Goal: Feedback & Contribution: Submit feedback/report problem

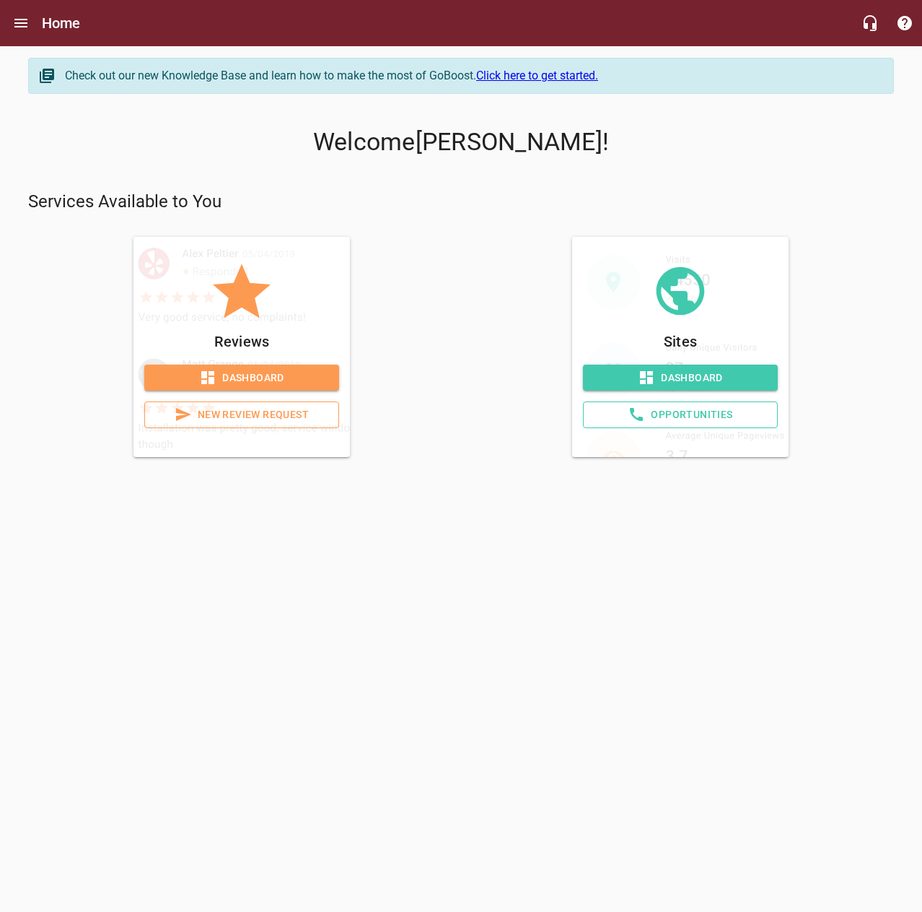
click at [308, 385] on span "Dashboard" at bounding box center [242, 378] width 172 height 18
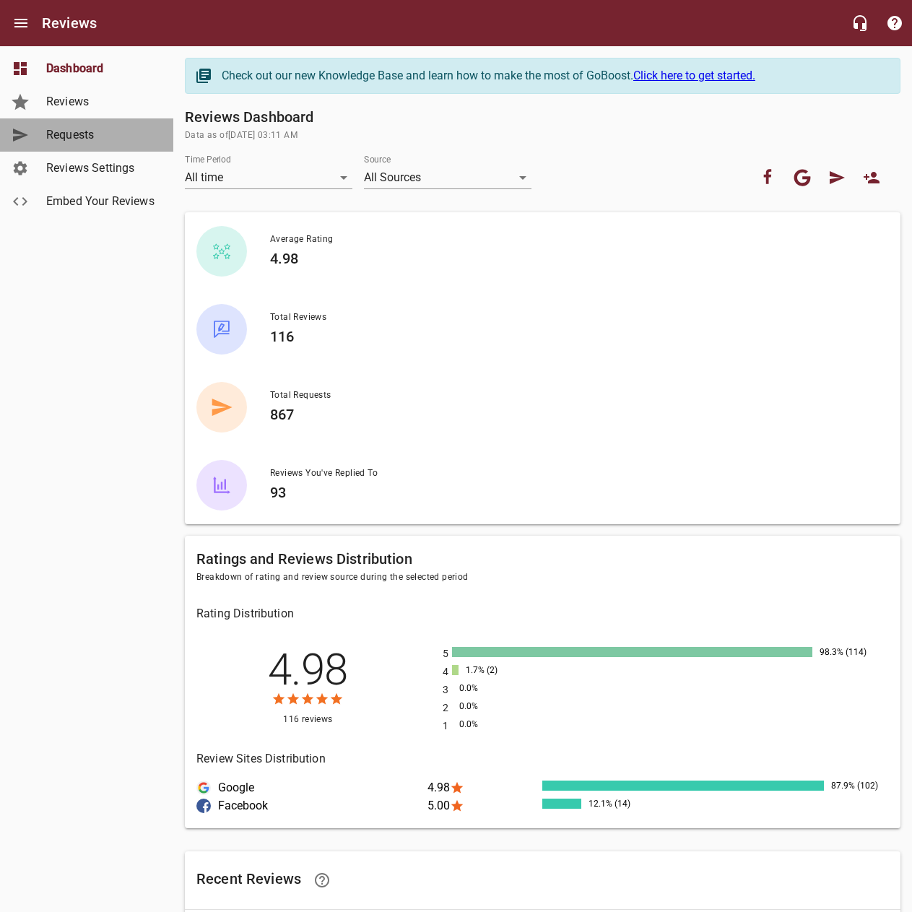
click at [98, 133] on span "Requests" at bounding box center [101, 134] width 110 height 17
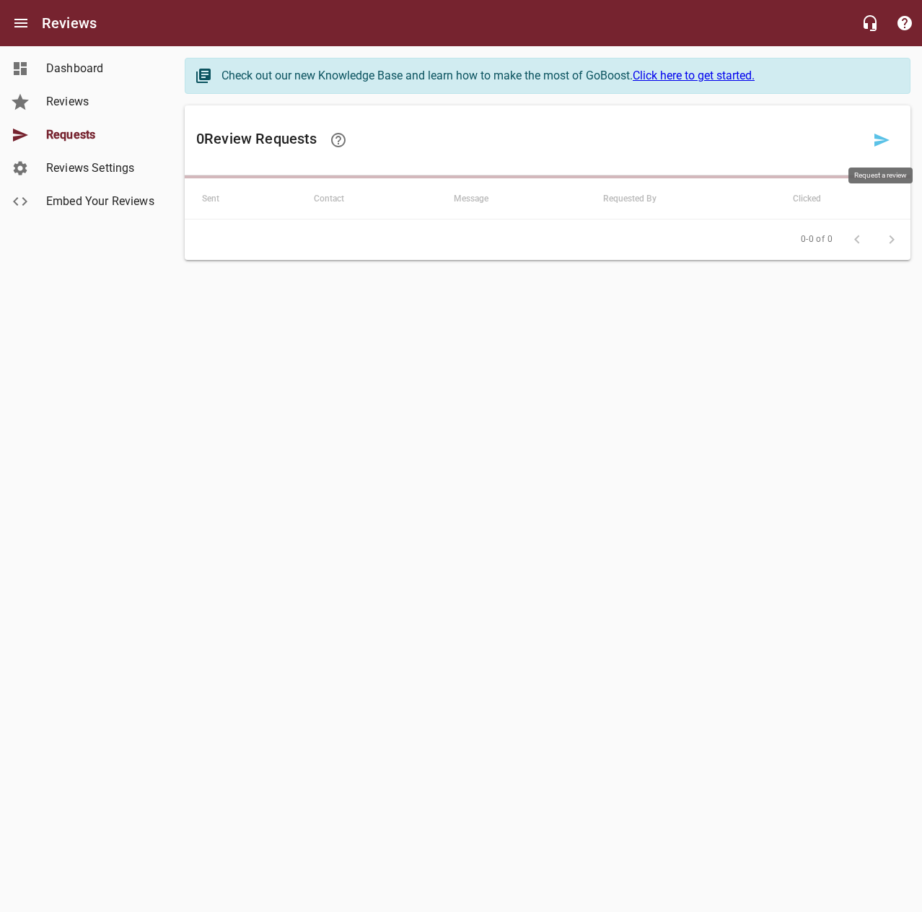
click at [880, 144] on icon at bounding box center [882, 140] width 15 height 13
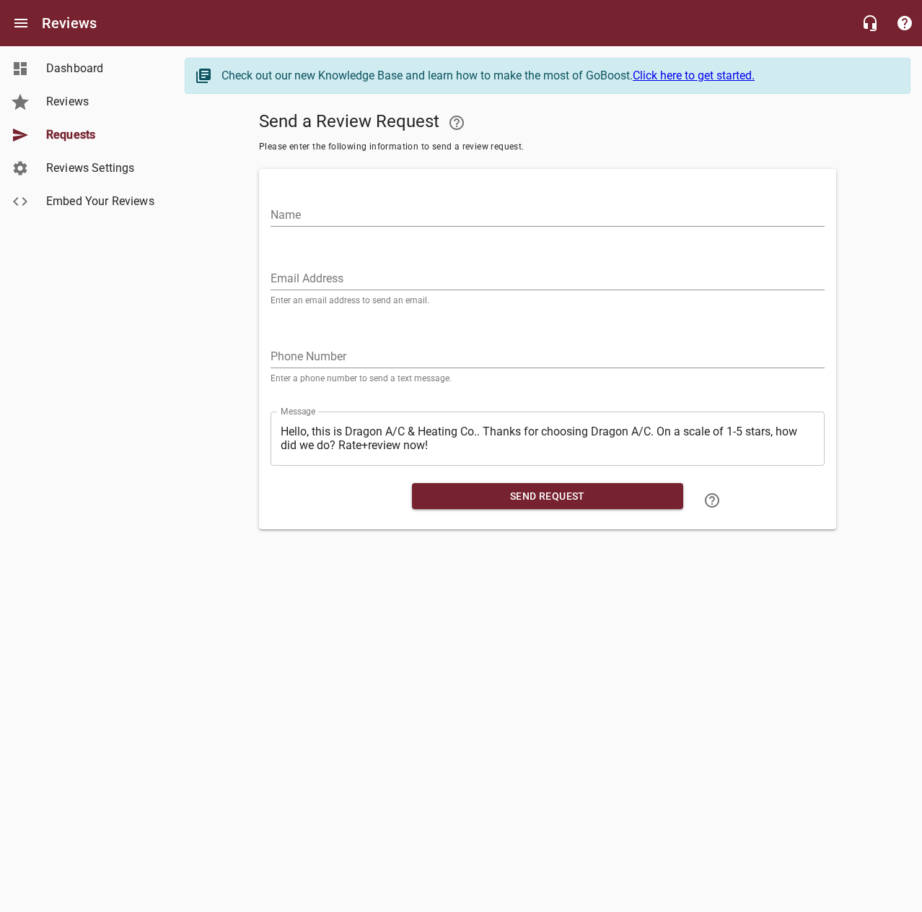
click at [684, 212] on input "Name" at bounding box center [548, 215] width 554 height 23
type input "[PERSON_NAME]"
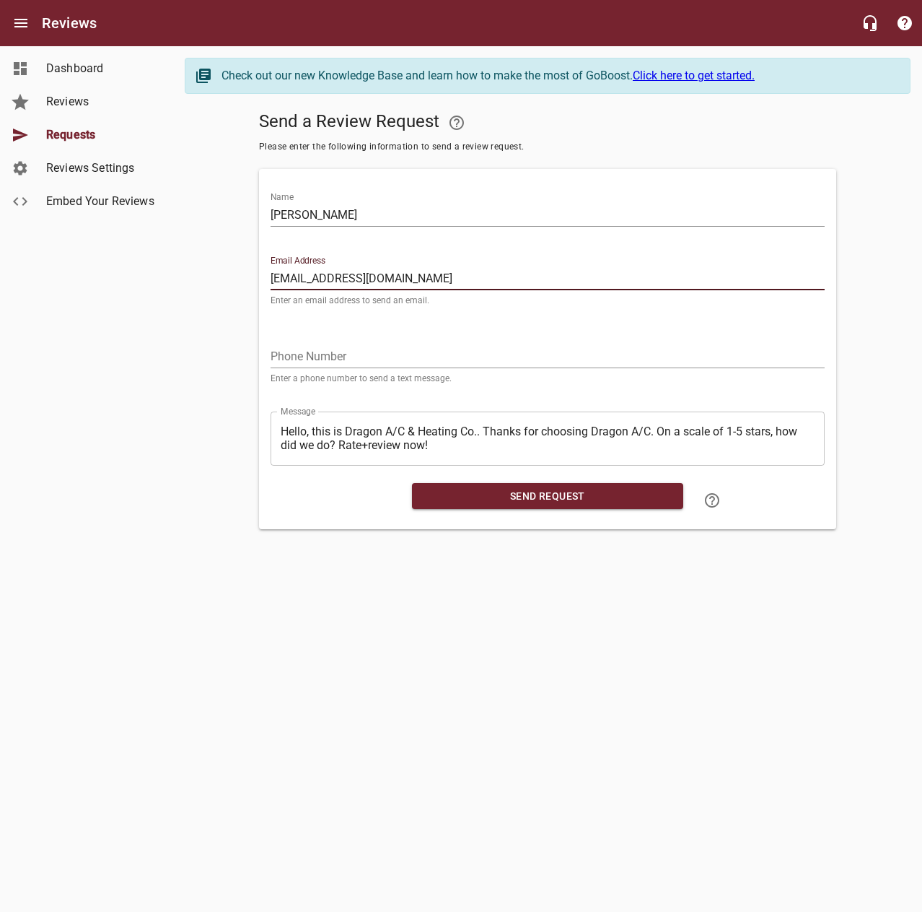
type input "[EMAIL_ADDRESS][DOMAIN_NAME]"
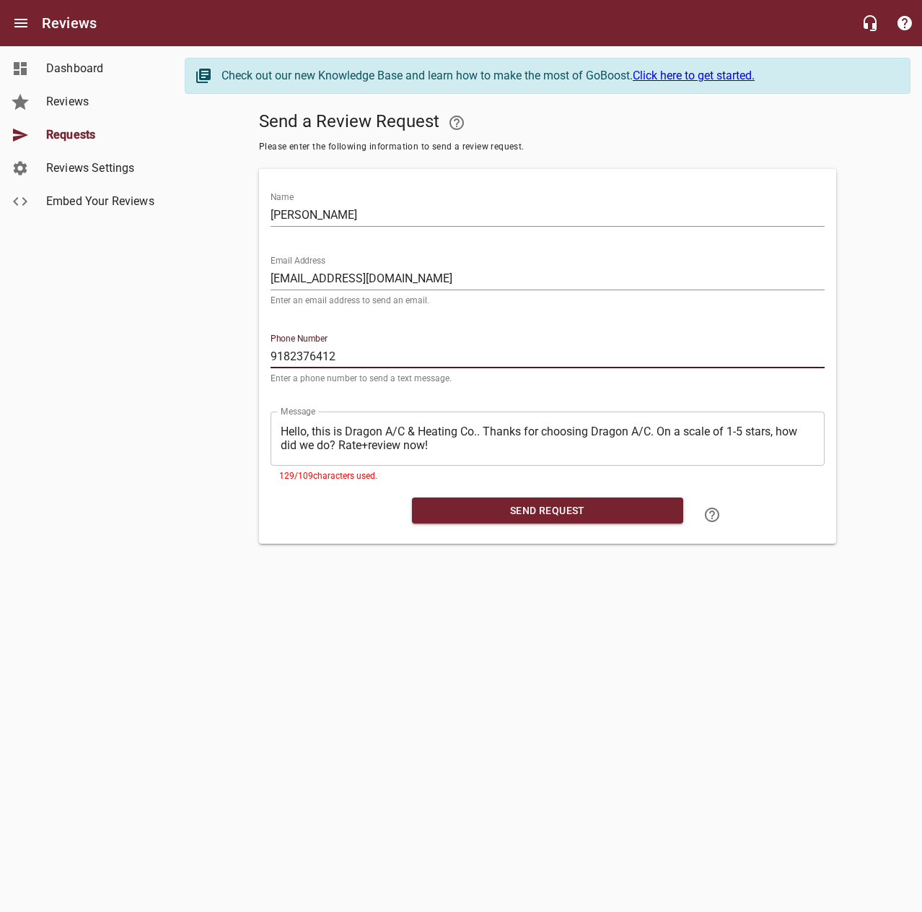
type input "9182376412"
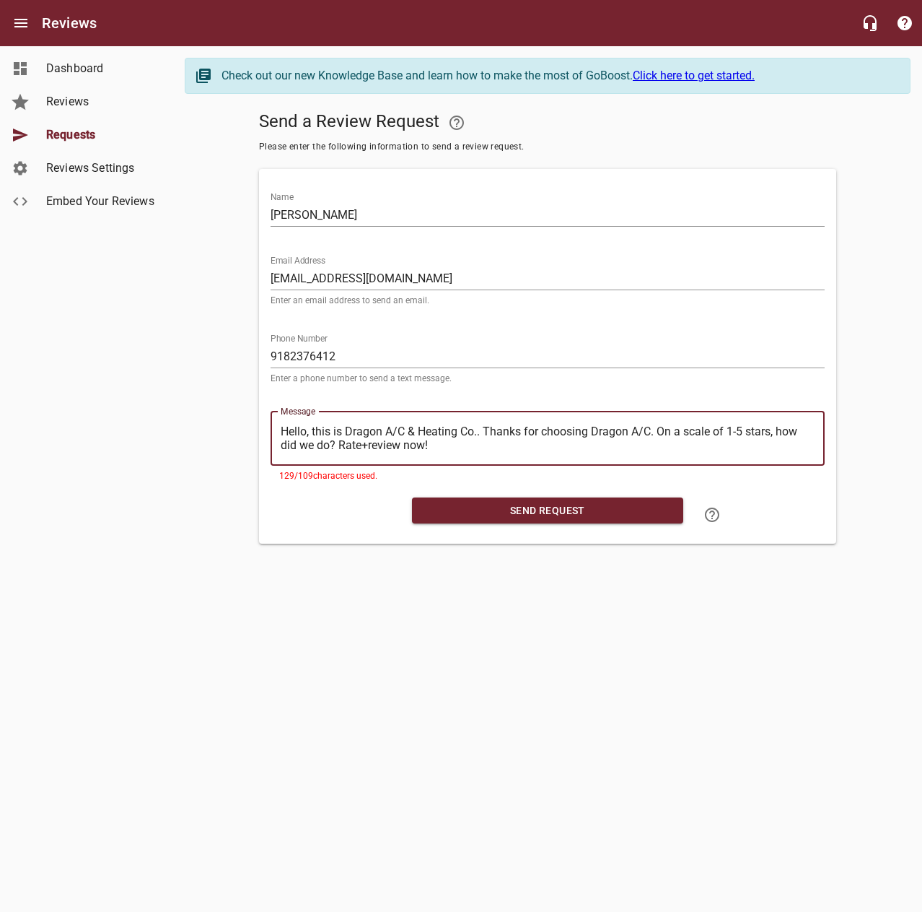
drag, startPoint x: 484, startPoint y: 429, endPoint x: 222, endPoint y: 408, distance: 262.1
click at [222, 408] on div "Send a Review Request Please enter the following information to send a review r…" at bounding box center [548, 324] width 726 height 438
type textarea "Thanks for choosing Dragon A/C. On a scale of 1-5 stars, how did we do? Rate+re…"
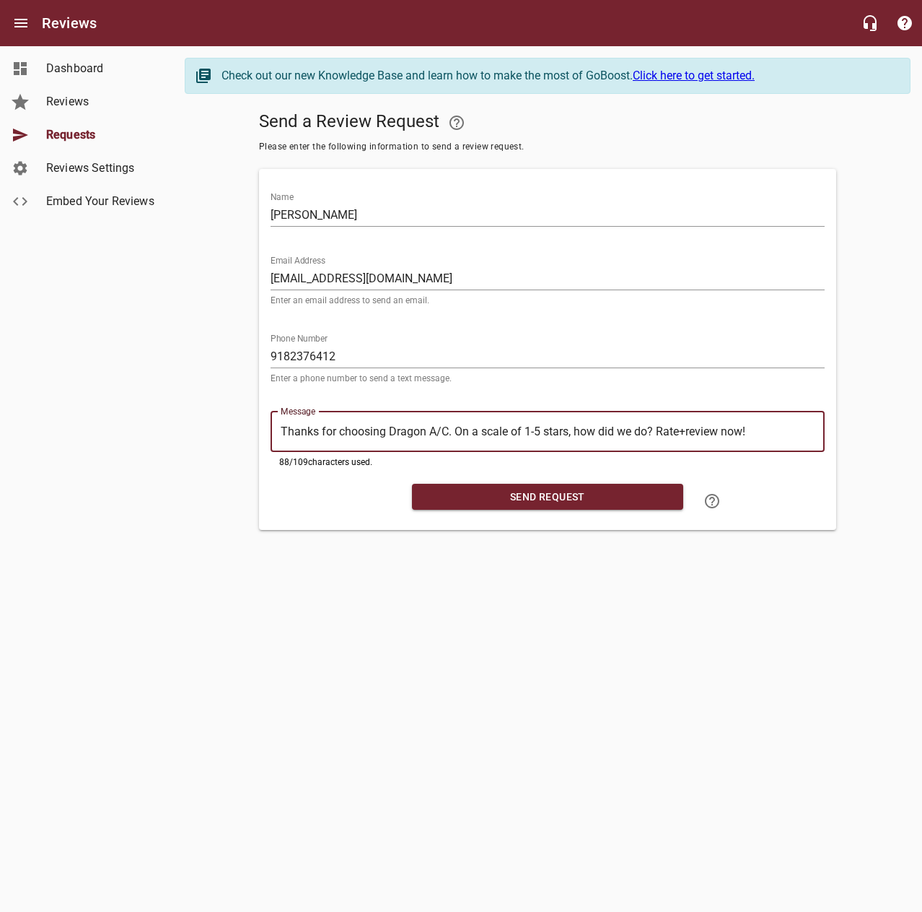
type textarea "Thanks for choosing Dragon A/C. On a scale of 1-5 stars, how did we do? Rate+re…"
click at [428, 501] on span "Send Request" at bounding box center [548, 497] width 248 height 18
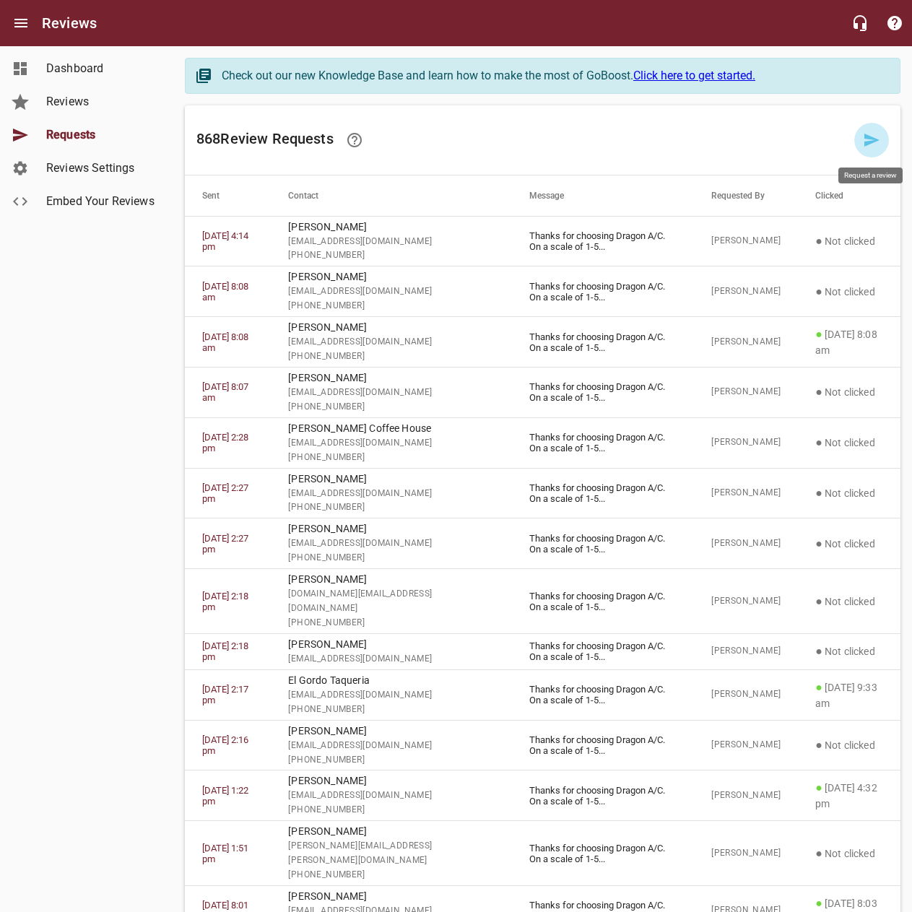
click at [875, 143] on icon at bounding box center [871, 139] width 17 height 17
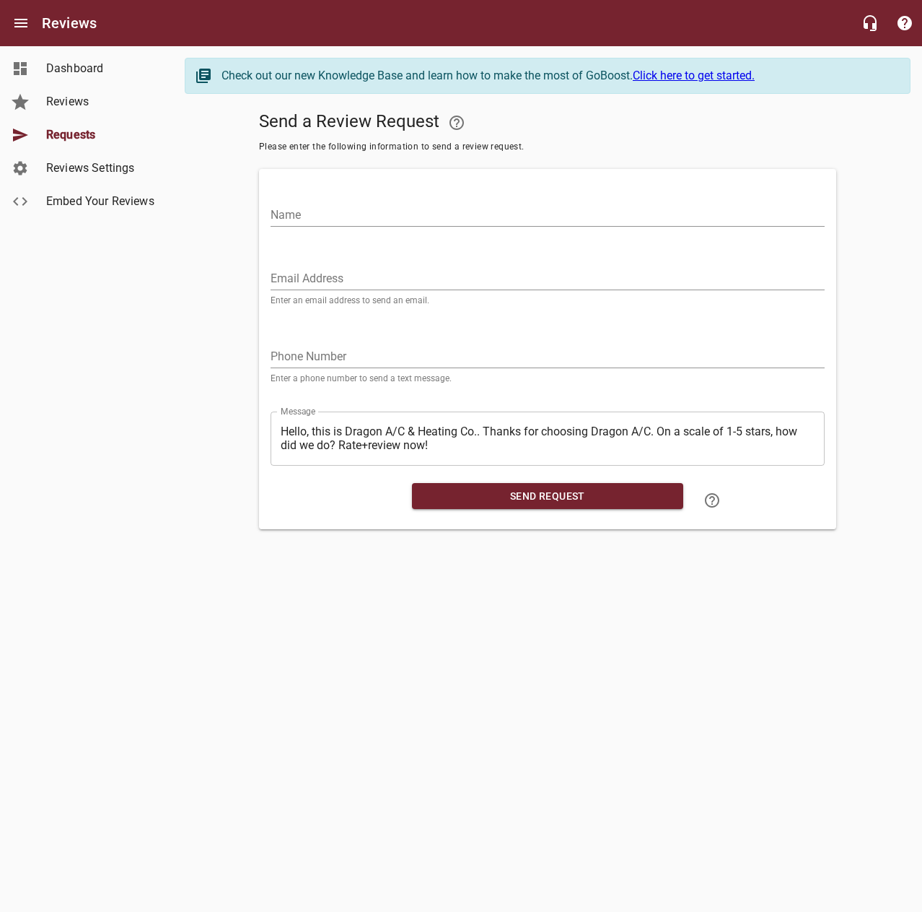
click at [715, 219] on input "Name" at bounding box center [548, 215] width 554 height 23
type input "[PERSON_NAME]"
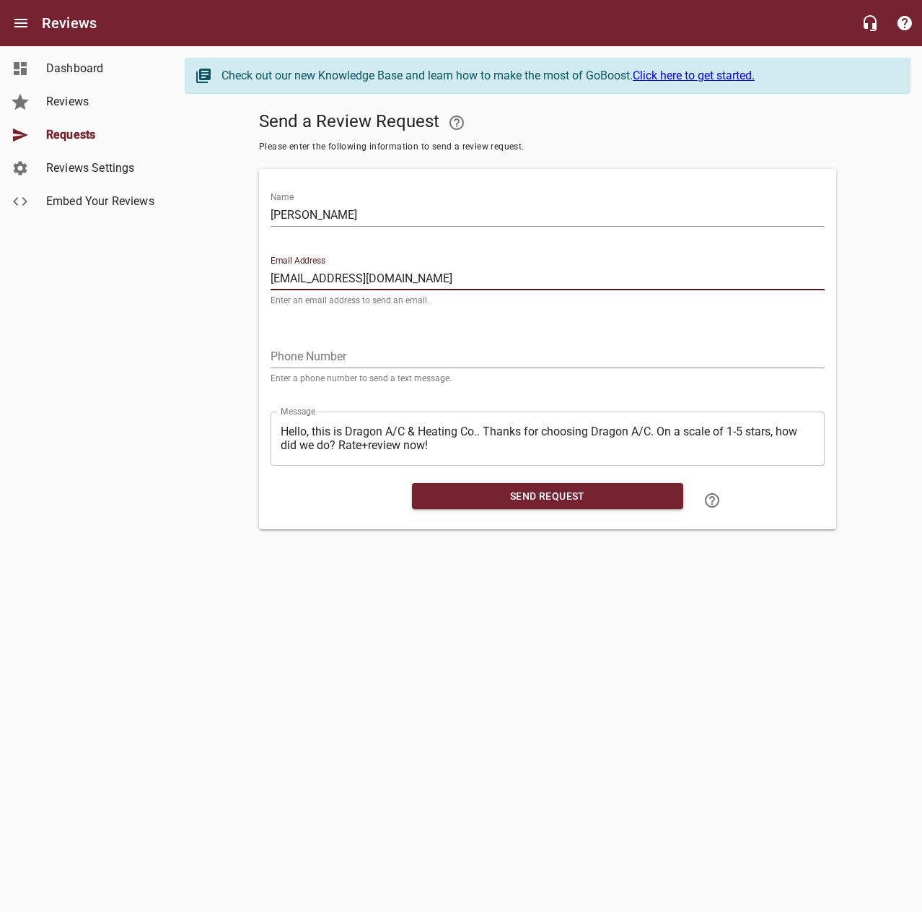
type input "[EMAIL_ADDRESS][DOMAIN_NAME]"
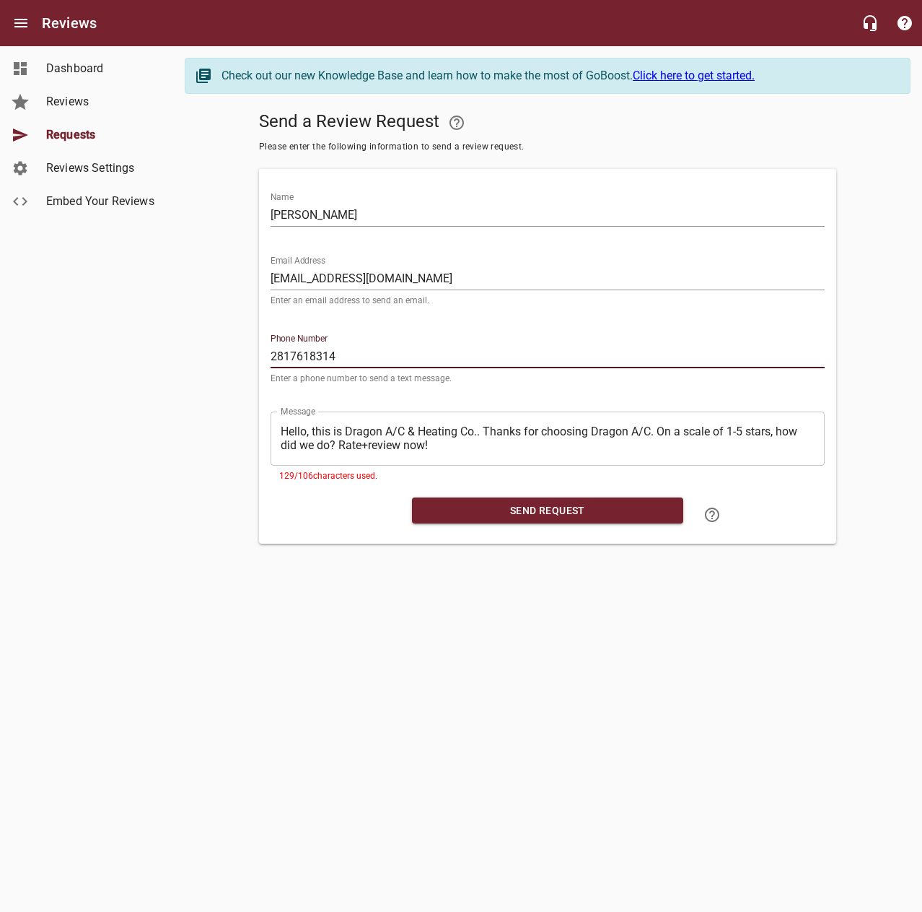
type input "2817618314"
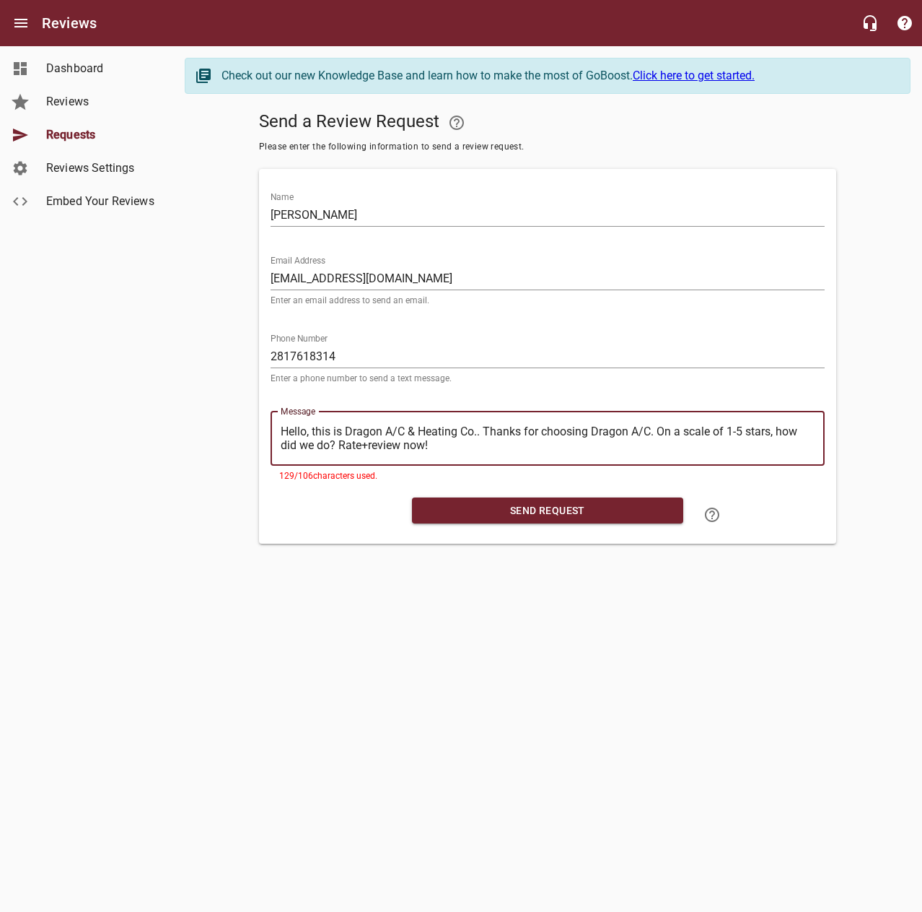
drag, startPoint x: 483, startPoint y: 429, endPoint x: 268, endPoint y: 422, distance: 215.2
click at [268, 422] on div "Message ​ Hello, this is Dragon A/C & Heating Co.. Thanks for choosing Dragon A…" at bounding box center [548, 442] width 566 height 97
type textarea "Thanks for choosing Dragon A/C. On a scale of 1-5 stars, how did we do? Rate+re…"
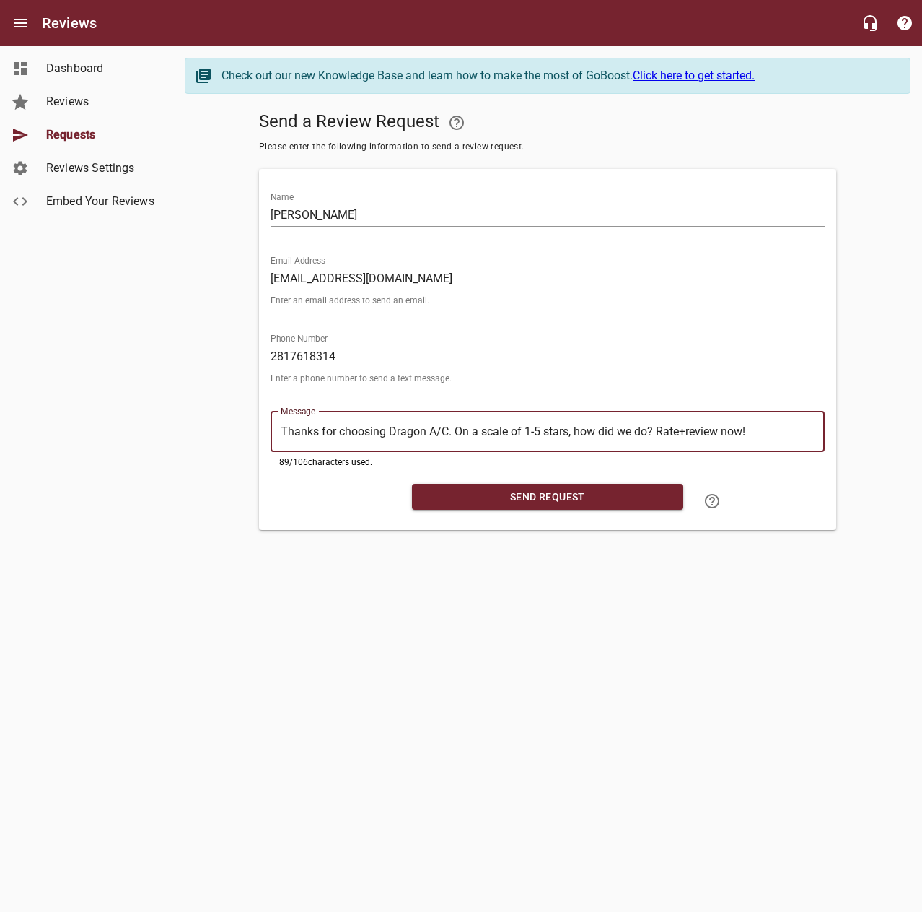
type textarea "Thanks for choosing Dragon A/C. On a scale of 1-5 stars, how did we do? Rate+re…"
click at [461, 494] on span "Send Request" at bounding box center [548, 497] width 248 height 18
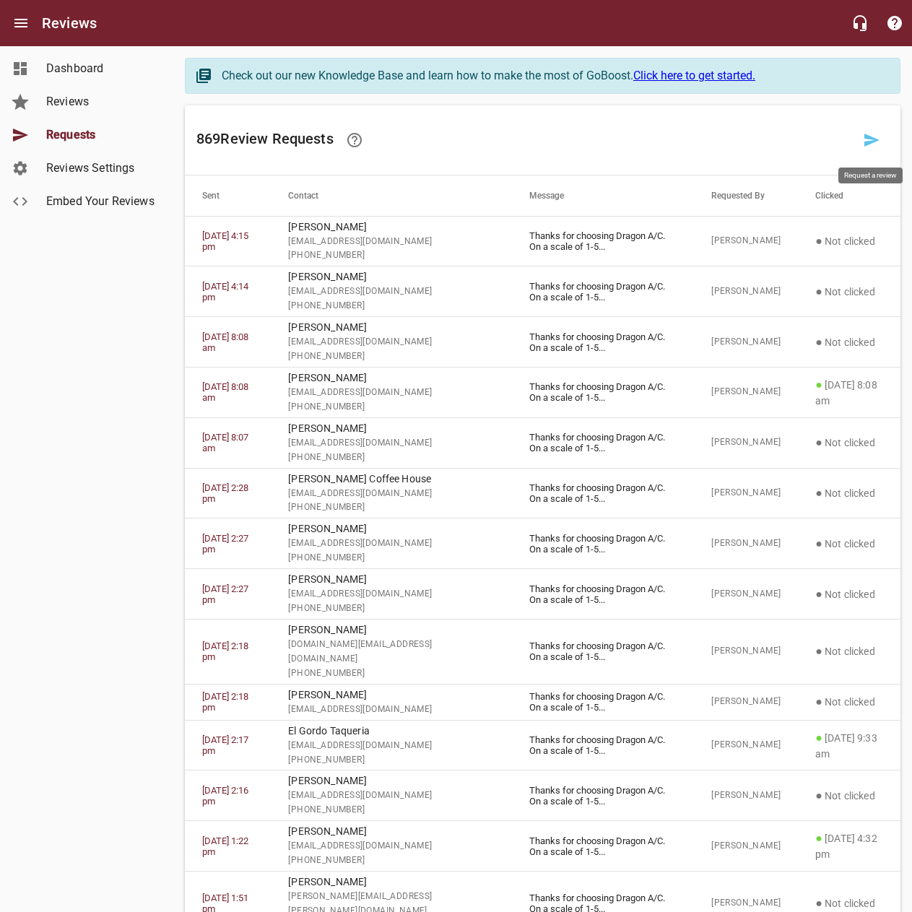
click at [873, 132] on icon at bounding box center [871, 139] width 17 height 17
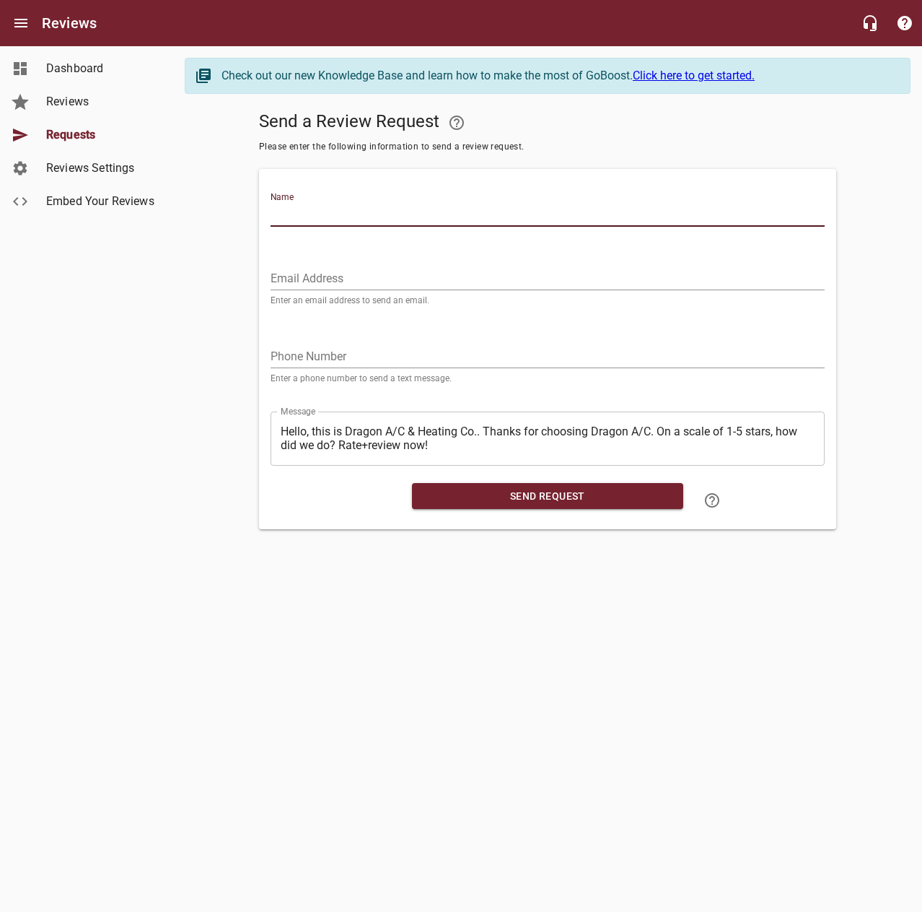
click at [738, 219] on input "Name" at bounding box center [548, 215] width 554 height 23
type input "[PERSON_NAME]"
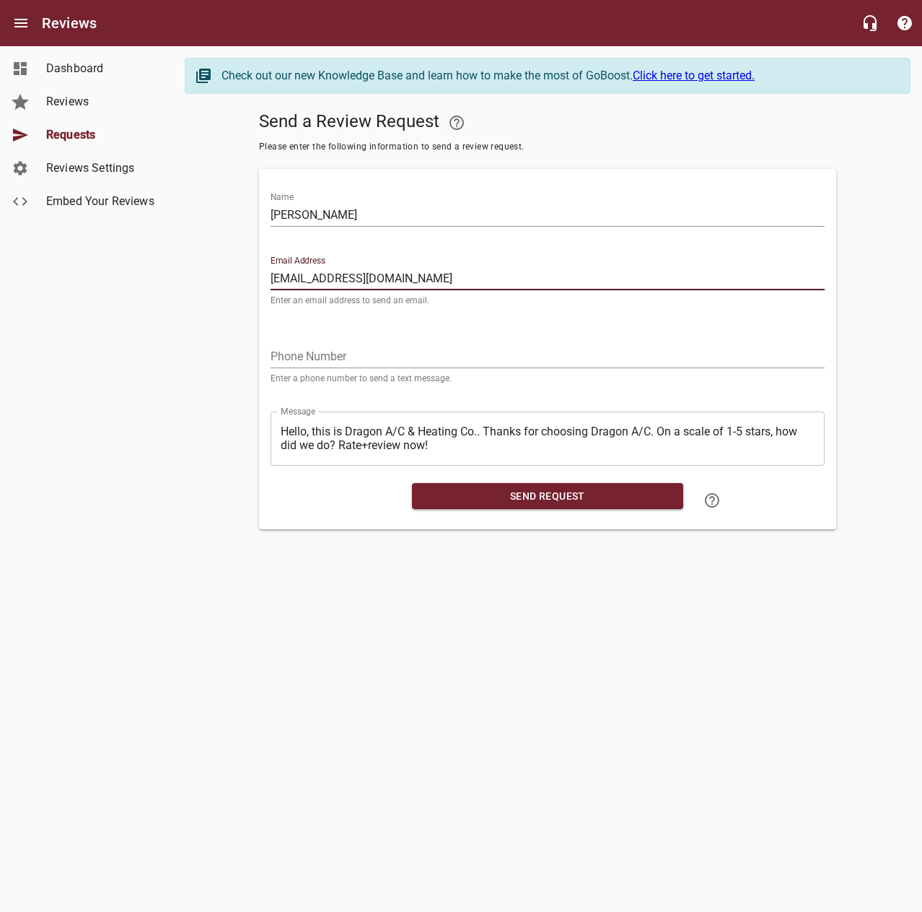
type input "[EMAIL_ADDRESS][DOMAIN_NAME]"
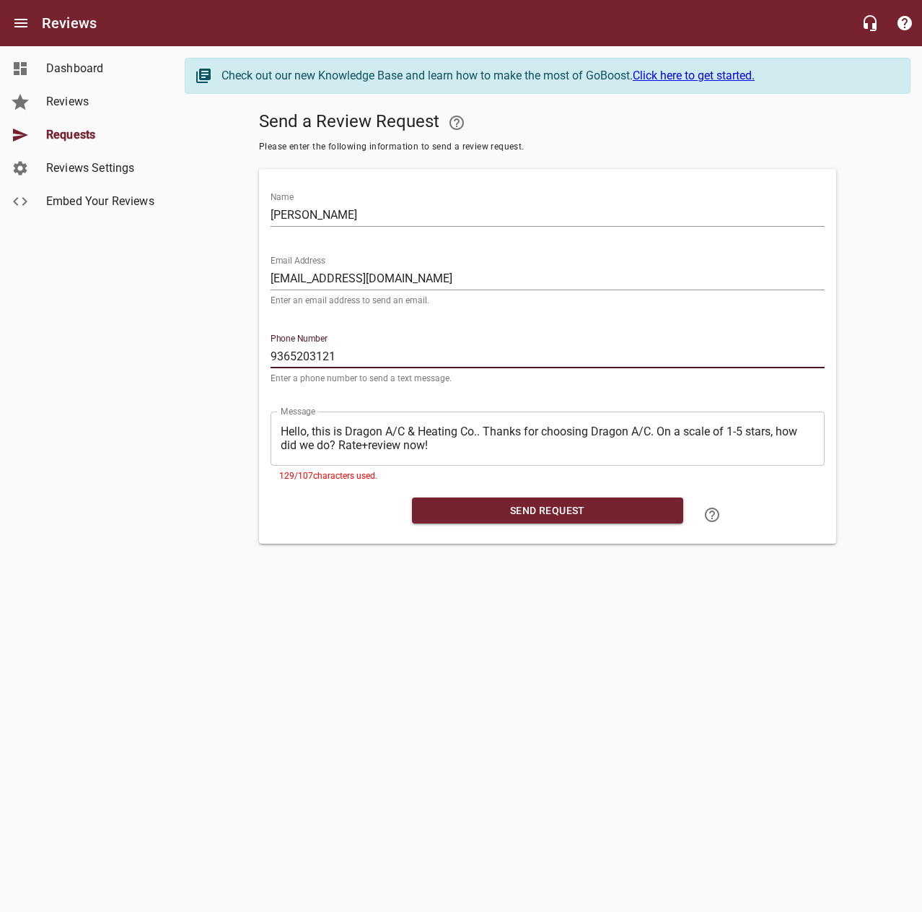
type input "9365203121"
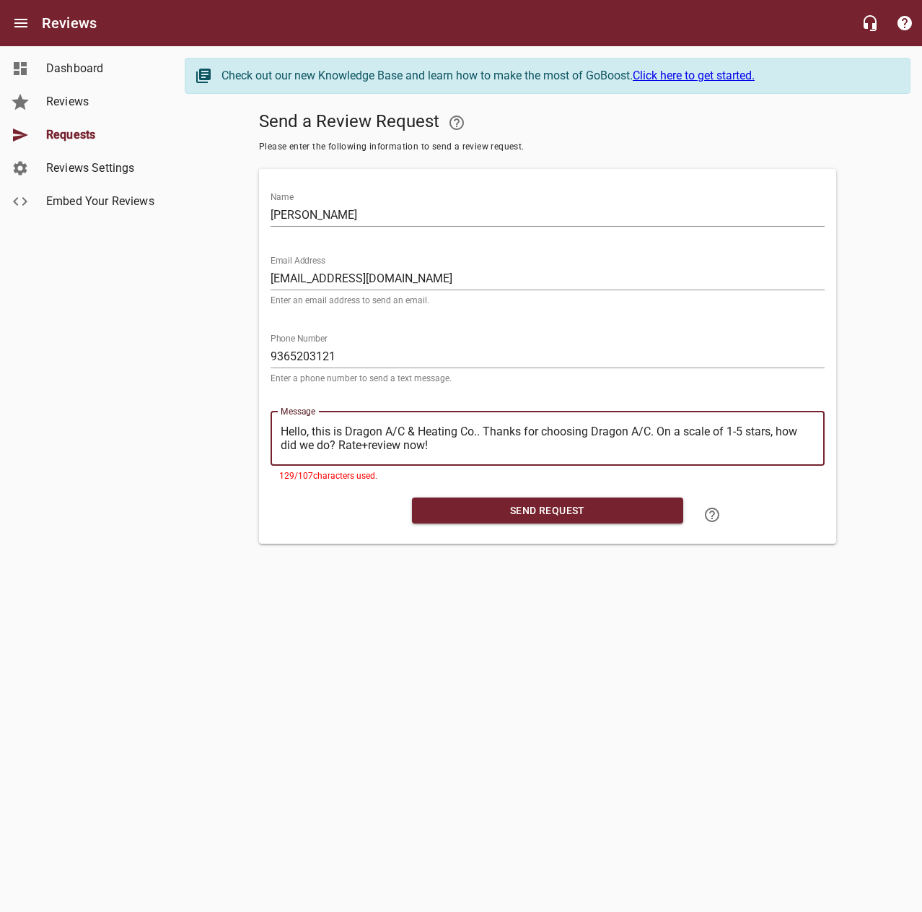
drag, startPoint x: 482, startPoint y: 429, endPoint x: 218, endPoint y: 415, distance: 264.6
click at [232, 421] on div "Send a Review Request Please enter the following information to send a review r…" at bounding box center [548, 324] width 726 height 438
type textarea "Thanks for choosing Dragon A/C. On a scale of 1-5 stars, how did we do? Rate+re…"
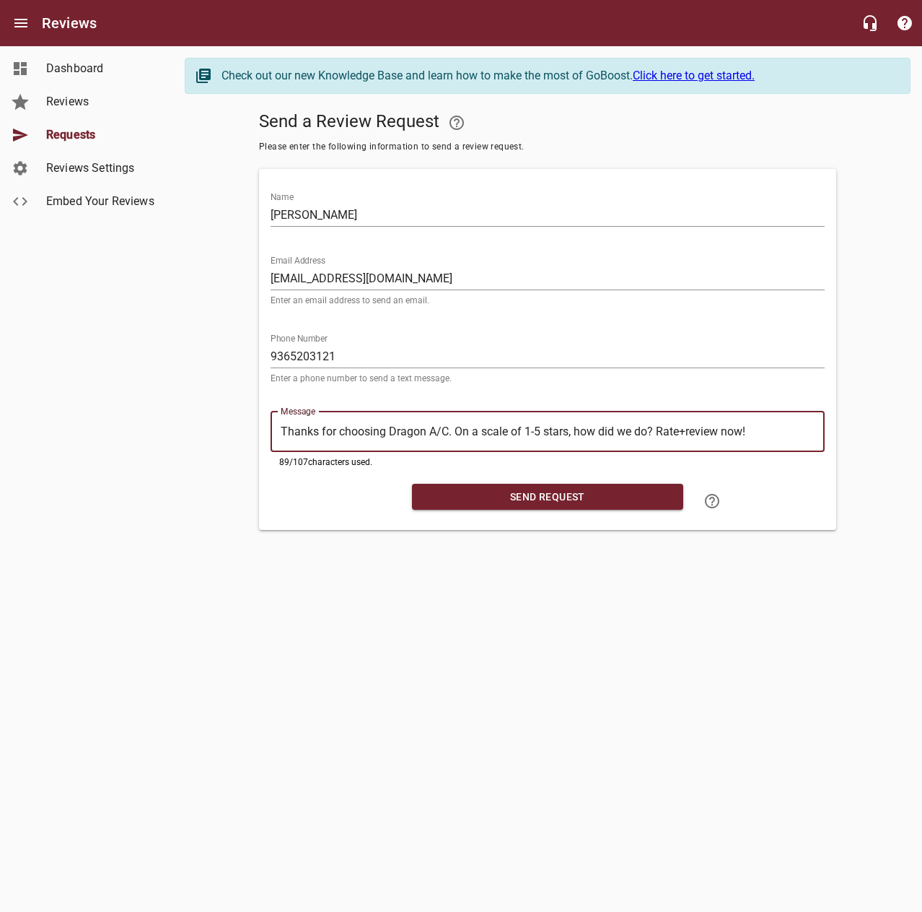
type textarea "Thanks for choosing Dragon A/C. On a scale of 1-5 stars, how did we do? Rate+re…"
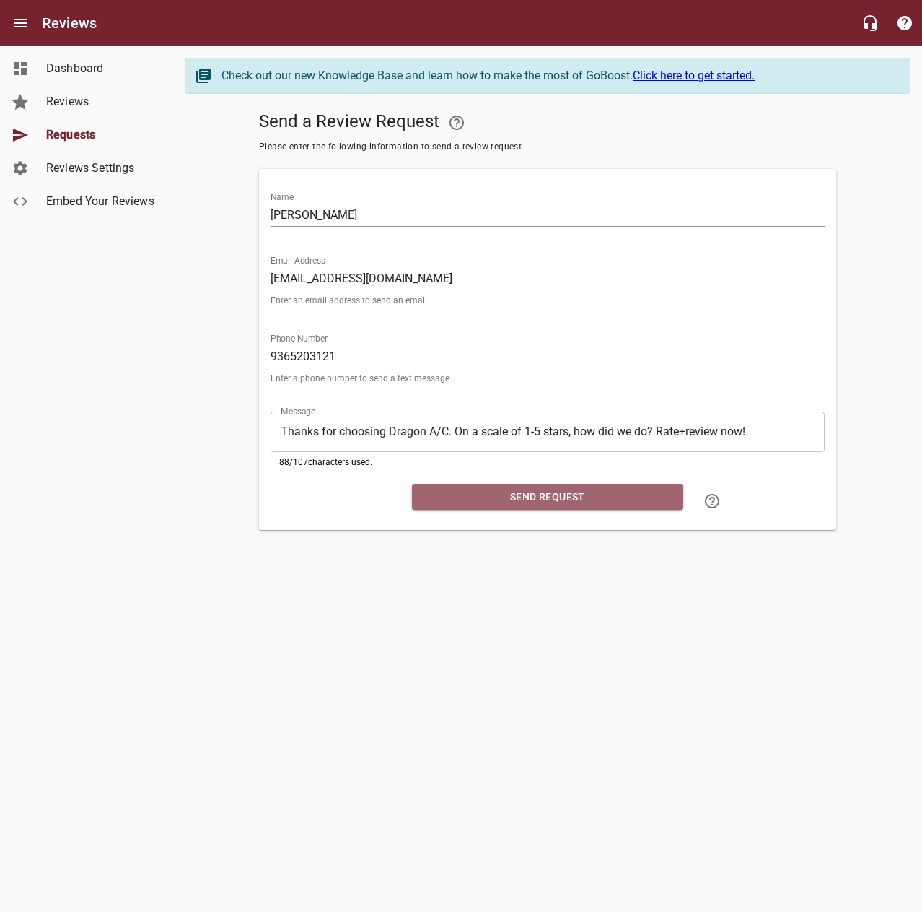
click at [508, 492] on span "Send Request" at bounding box center [548, 497] width 248 height 18
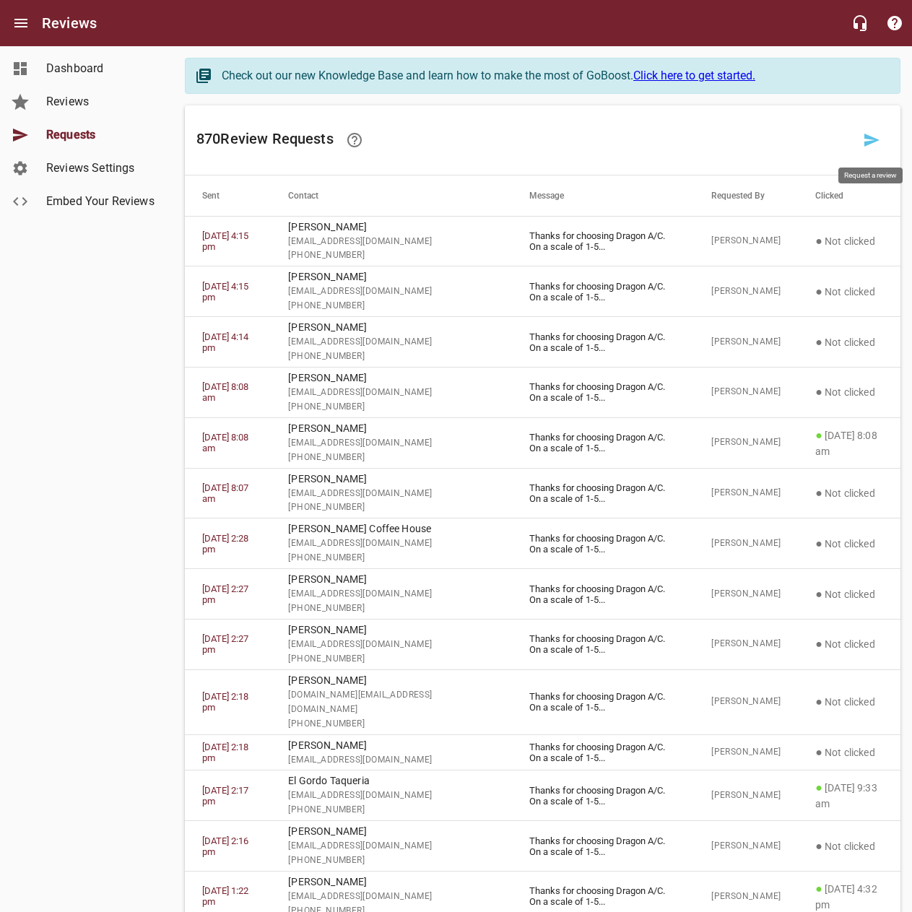
click at [864, 128] on link at bounding box center [871, 140] width 35 height 35
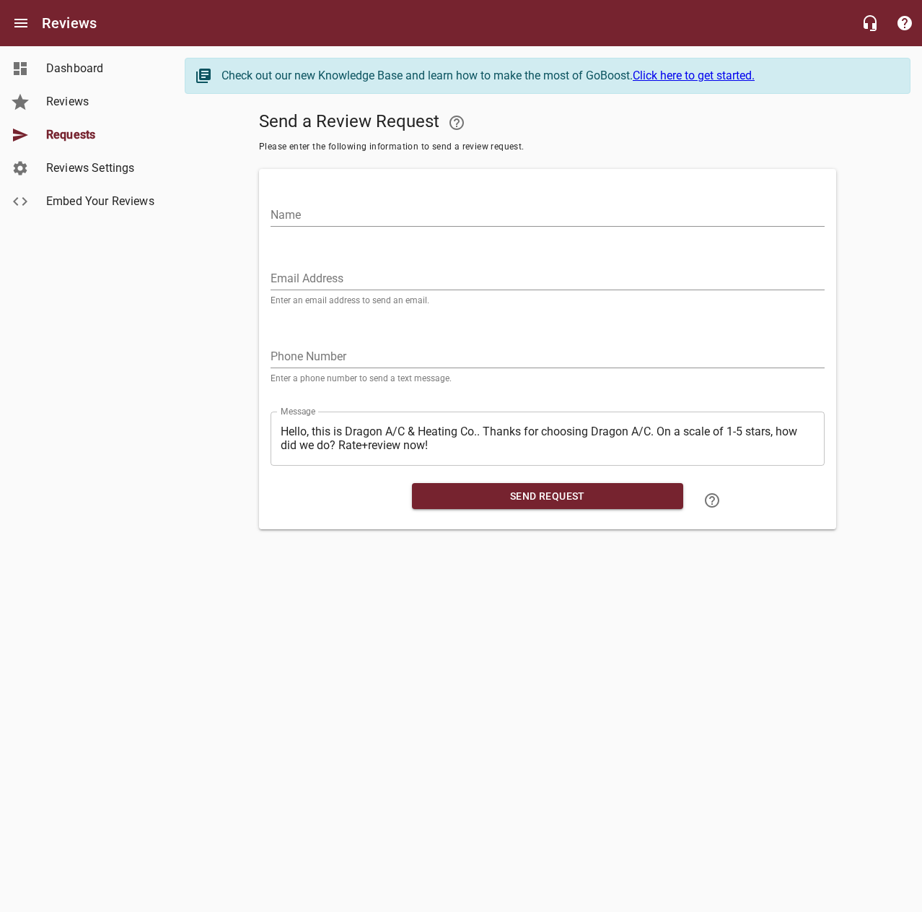
click at [759, 211] on input "Name" at bounding box center [548, 215] width 554 height 23
type input "[PERSON_NAME]"
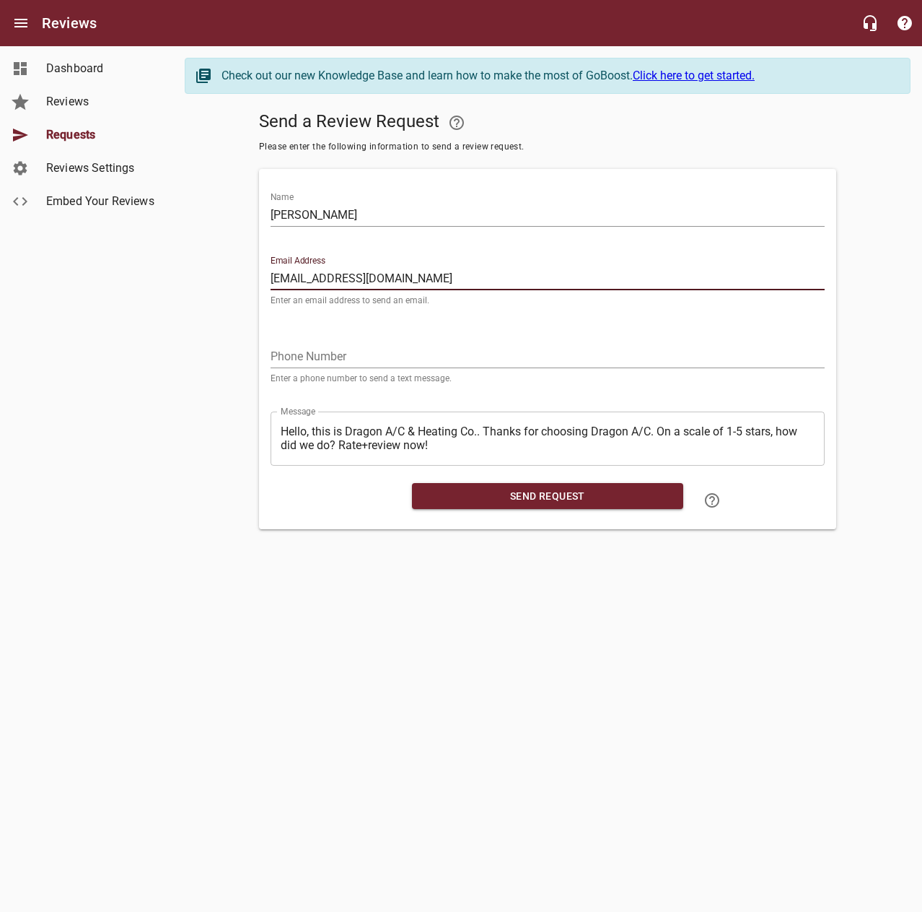
type input "[EMAIL_ADDRESS][DOMAIN_NAME]"
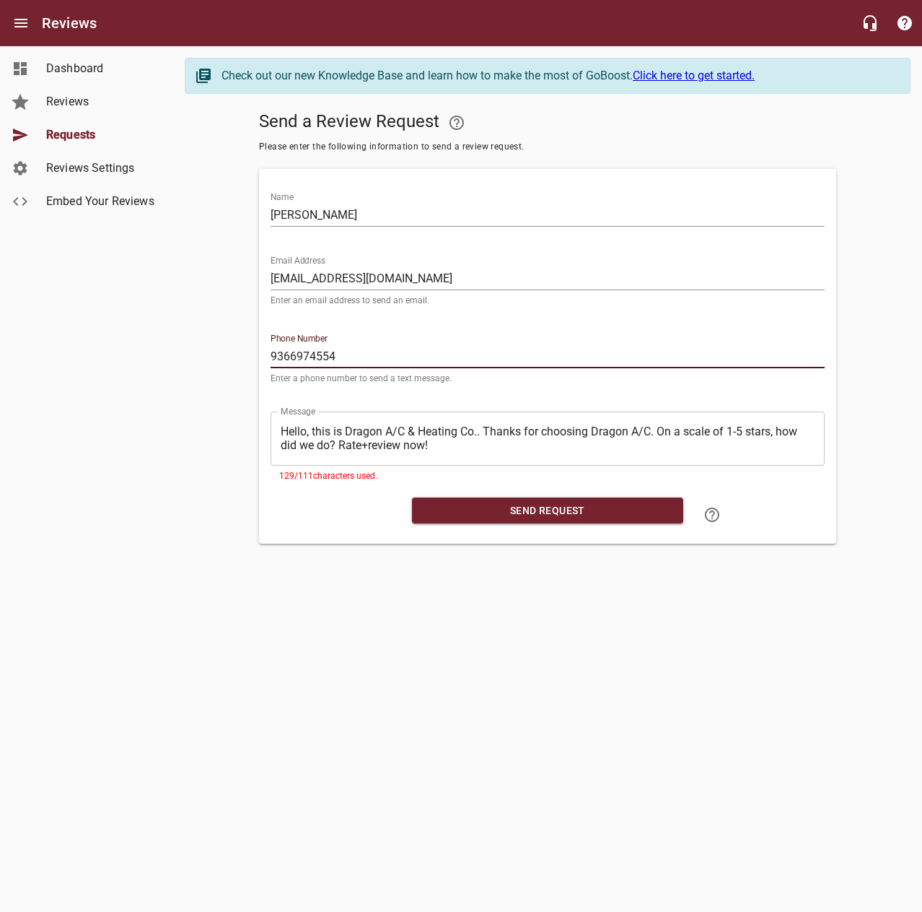
type input "9366974554"
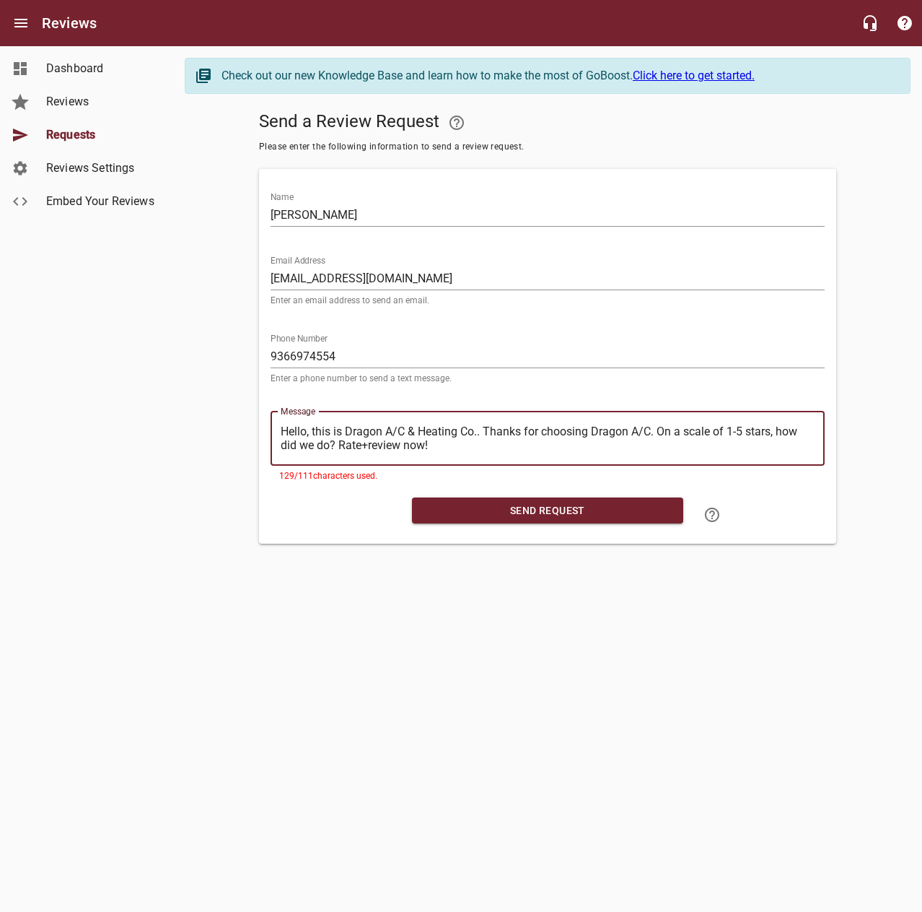
drag, startPoint x: 484, startPoint y: 429, endPoint x: 192, endPoint y: 439, distance: 291.8
click at [192, 439] on div "Send a Review Request Please enter the following information to send a review r…" at bounding box center [548, 324] width 726 height 438
click at [484, 424] on textarea "Hello, this is Dragon A/C & Heating Co.. Thanks for choosing Dragon A/C. On a s…" at bounding box center [548, 437] width 534 height 27
drag, startPoint x: 484, startPoint y: 429, endPoint x: 272, endPoint y: 437, distance: 212.3
click at [272, 437] on div "​ Hello, this is Dragon A/C & Heating Co.. Thanks for choosing Dragon A/C. On a…" at bounding box center [548, 438] width 554 height 54
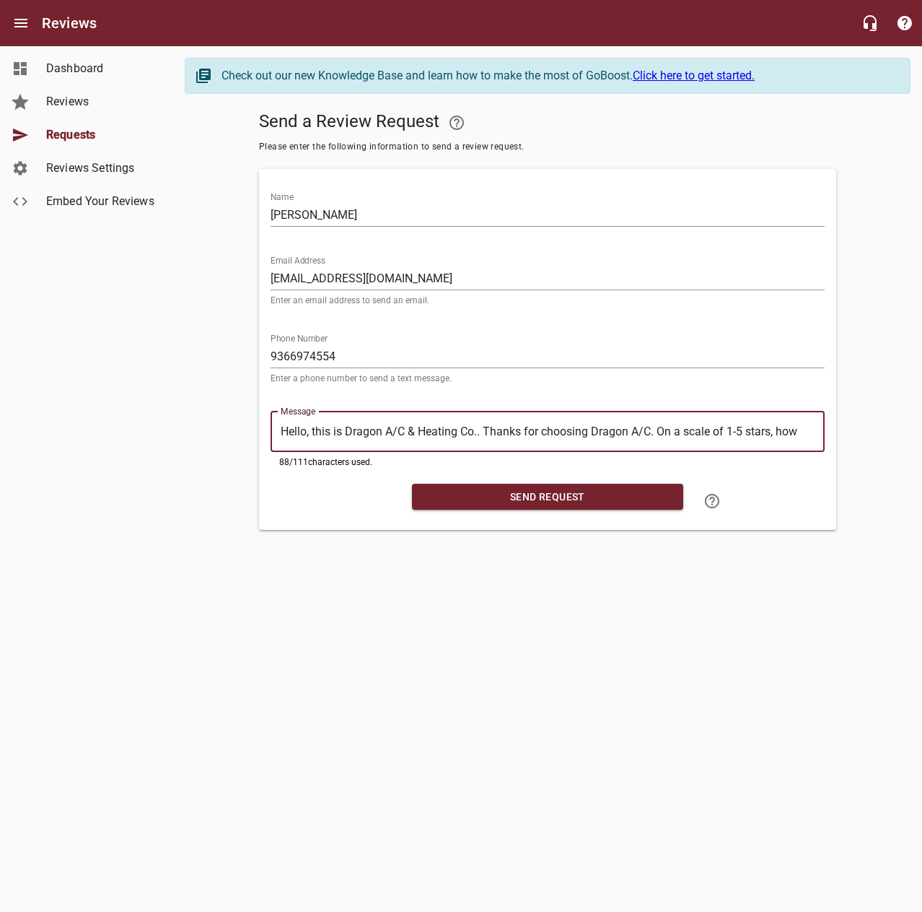
type textarea "Thanks for choosing Dragon A/C. On a scale of 1-5 stars, how did we do? Rate+re…"
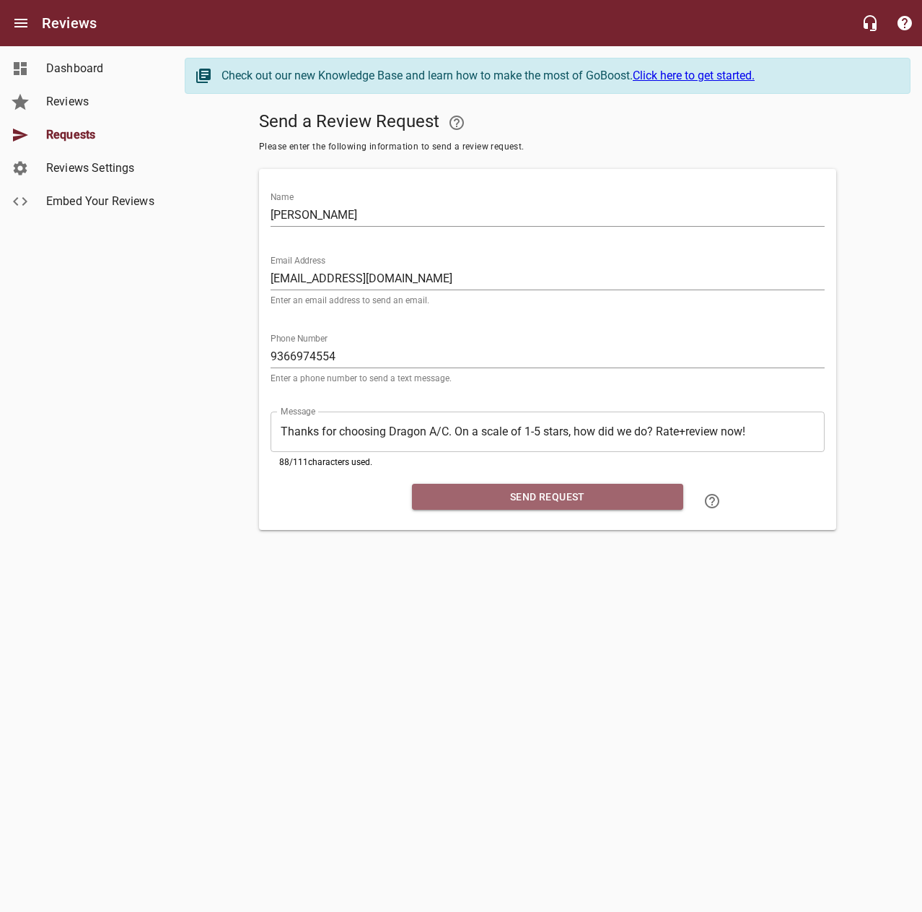
click at [527, 499] on span "Send Request" at bounding box center [548, 497] width 248 height 18
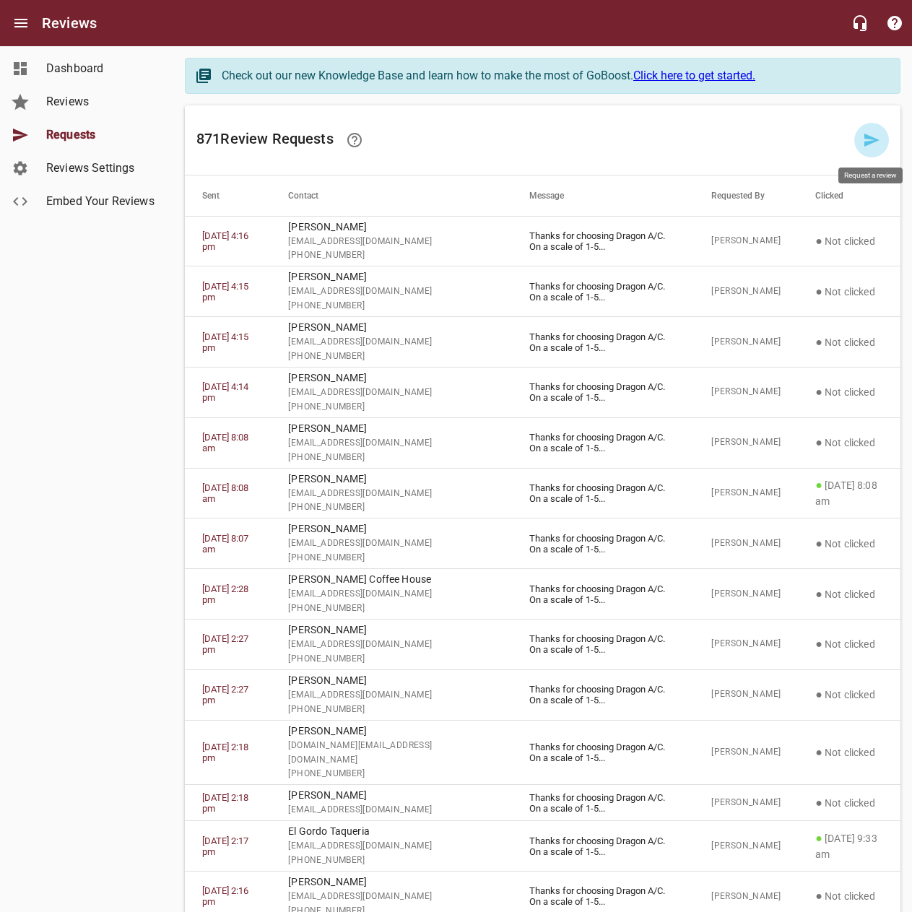
click at [871, 135] on icon at bounding box center [871, 139] width 17 height 17
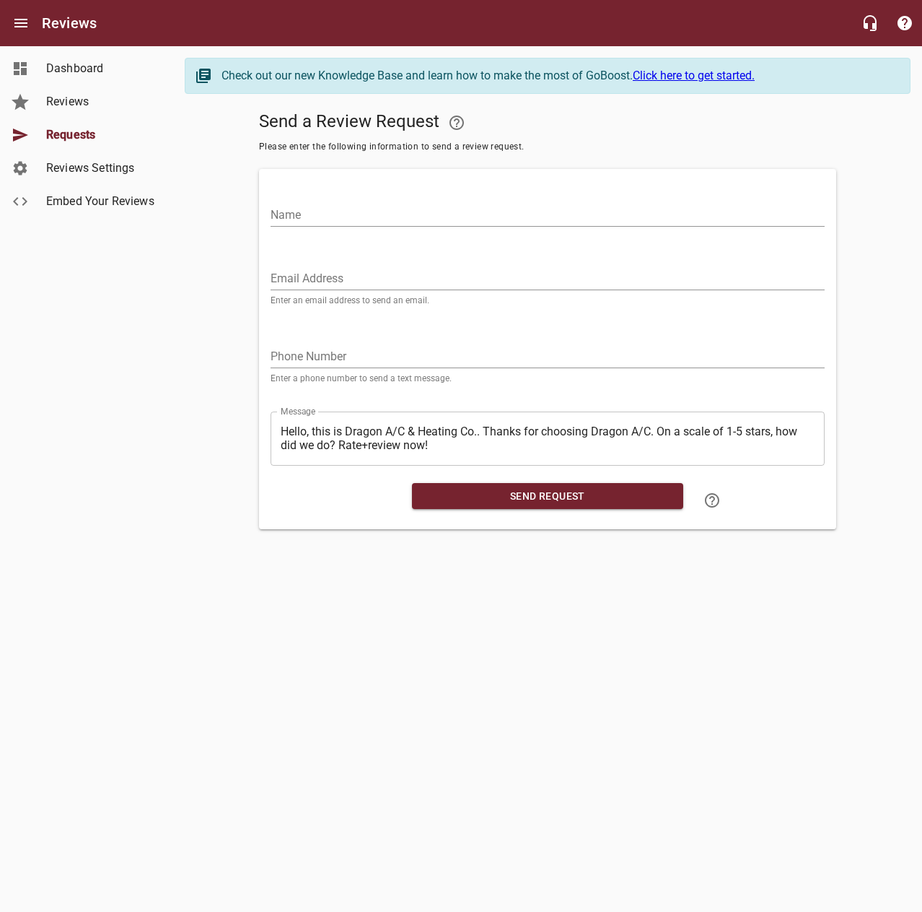
click at [715, 214] on input "Name" at bounding box center [548, 215] width 554 height 23
click at [699, 204] on input "[PERSON_NAME]" at bounding box center [548, 215] width 554 height 23
type input "[PERSON_NAME]"
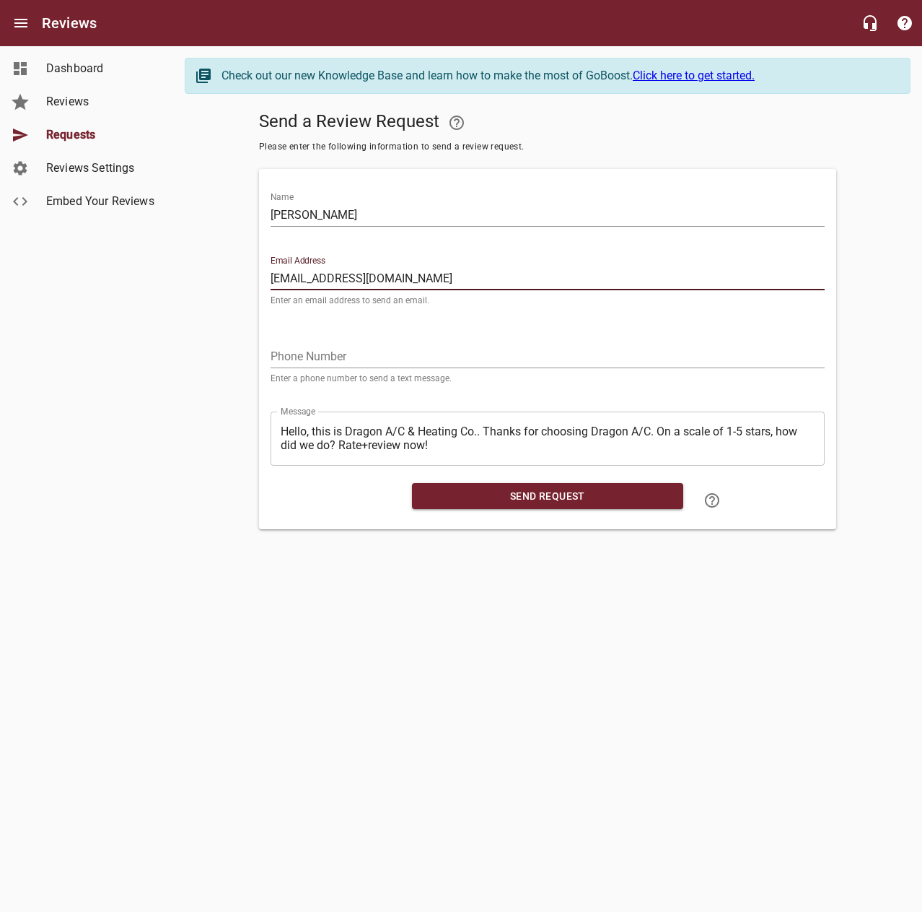
type input "[EMAIL_ADDRESS][DOMAIN_NAME]"
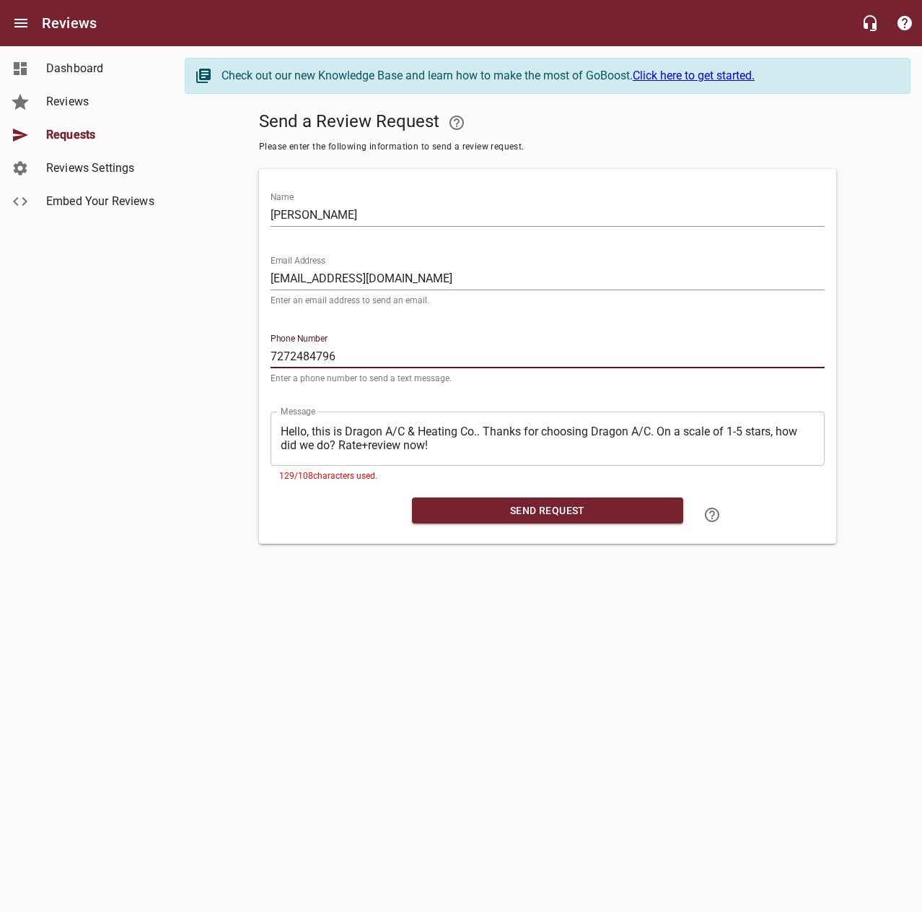
type input "7272484796"
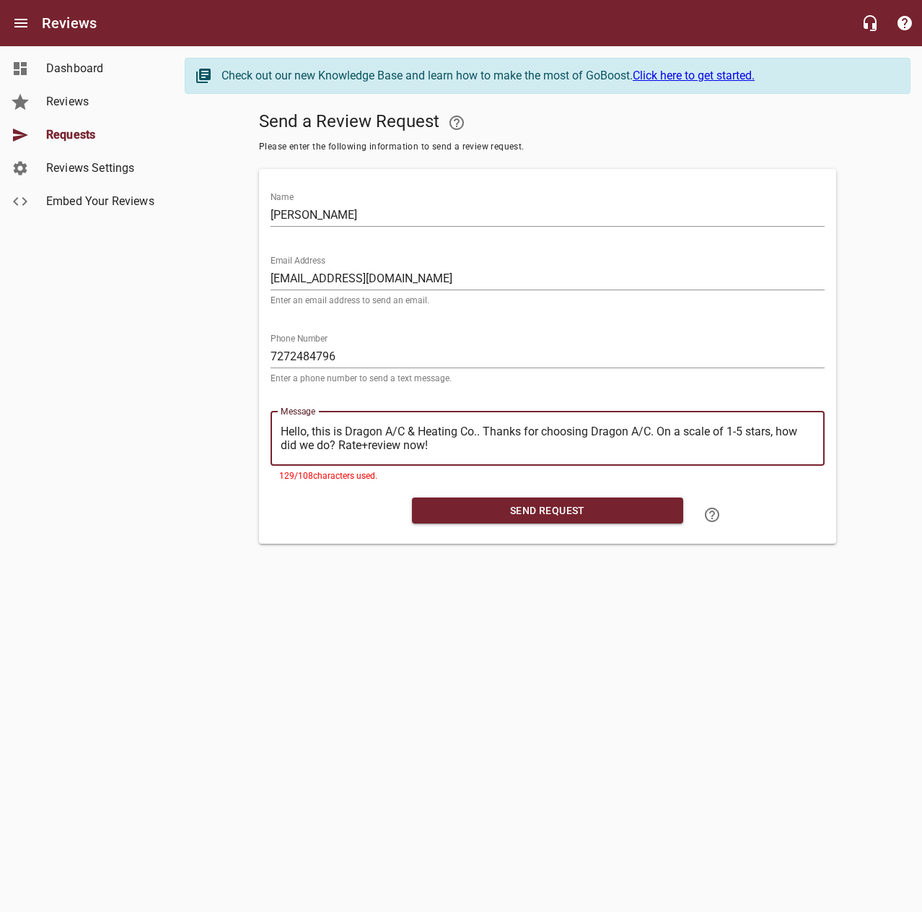
drag, startPoint x: 484, startPoint y: 429, endPoint x: 173, endPoint y: 417, distance: 310.6
click at [188, 421] on div "Send a Review Request Please enter the following information to send a review r…" at bounding box center [548, 324] width 726 height 438
type textarea "Thanks for choosing Dragon A/C. On a scale of 1-5 stars, how did we do? Rate+re…"
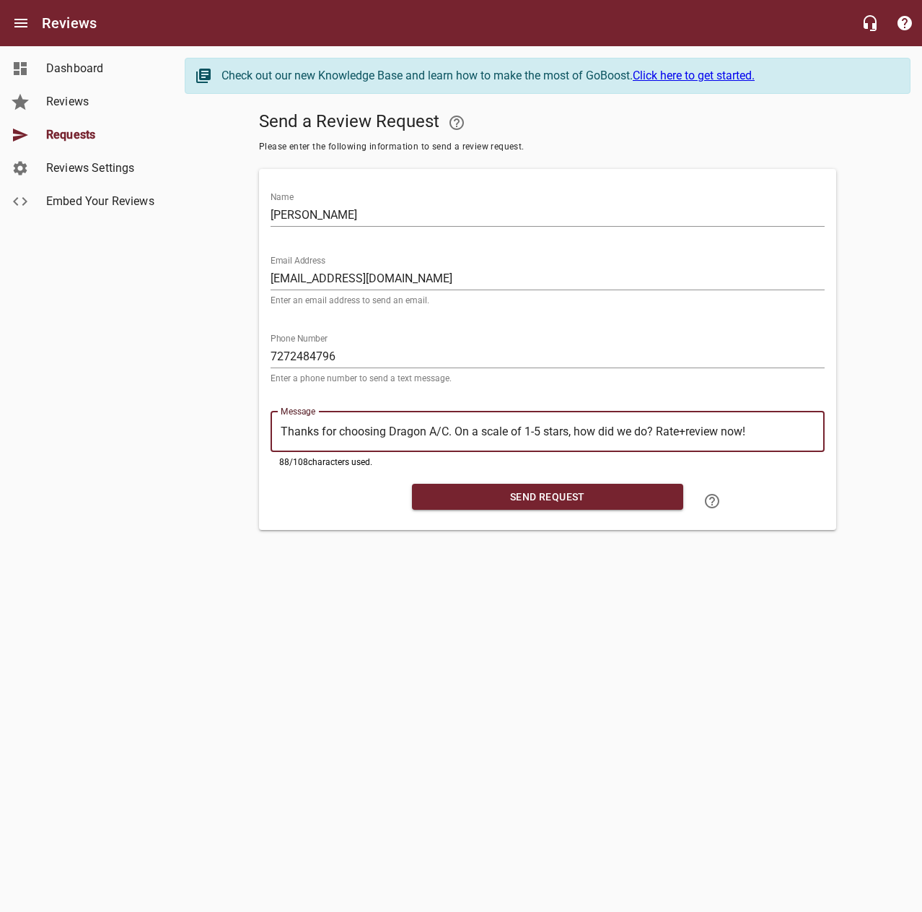
type textarea "Thanks for choosing Dragon A/C. On a scale of 1-5 stars, how did we do? Rate+re…"
click at [497, 494] on span "Send Request" at bounding box center [548, 497] width 248 height 18
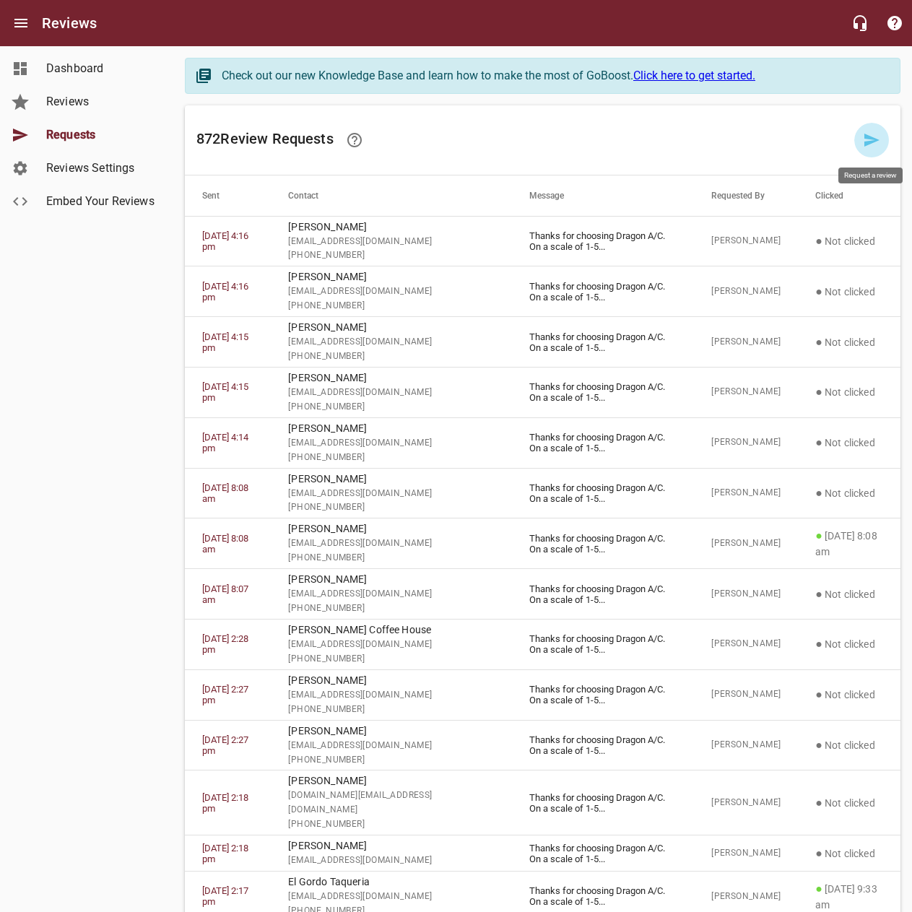
click at [867, 140] on icon at bounding box center [871, 139] width 17 height 17
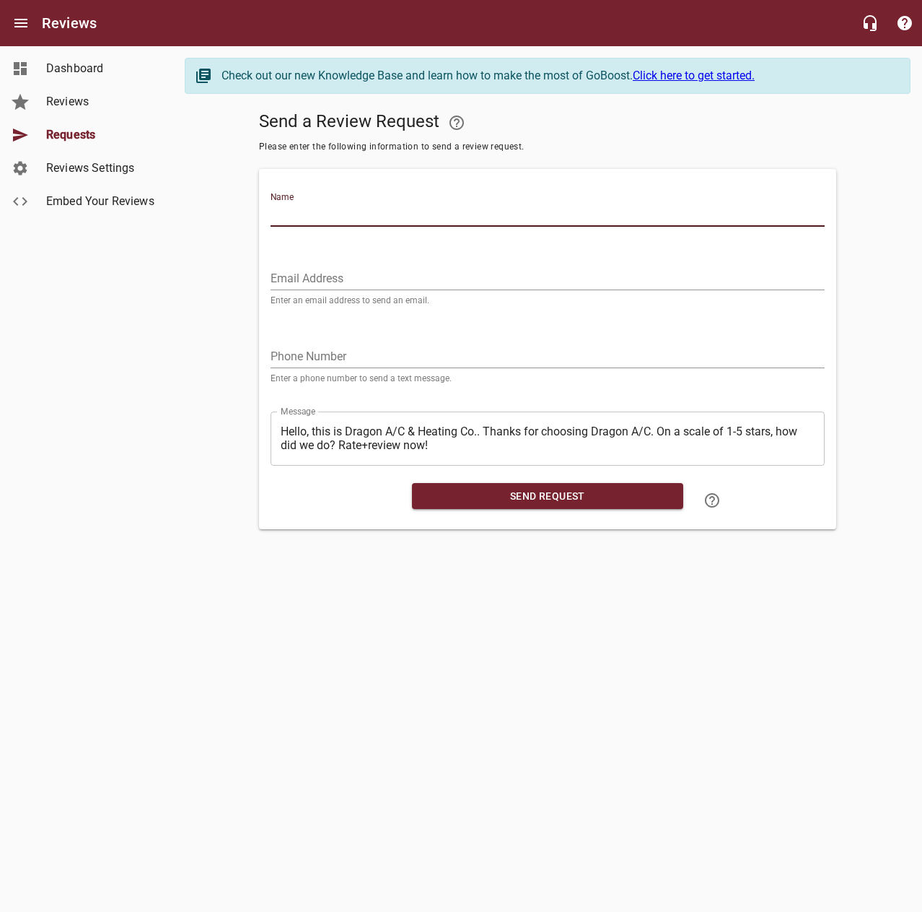
click at [715, 217] on input "Name" at bounding box center [548, 215] width 554 height 23
type input "[PERSON_NAME]"
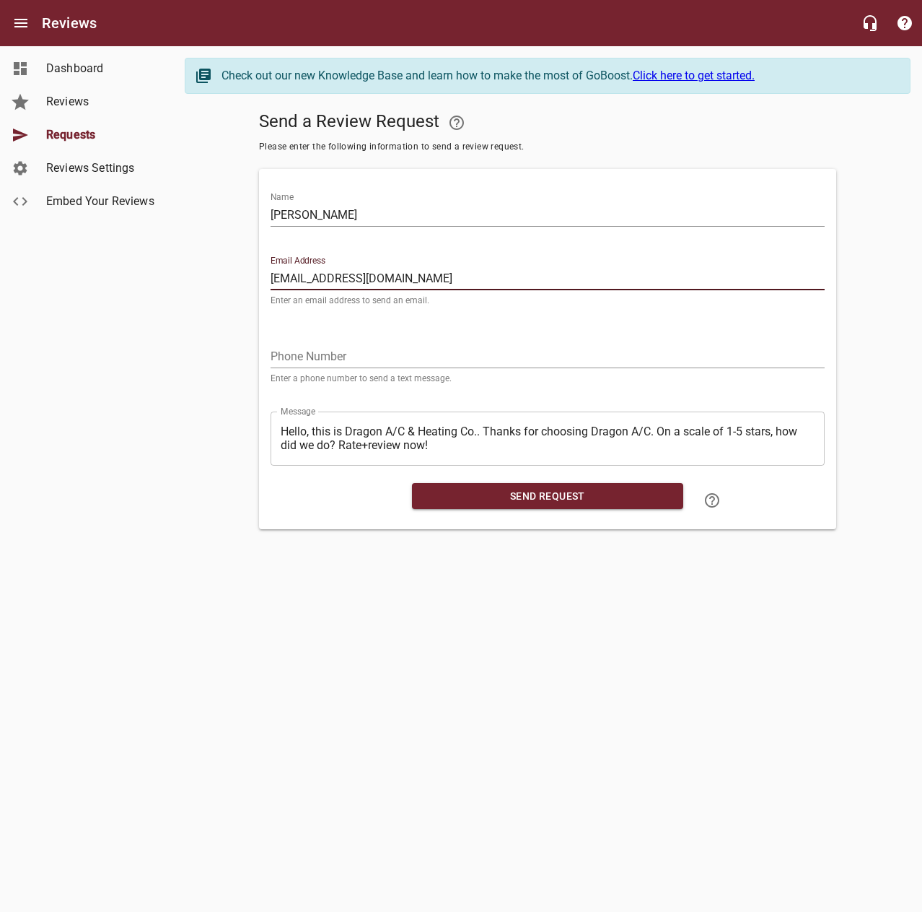
type input "[EMAIL_ADDRESS][DOMAIN_NAME]"
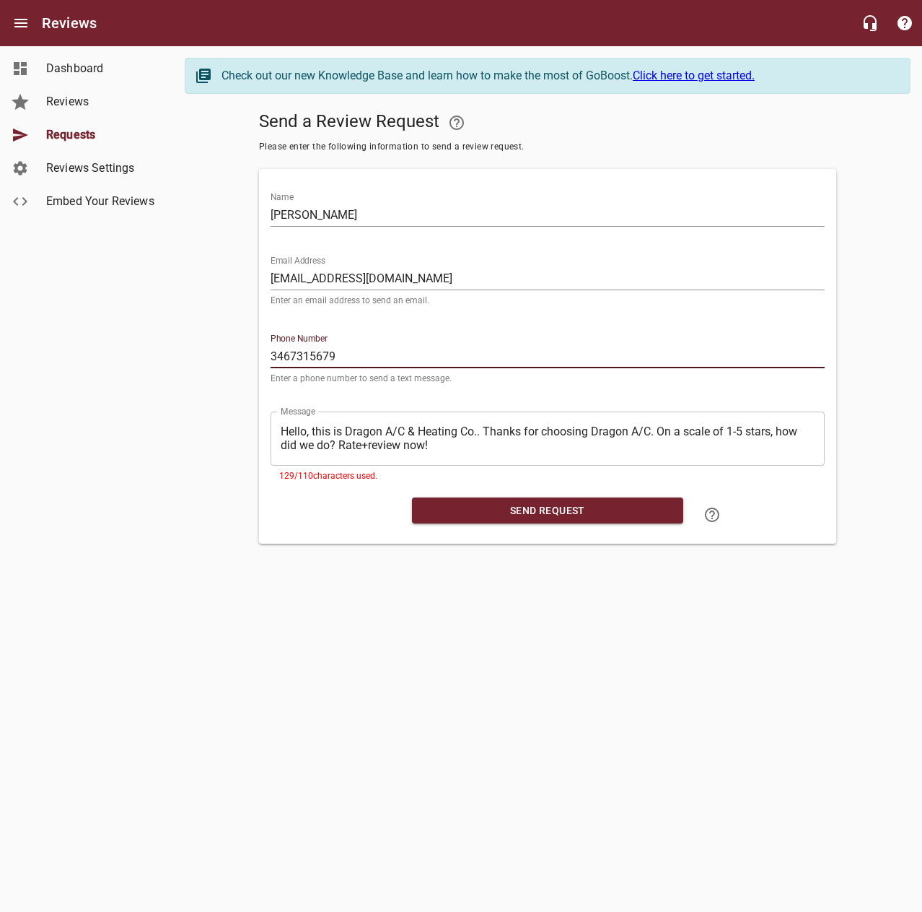
type input "3467315679"
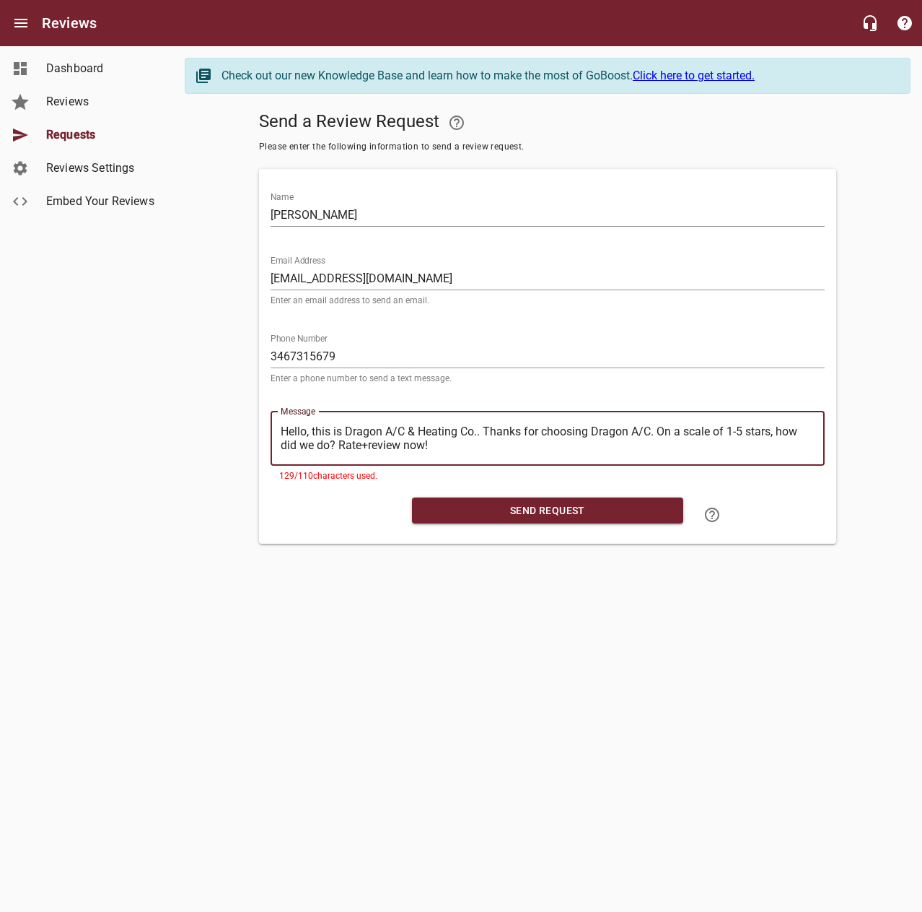
drag, startPoint x: 484, startPoint y: 429, endPoint x: 272, endPoint y: 416, distance: 212.6
click at [272, 416] on div "​ Hello, this is Dragon A/C & Heating Co.. Thanks for choosing Dragon A/C. On a…" at bounding box center [548, 438] width 554 height 54
type textarea "Thanks for choosing Dragon A/C. On a scale of 1-5 stars, how did we do? Rate+re…"
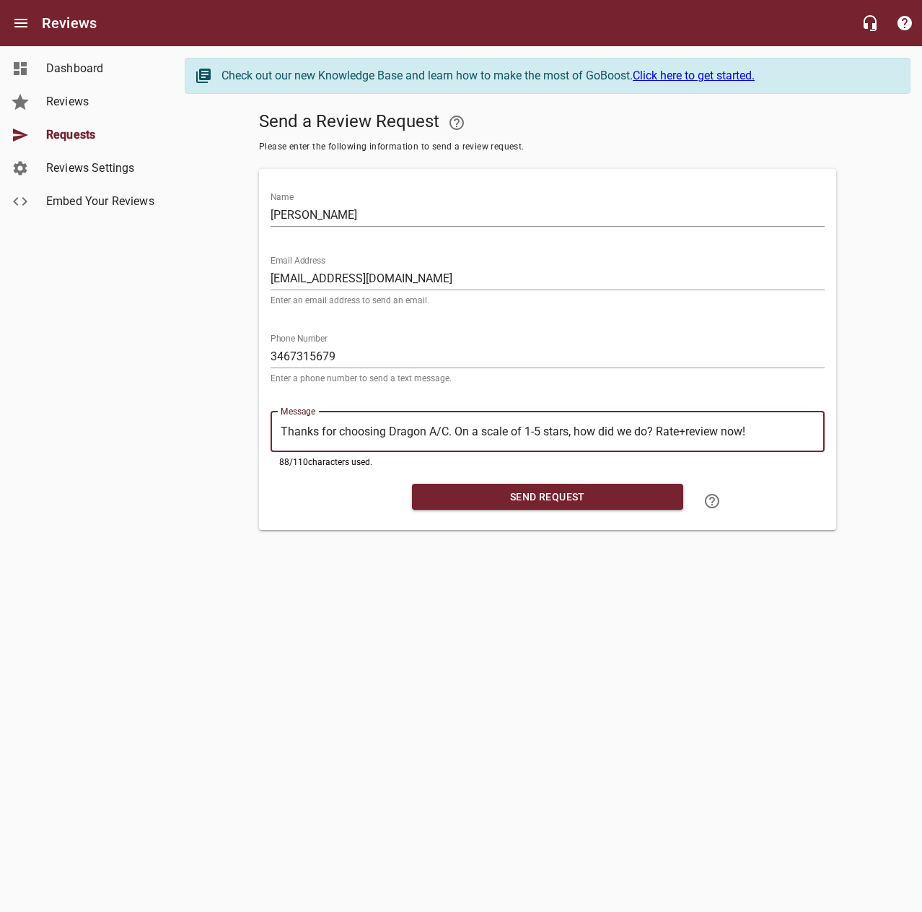
type textarea "Thanks for choosing Dragon A/C. On a scale of 1-5 stars, how did we do? Rate+re…"
click at [504, 499] on span "Send Request" at bounding box center [548, 497] width 248 height 18
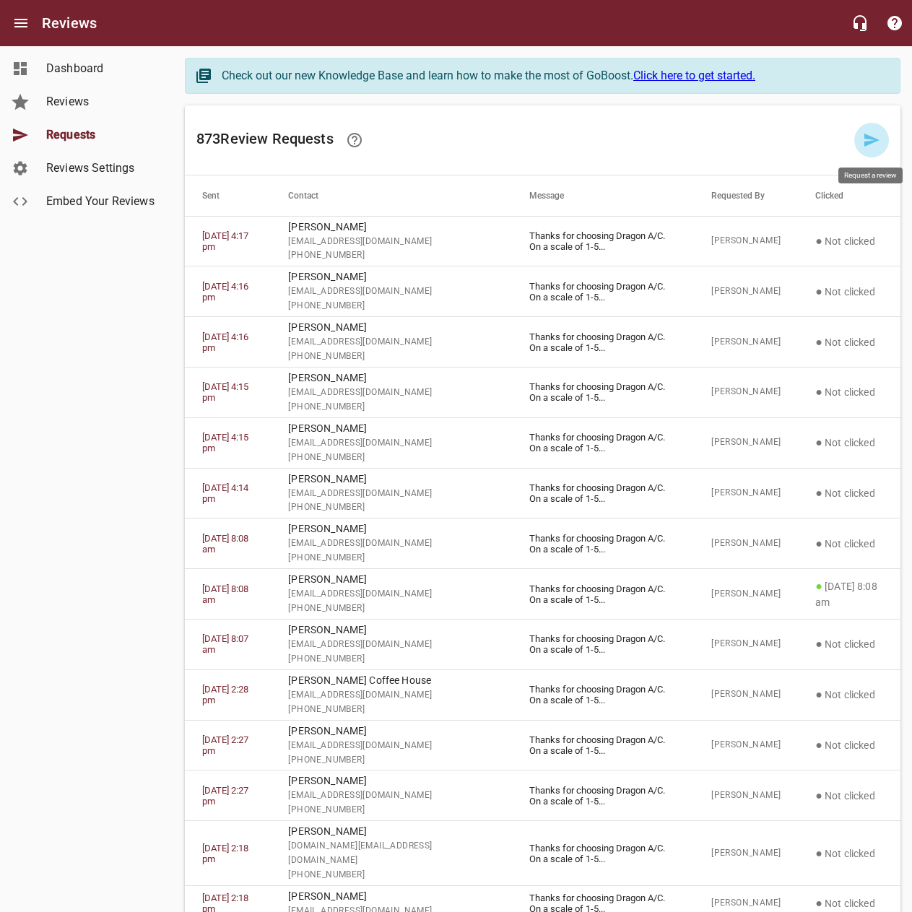
click at [873, 123] on link at bounding box center [871, 140] width 35 height 35
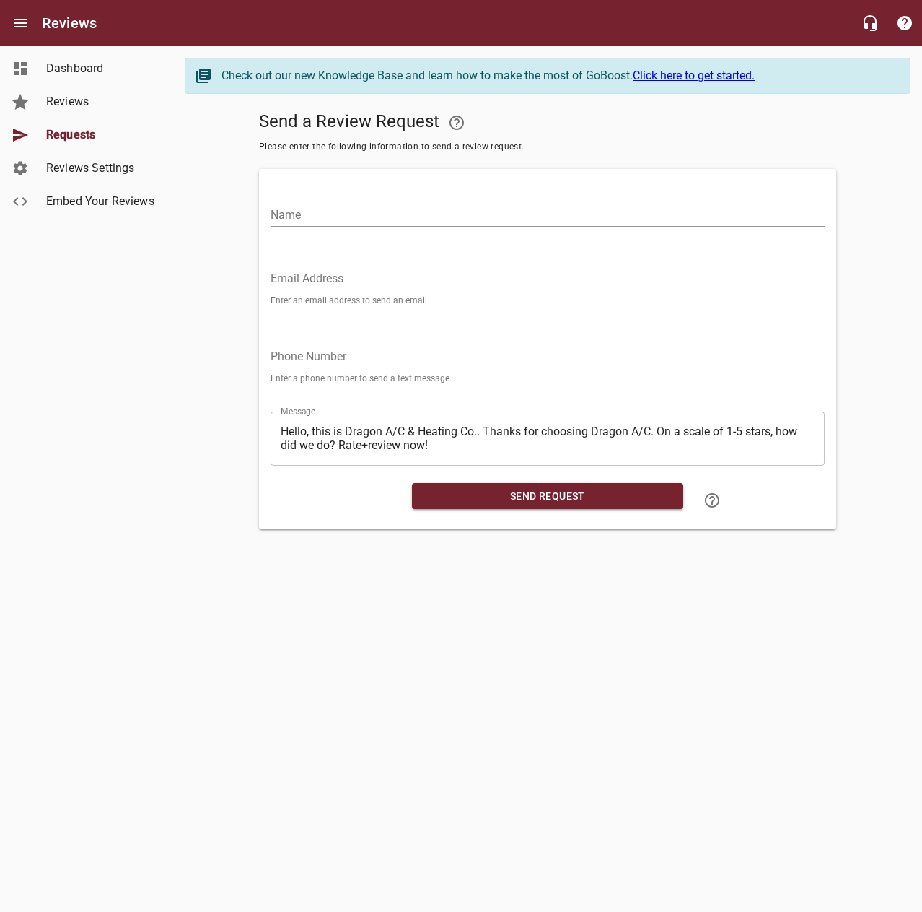
drag, startPoint x: 767, startPoint y: 216, endPoint x: 792, endPoint y: 114, distance: 105.0
click at [770, 207] on input "Name" at bounding box center [548, 215] width 554 height 23
type input "[PERSON_NAME]"
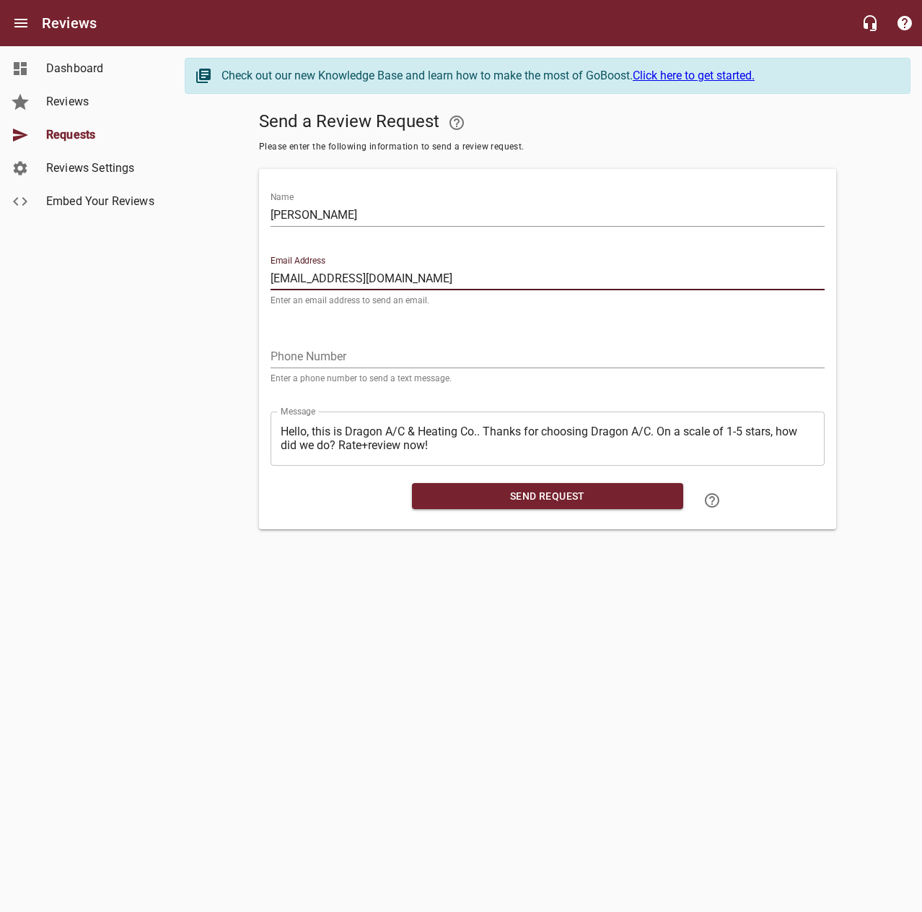
type input "[EMAIL_ADDRESS][DOMAIN_NAME]"
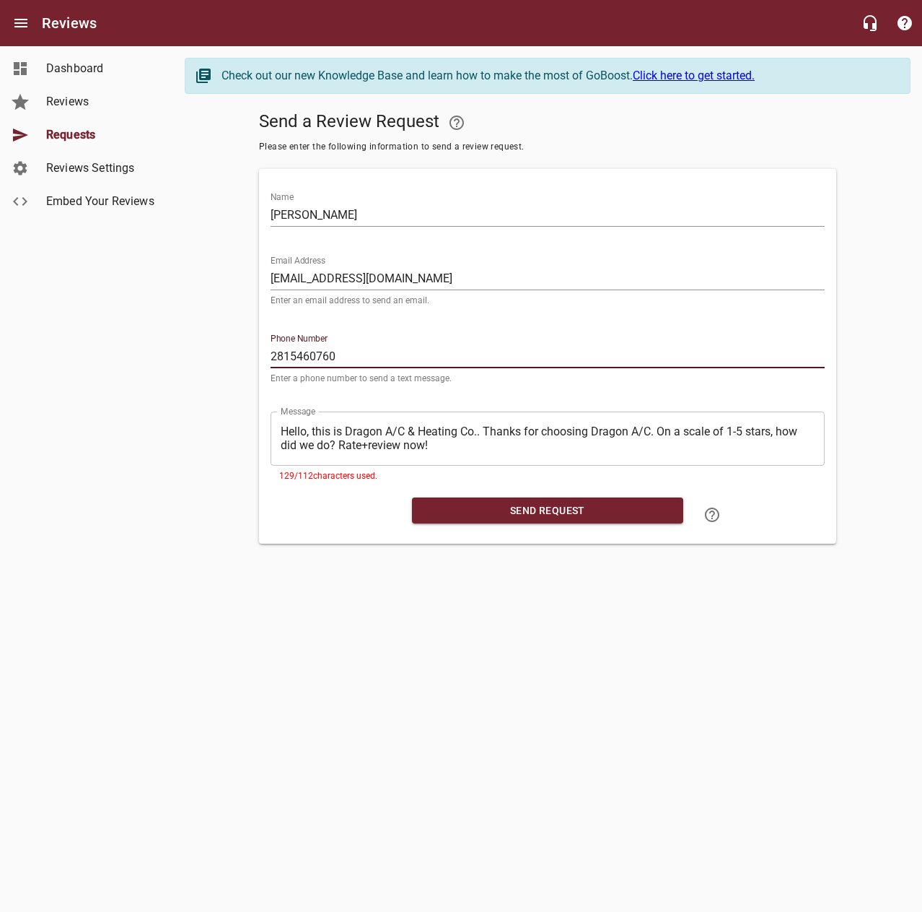
type input "2815460760"
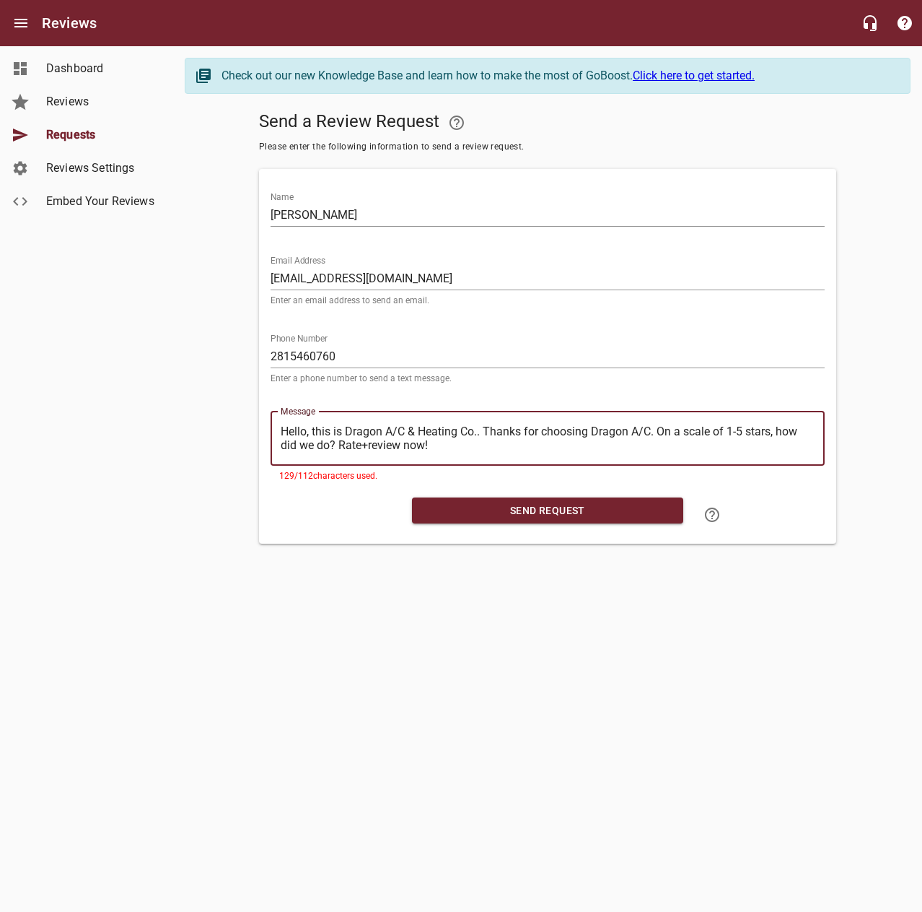
drag, startPoint x: 484, startPoint y: 430, endPoint x: 263, endPoint y: 442, distance: 221.2
click at [263, 442] on div "Name [PERSON_NAME] Email Address [EMAIL_ADDRESS][DOMAIN_NAME] Enter an email ad…" at bounding box center [547, 356] width 577 height 375
click at [480, 428] on textarea "Hello, this is Dragon A/C & Heating Co.. Thanks for choosing Dragon A/C. On a s…" at bounding box center [548, 437] width 534 height 27
drag, startPoint x: 485, startPoint y: 430, endPoint x: 266, endPoint y: 434, distance: 219.4
click at [266, 434] on div "Message ​ Hello, this is Dragon A/C & Heating Co.. Thanks for choosing Dragon A…" at bounding box center [548, 442] width 566 height 97
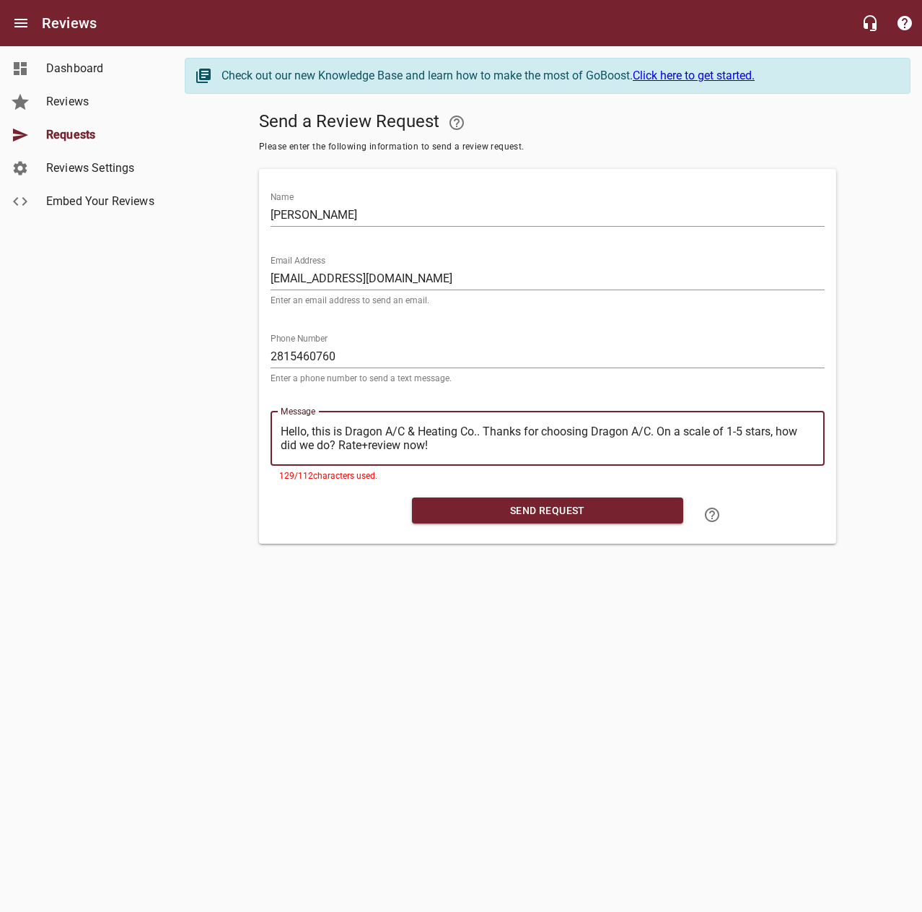
type textarea "Thanks for choosing Dragon A/C. On a scale of 1-5 stars, how did we do? Rate+re…"
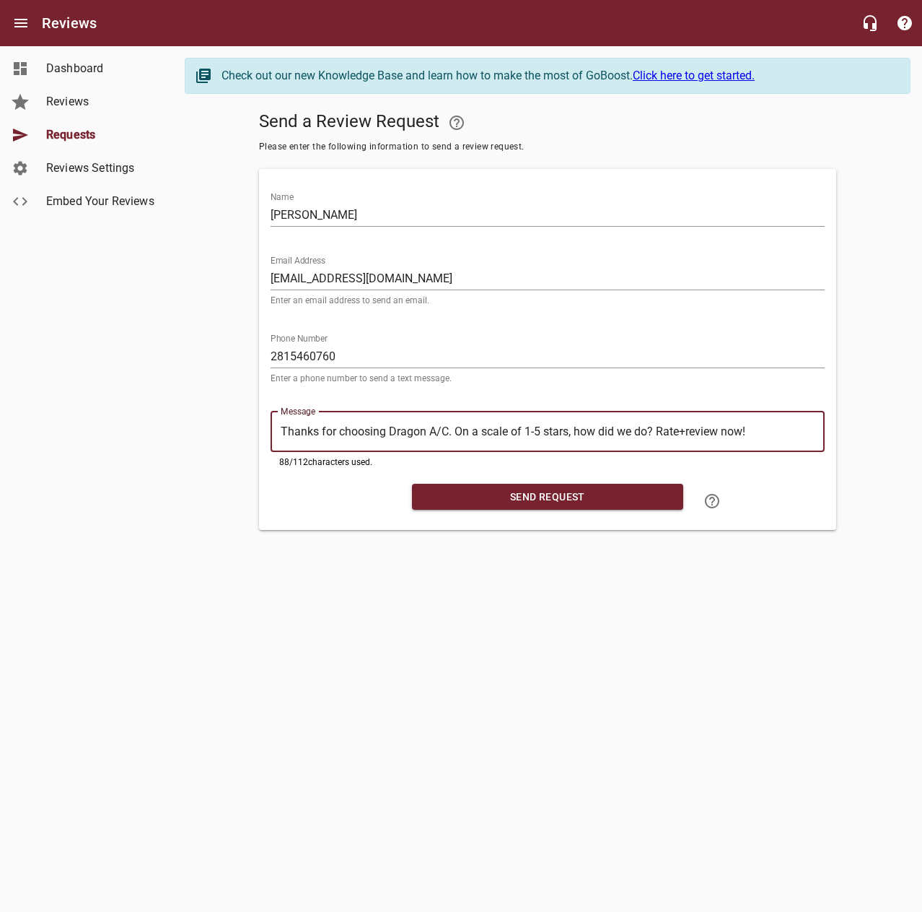
type textarea "Thanks for choosing Dragon A/C. On a scale of 1-5 stars, how did we do? Rate+re…"
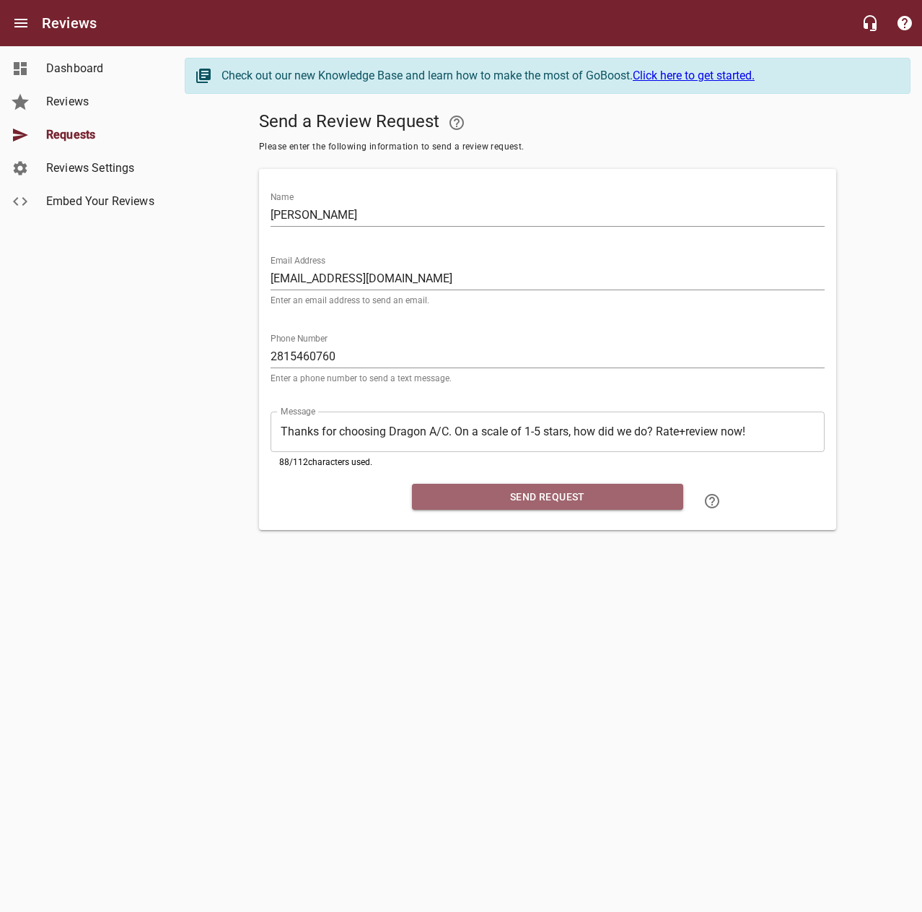
click at [497, 506] on button "Send Request" at bounding box center [547, 497] width 271 height 27
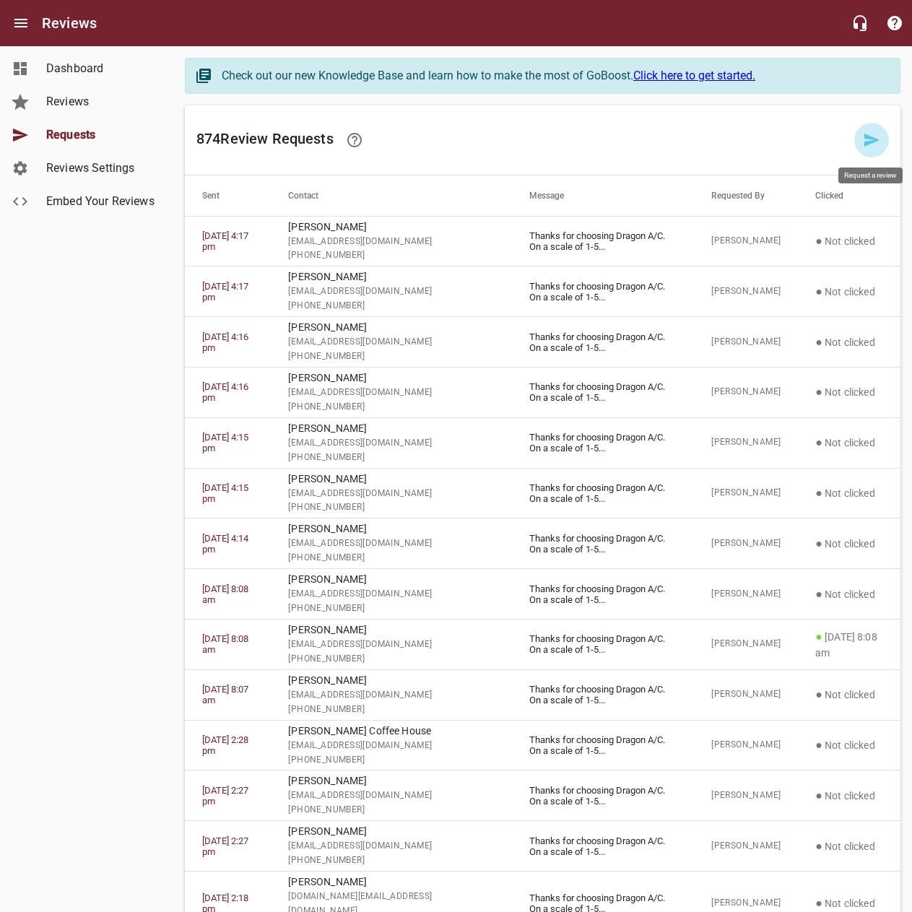
click at [856, 139] on link at bounding box center [871, 140] width 35 height 35
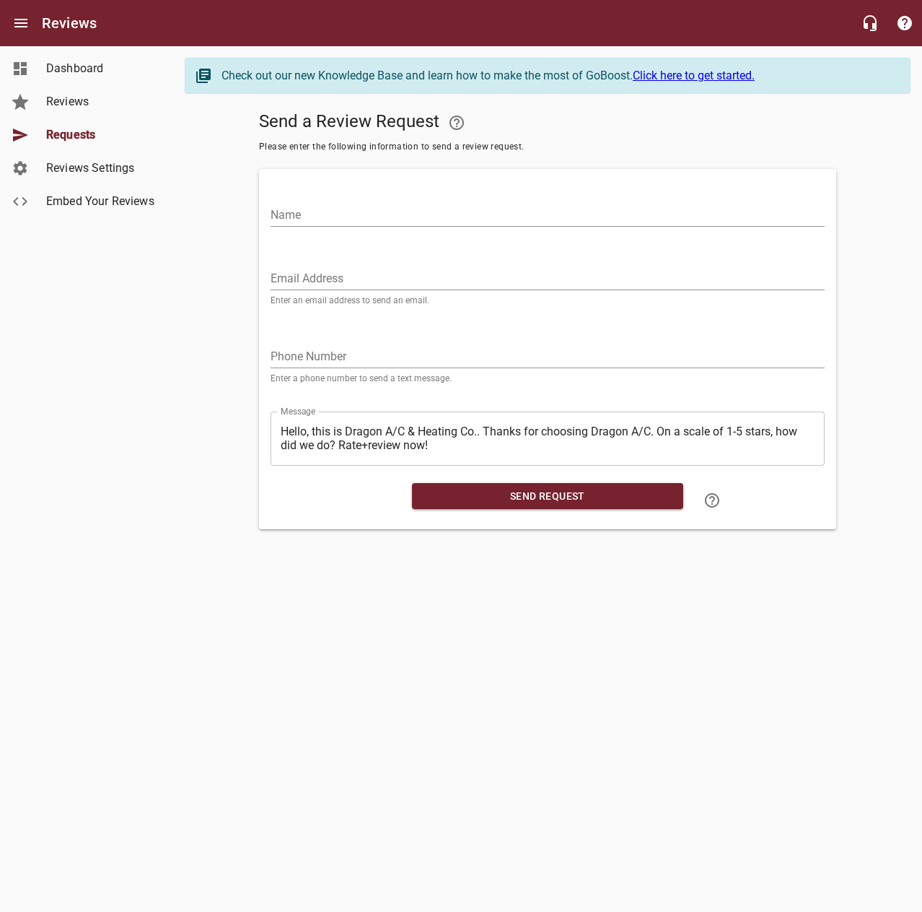
click at [613, 210] on input "Name" at bounding box center [548, 215] width 554 height 23
type input "[PERSON_NAME]"
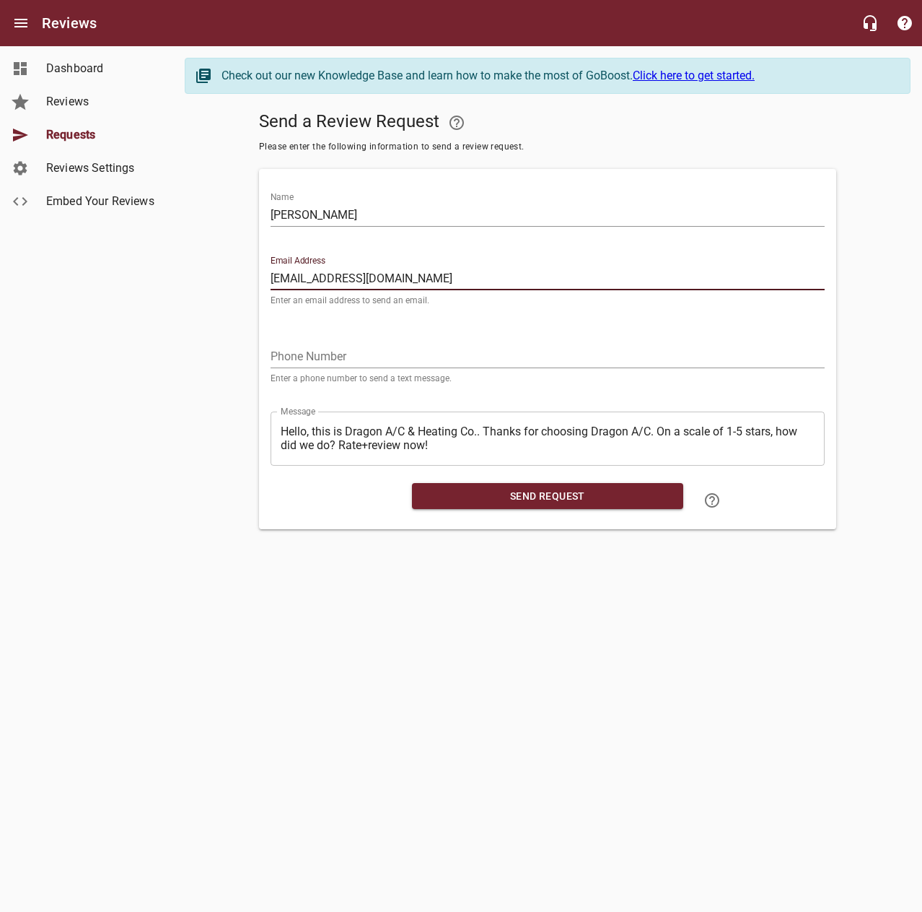
type input "[EMAIL_ADDRESS][DOMAIN_NAME]"
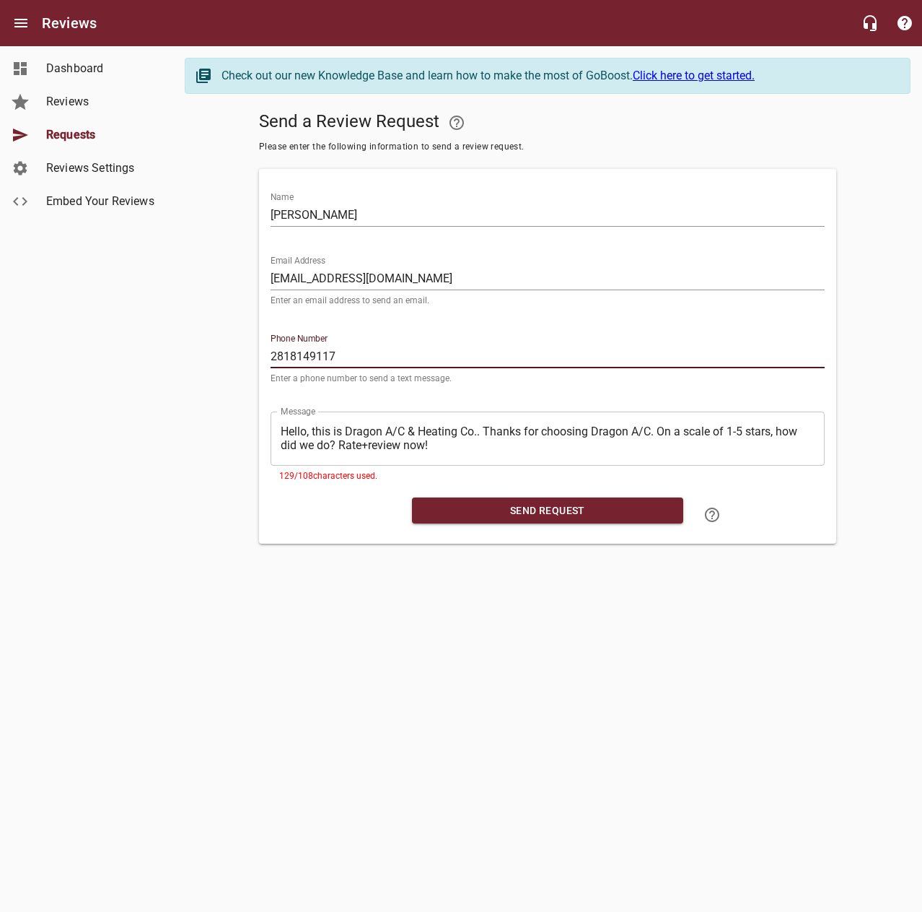
type input "2818149117"
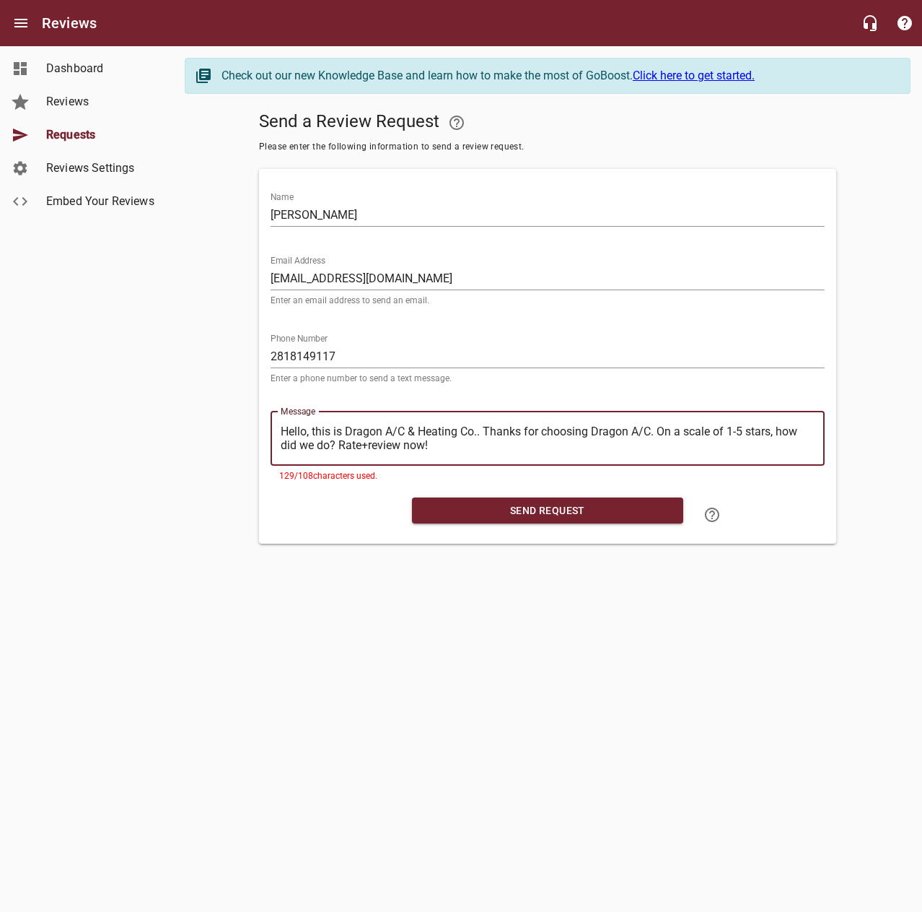
drag, startPoint x: 483, startPoint y: 432, endPoint x: 257, endPoint y: 440, distance: 226.1
click at [257, 440] on div "Send a Review Request Please enter the following information to send a review r…" at bounding box center [548, 324] width 726 height 438
click at [489, 429] on textarea "Hello, this is Dragon A/C & Heating Co.. Thanks for choosing Dragon A/C. On a s…" at bounding box center [548, 437] width 534 height 27
drag, startPoint x: 484, startPoint y: 432, endPoint x: 278, endPoint y: 432, distance: 205.7
click at [278, 432] on div "​ Hello, this is Dragon A/C & Heating Co.. Thanks for choosing Dragon A/C. On a…" at bounding box center [548, 438] width 554 height 54
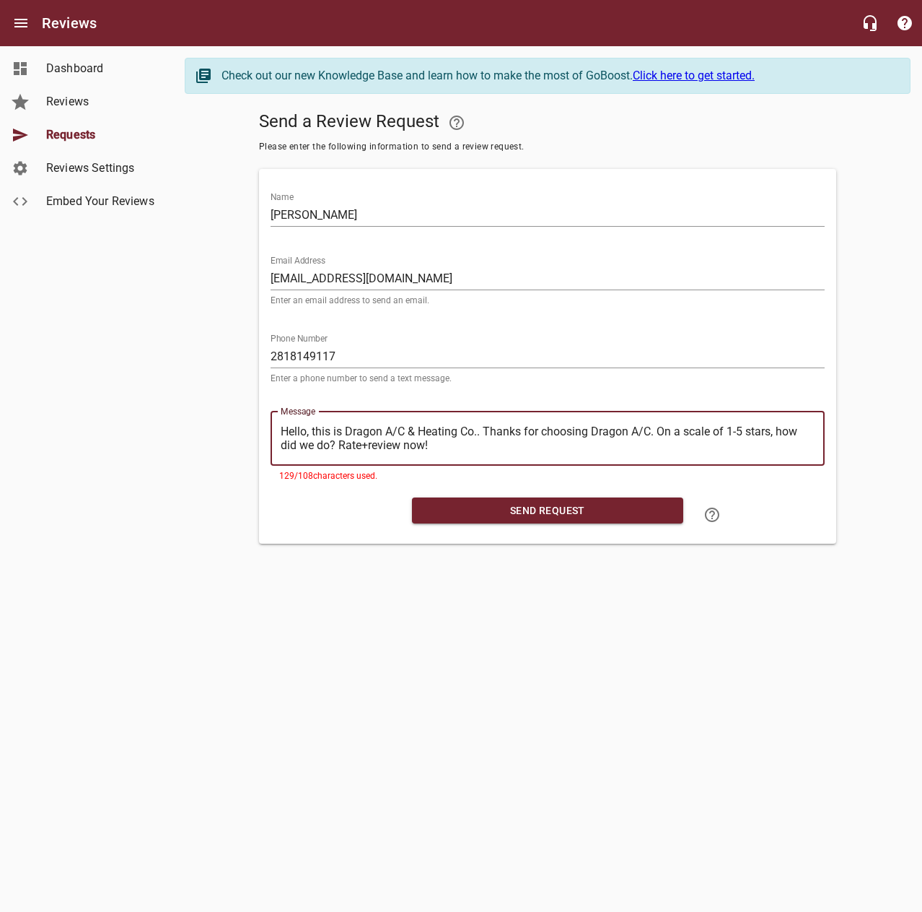
type textarea "Thanks for choosing Dragon A/C. On a scale of 1-5 stars, how did we do? Rate+re…"
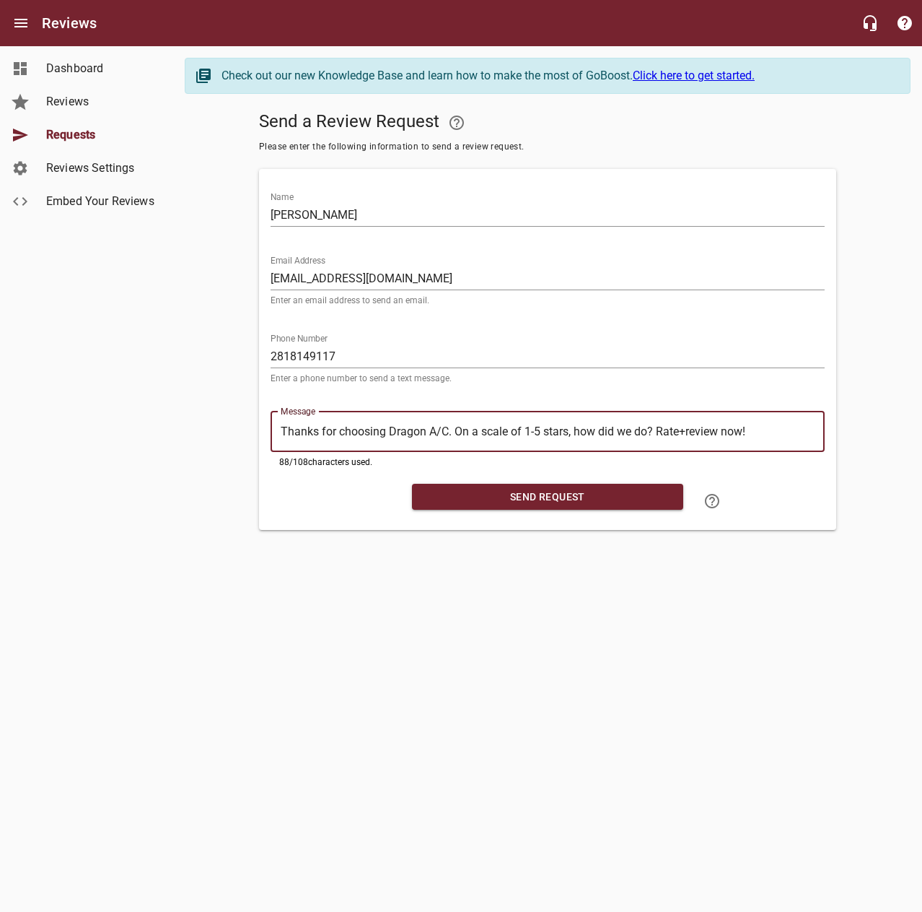
type textarea "Thanks for choosing Dragon A/C. On a scale of 1-5 stars, how did we do? Rate+re…"
click at [511, 490] on span "Send Request" at bounding box center [548, 497] width 248 height 18
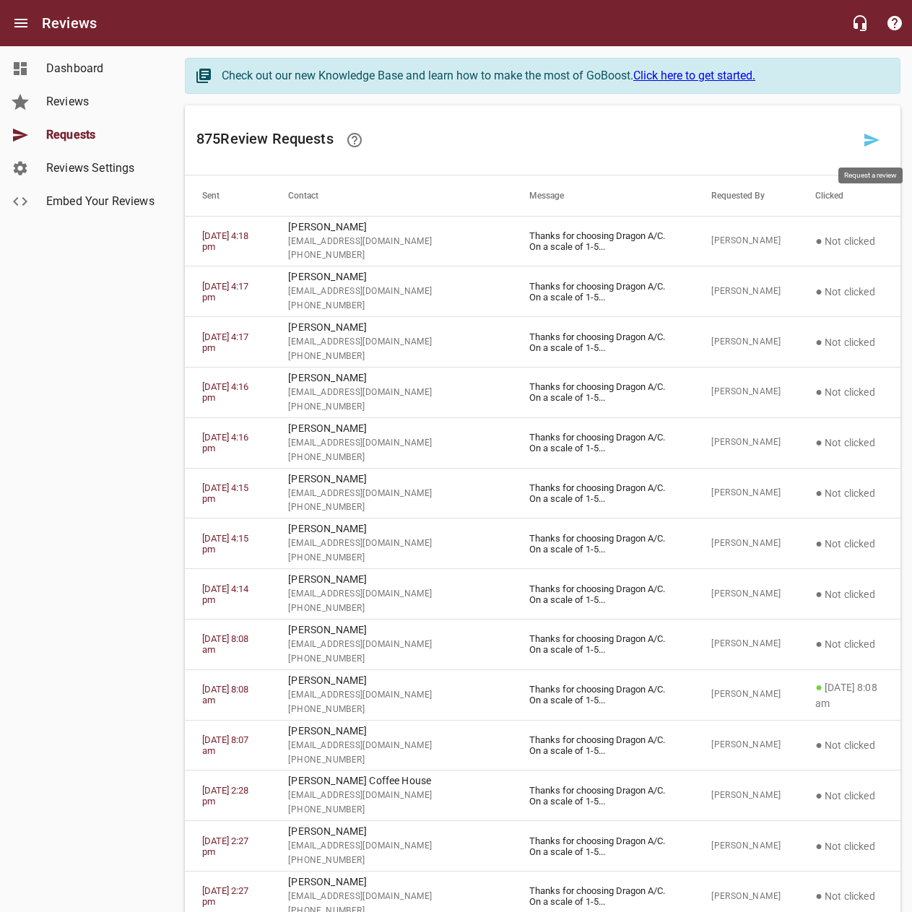
click at [868, 136] on icon at bounding box center [871, 140] width 15 height 13
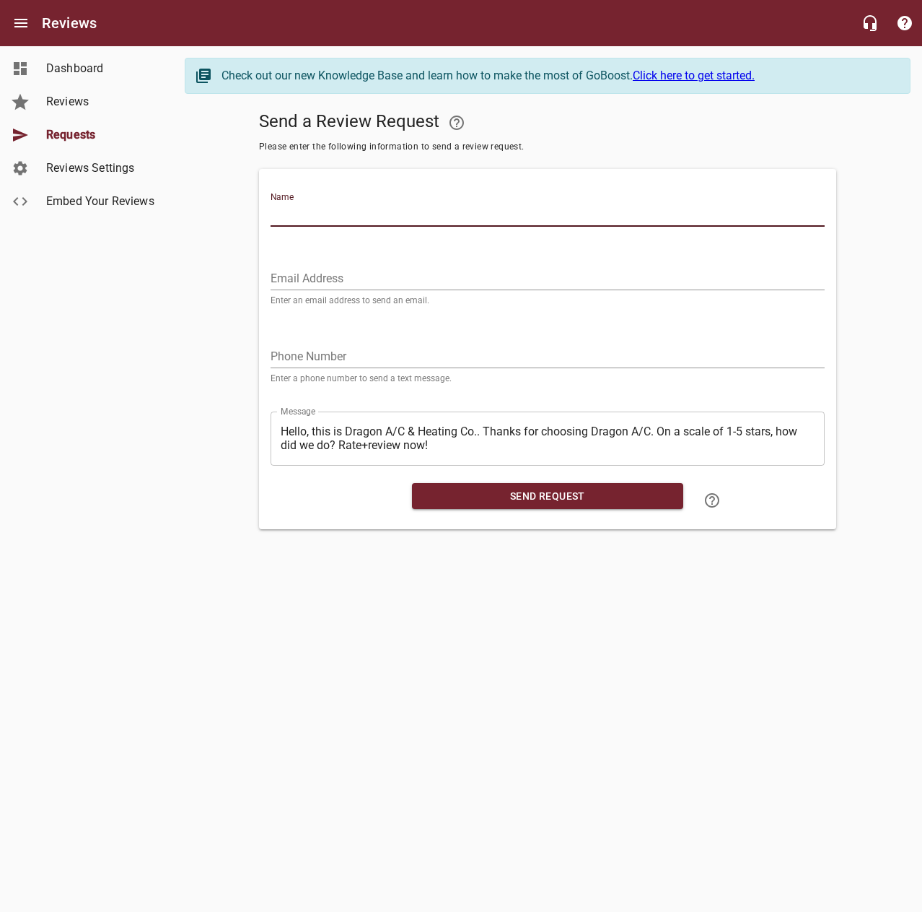
drag, startPoint x: 726, startPoint y: 210, endPoint x: 774, endPoint y: 131, distance: 92.3
click at [726, 209] on input "Name" at bounding box center [548, 215] width 554 height 23
type input "[PERSON_NAME]"
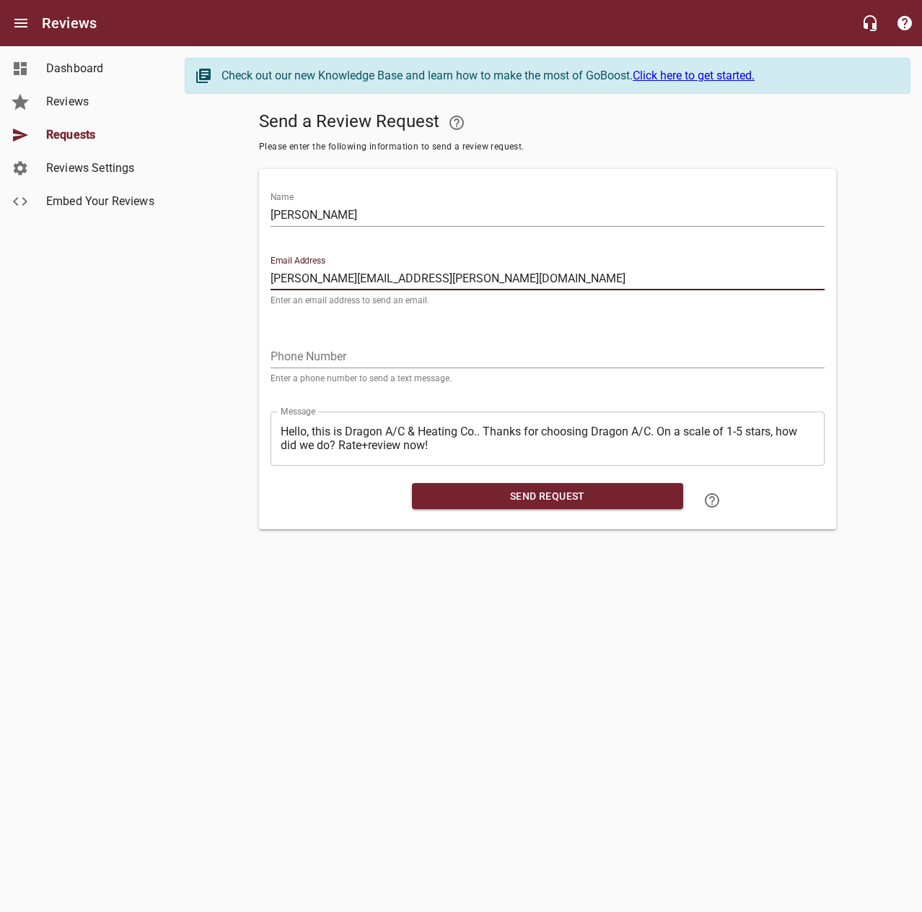
type input "[PERSON_NAME][EMAIL_ADDRESS][PERSON_NAME][DOMAIN_NAME]"
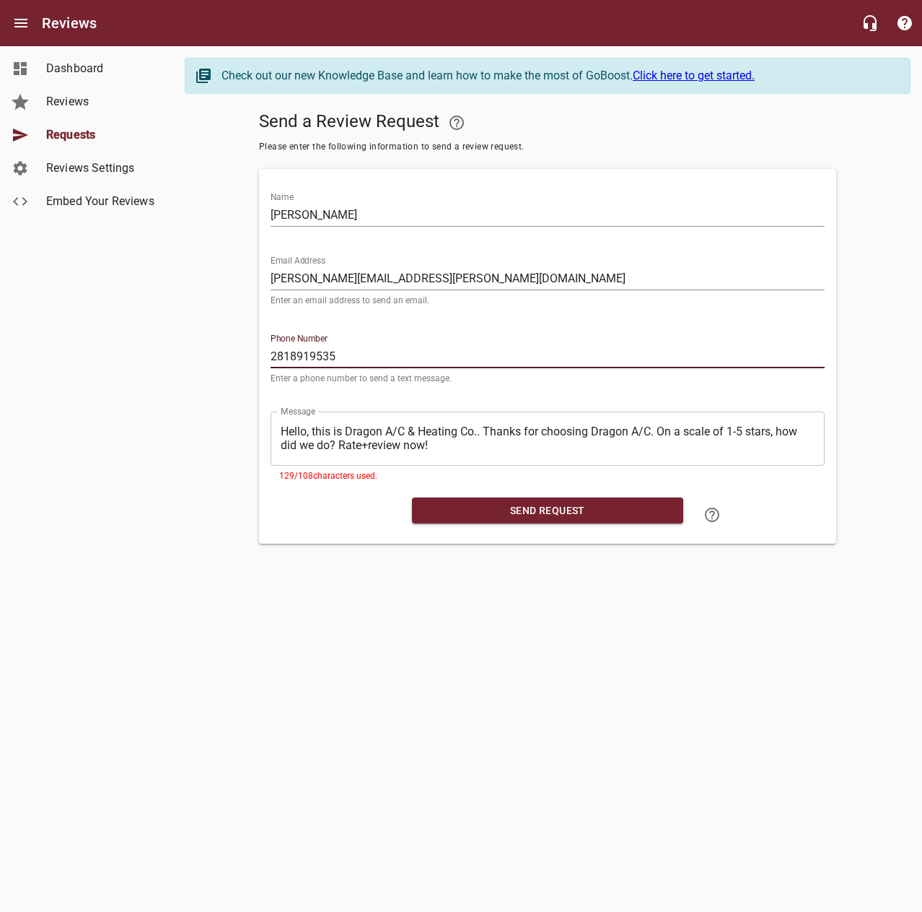
type input "2818919535"
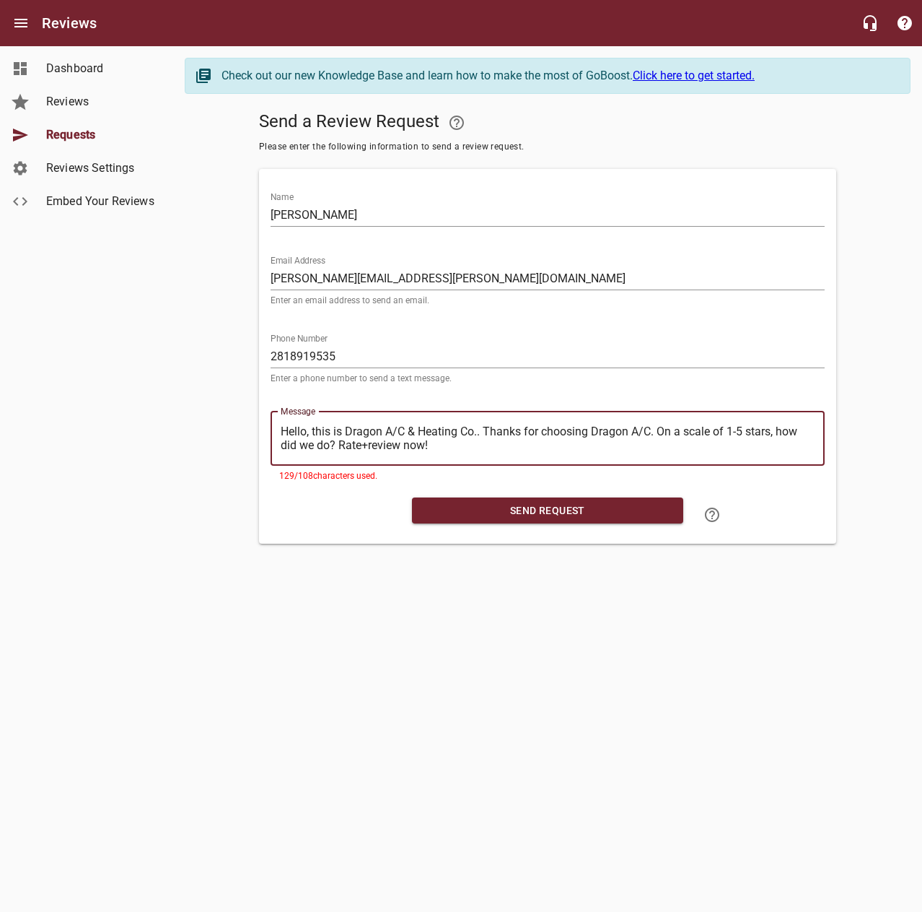
drag, startPoint x: 484, startPoint y: 429, endPoint x: 234, endPoint y: 420, distance: 250.6
click at [234, 420] on div "Send a Review Request Please enter the following information to send a review r…" at bounding box center [548, 324] width 726 height 438
type textarea "Thanks for choosing Dragon A/C. On a scale of 1-5 stars, how did we do? Rate+re…"
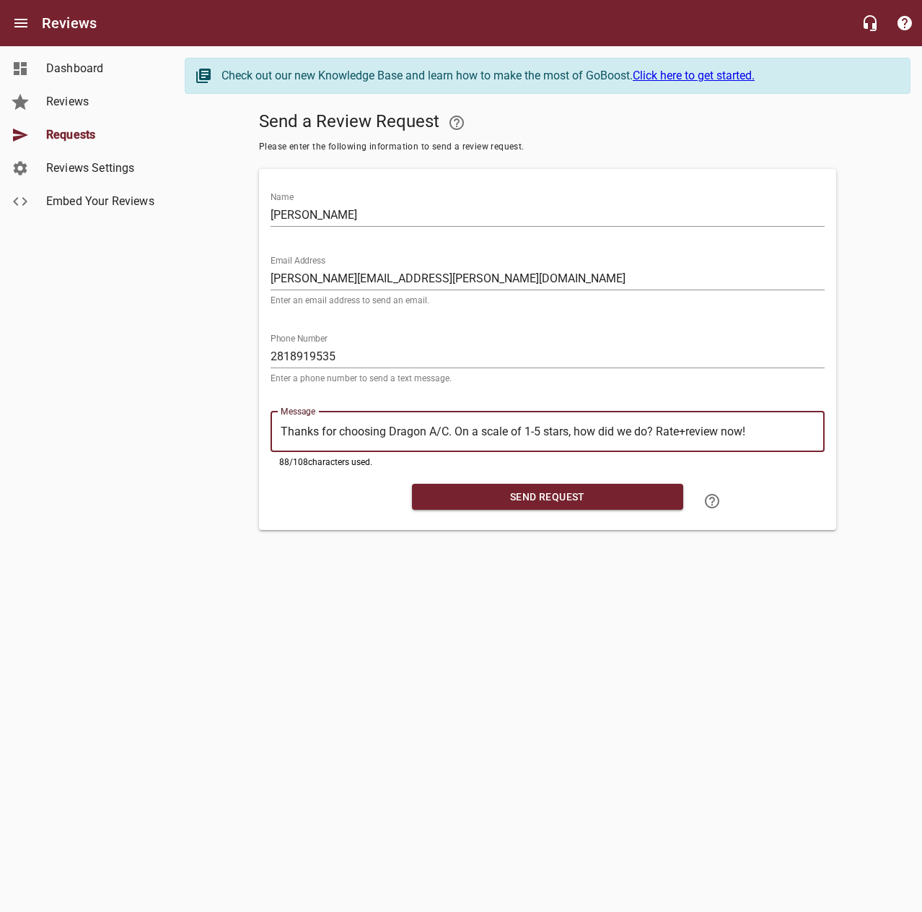
type textarea "Thanks for choosing Dragon A/C. On a scale of 1-5 stars, how did we do? Rate+re…"
click at [523, 499] on span "Send Request" at bounding box center [548, 497] width 248 height 18
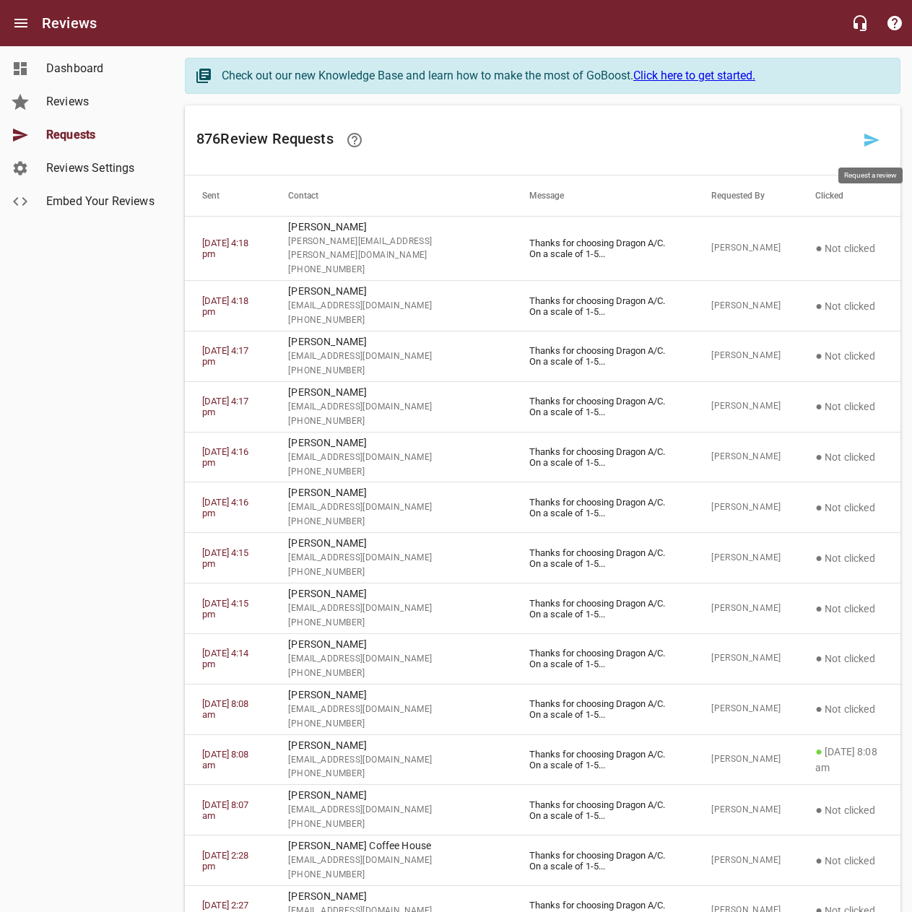
click at [865, 132] on icon at bounding box center [871, 139] width 17 height 17
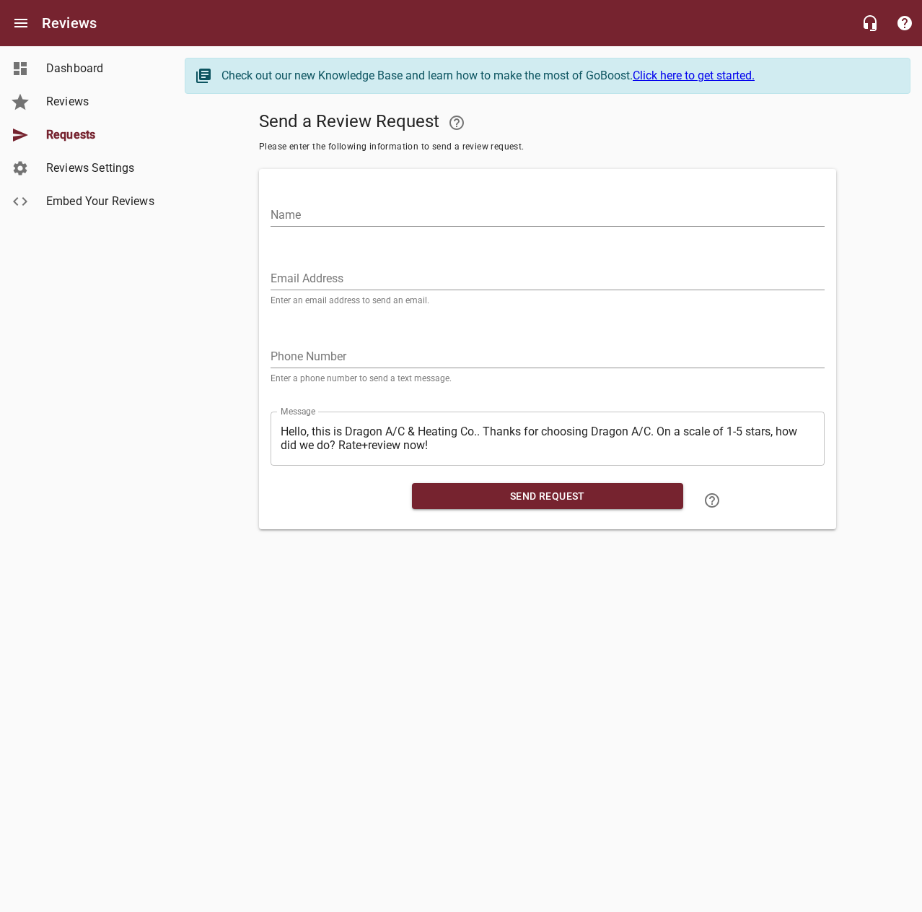
click at [735, 219] on input "Name" at bounding box center [548, 215] width 554 height 23
type input "[PERSON_NAME]"
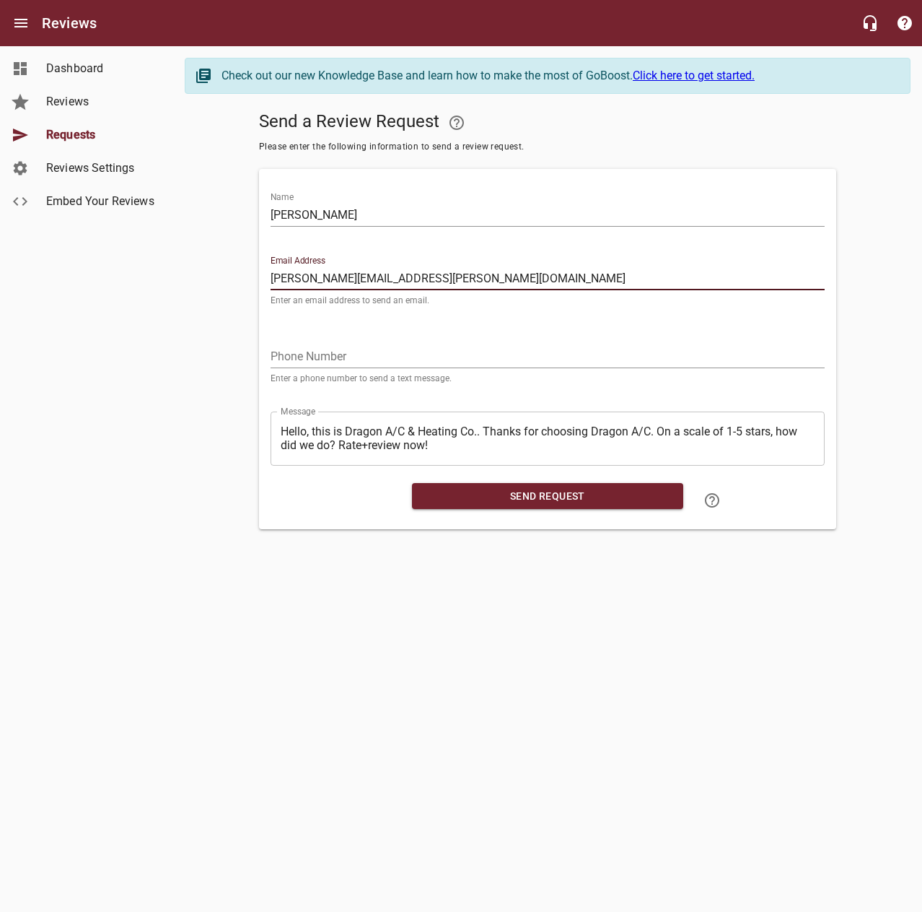
type input "[PERSON_NAME][EMAIL_ADDRESS][PERSON_NAME][DOMAIN_NAME]"
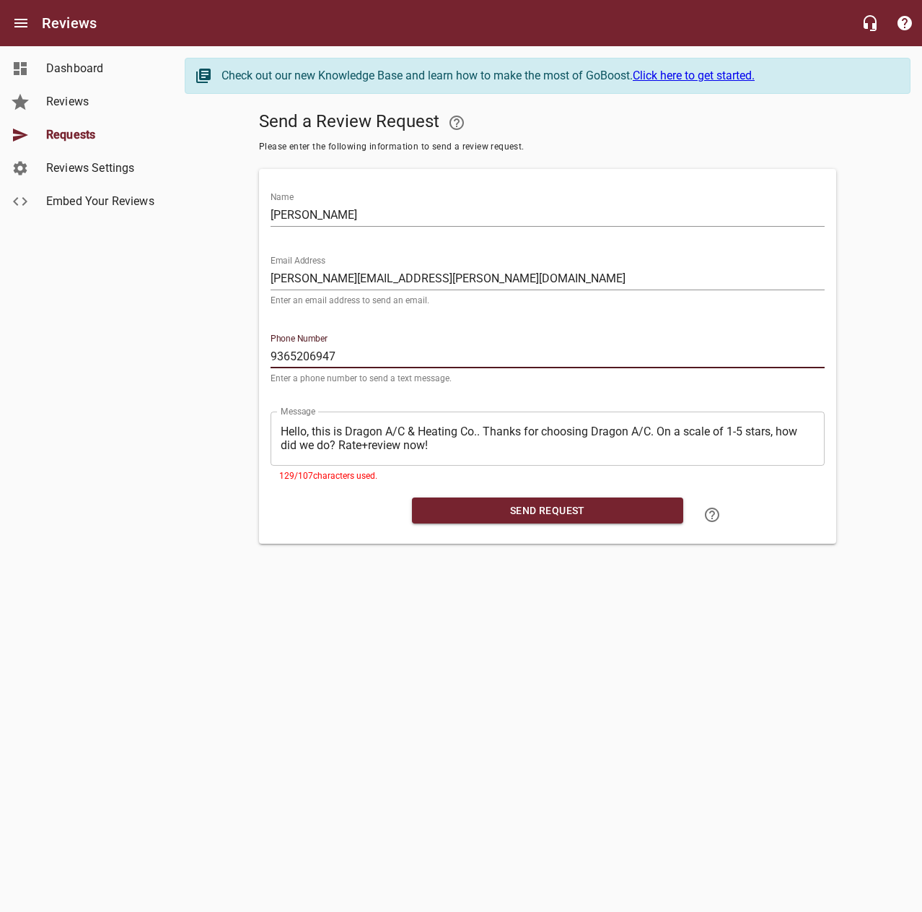
type input "9365206947"
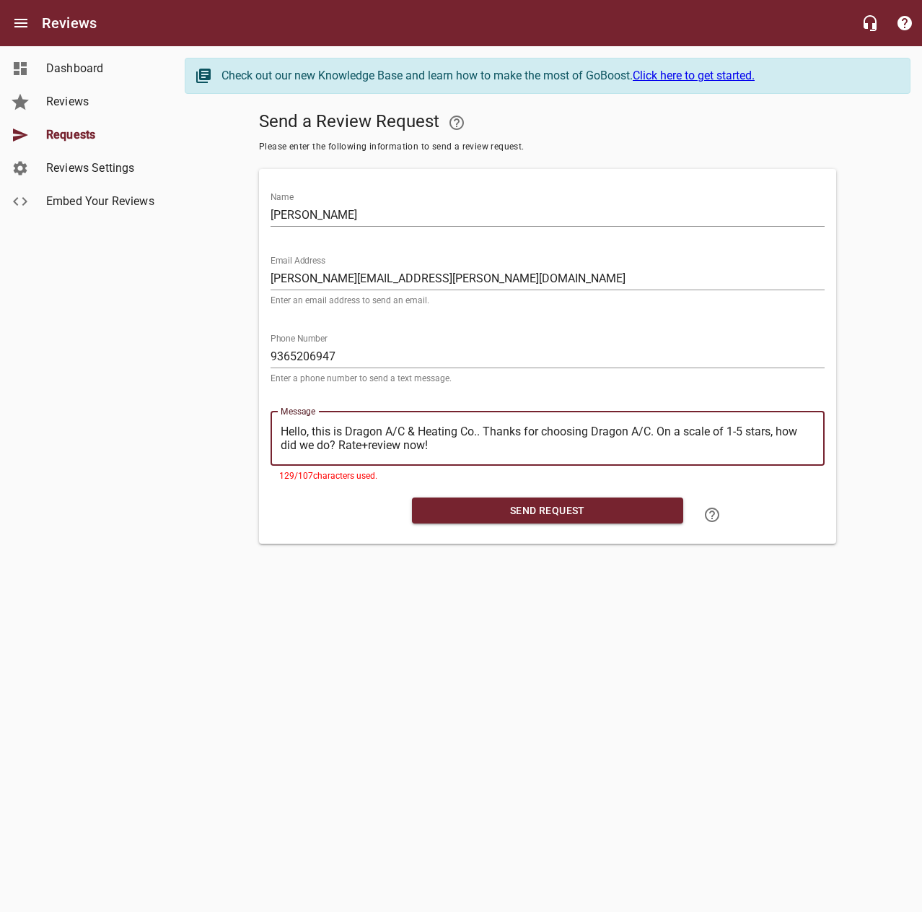
drag, startPoint x: 483, startPoint y: 425, endPoint x: 224, endPoint y: 410, distance: 259.6
click at [224, 410] on div "Send a Review Request Please enter the following information to send a review r…" at bounding box center [548, 324] width 726 height 438
type textarea "Thanks for choosing Dragon A/C. On a scale of 1-5 stars, how did we do? Rate+re…"
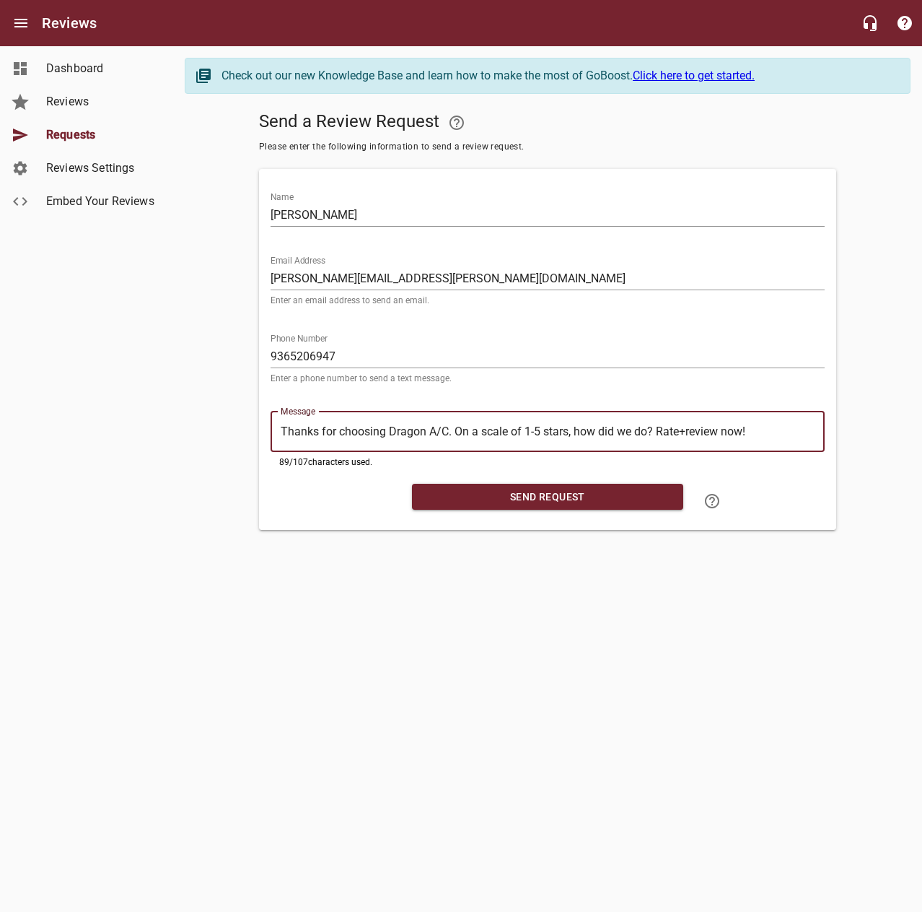
type textarea "Thanks for choosing Dragon A/C. On a scale of 1-5 stars, how did we do? Rate+re…"
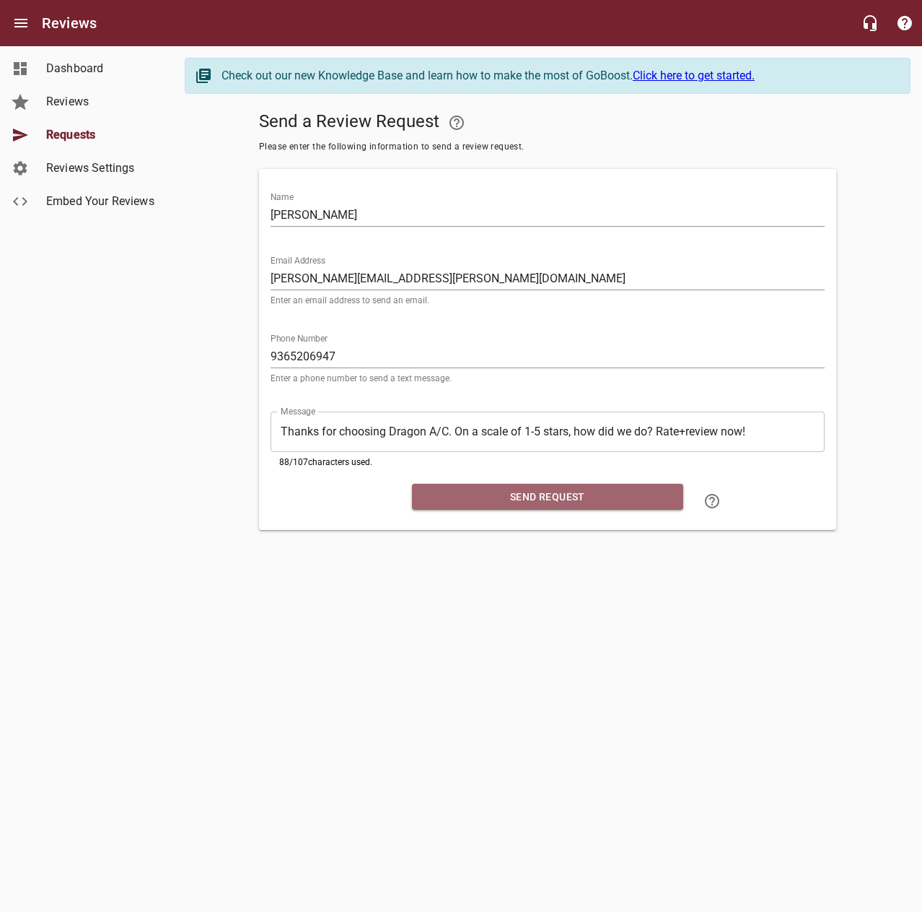
click at [476, 502] on span "Send Request" at bounding box center [548, 497] width 248 height 18
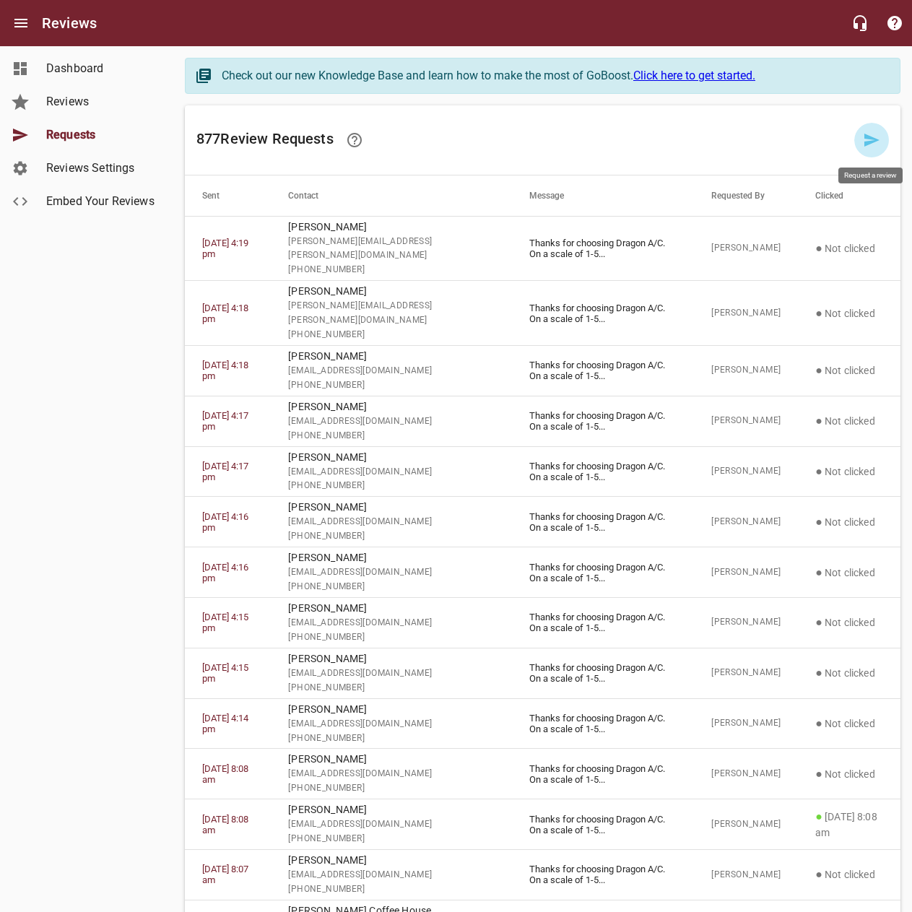
click at [868, 136] on icon at bounding box center [871, 140] width 15 height 13
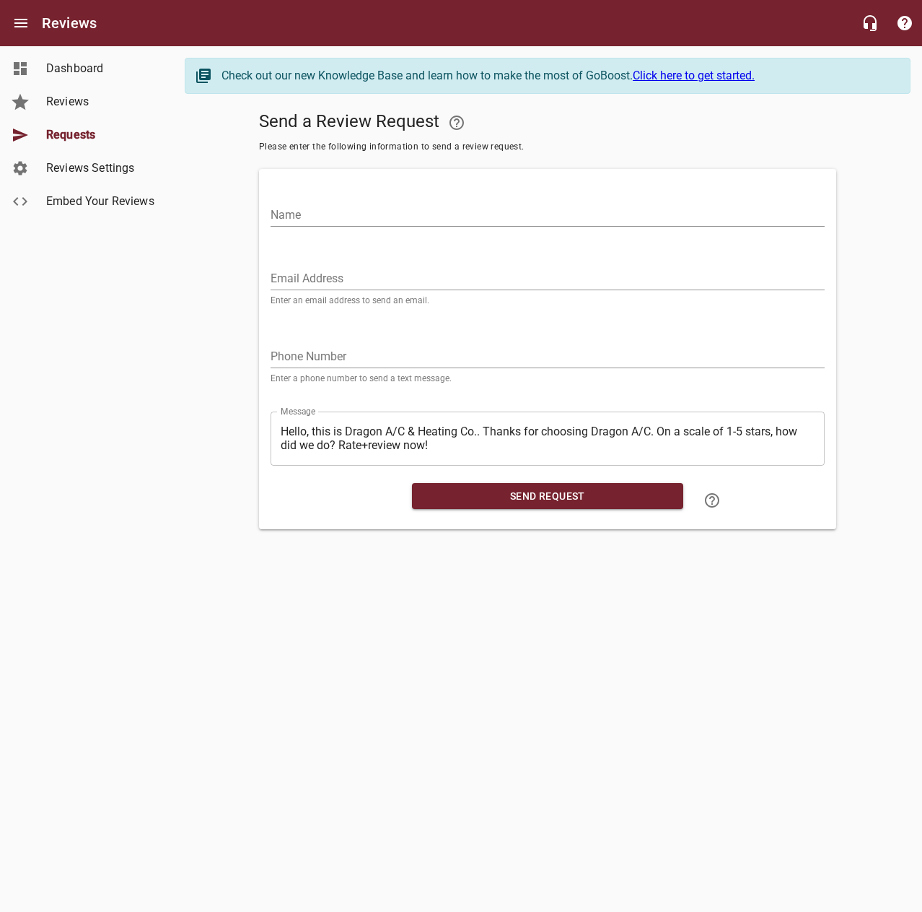
drag, startPoint x: 684, startPoint y: 217, endPoint x: 704, endPoint y: 119, distance: 100.4
click at [683, 216] on input "Name" at bounding box center [548, 215] width 554 height 23
type input "[PERSON_NAME]"
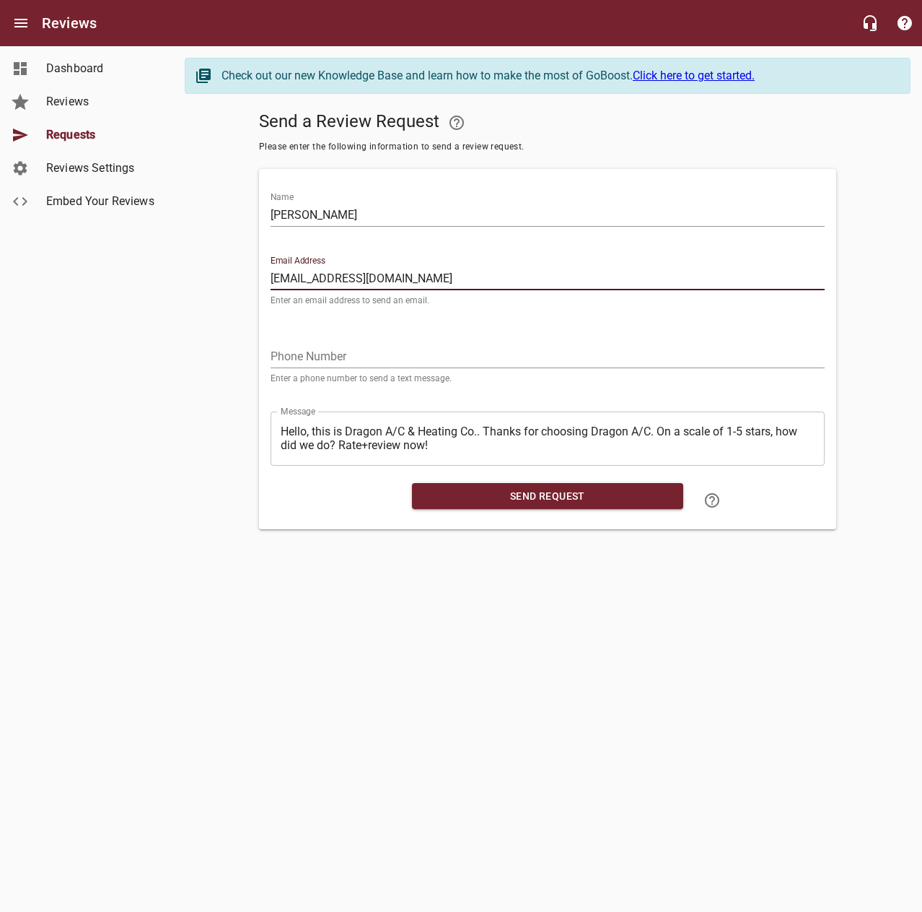
type input "[EMAIL_ADDRESS][DOMAIN_NAME]"
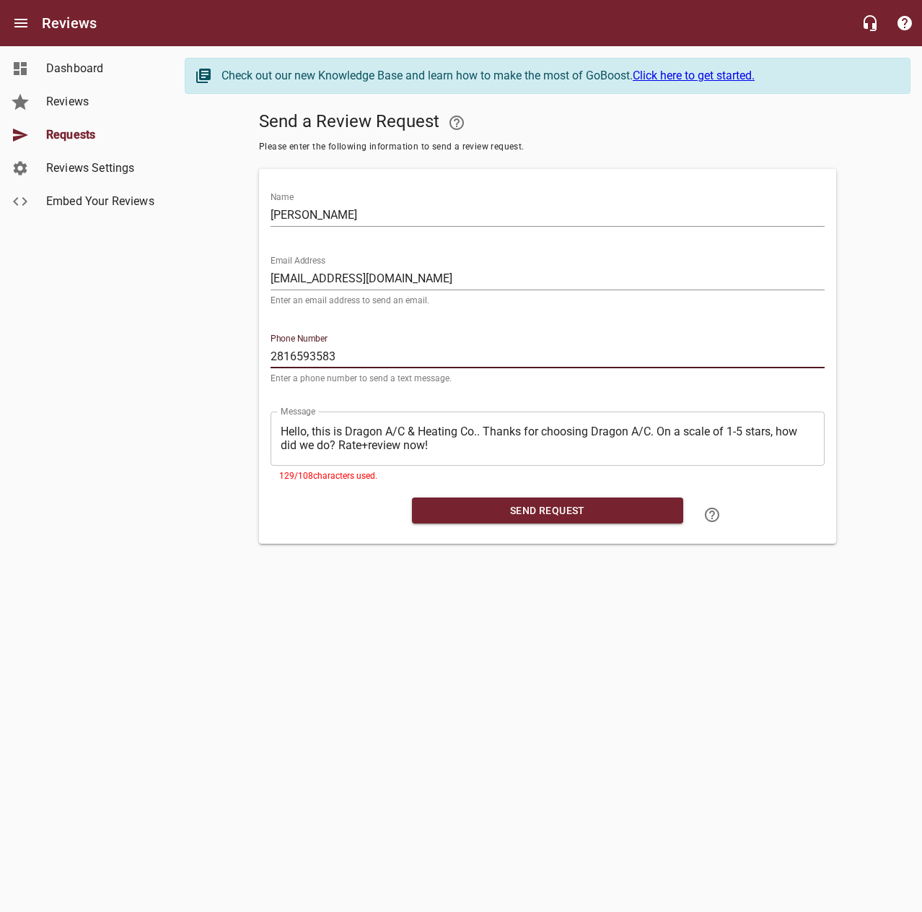
type input "2816593583"
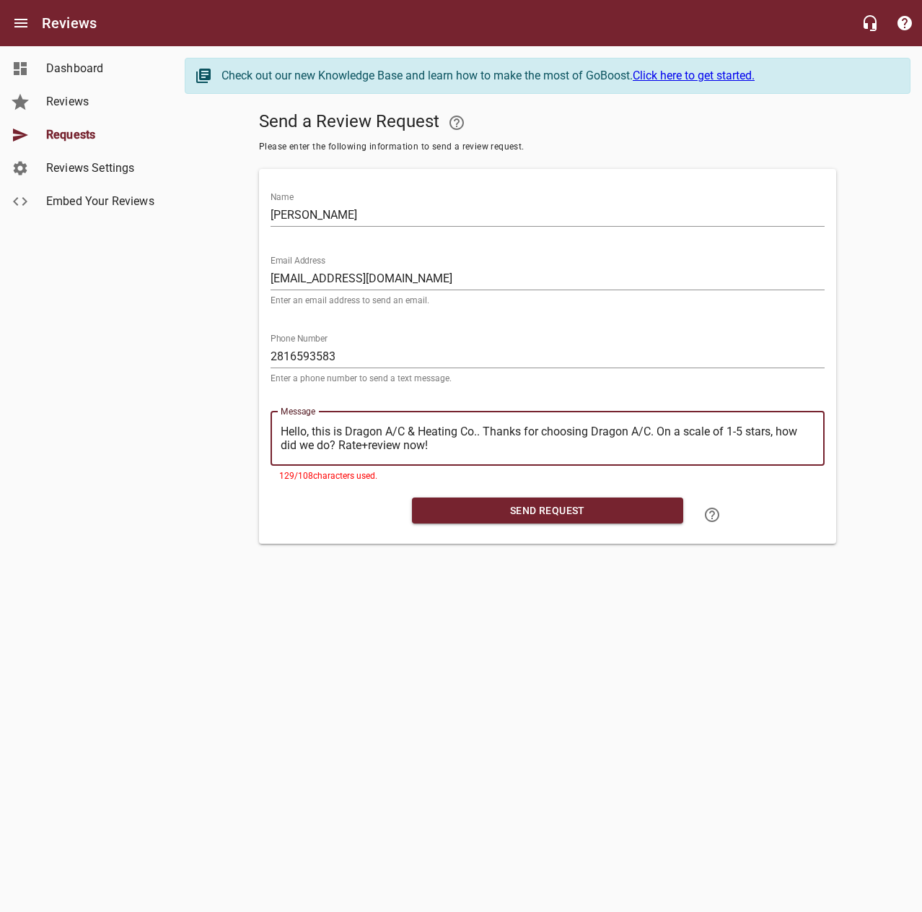
drag, startPoint x: 482, startPoint y: 429, endPoint x: 245, endPoint y: 429, distance: 236.7
click at [246, 429] on div "Send a Review Request Please enter the following information to send a review r…" at bounding box center [548, 324] width 726 height 438
type textarea "Thanks for choosing Dragon A/C. On a scale of 1-5 stars, how did we do? Rate+re…"
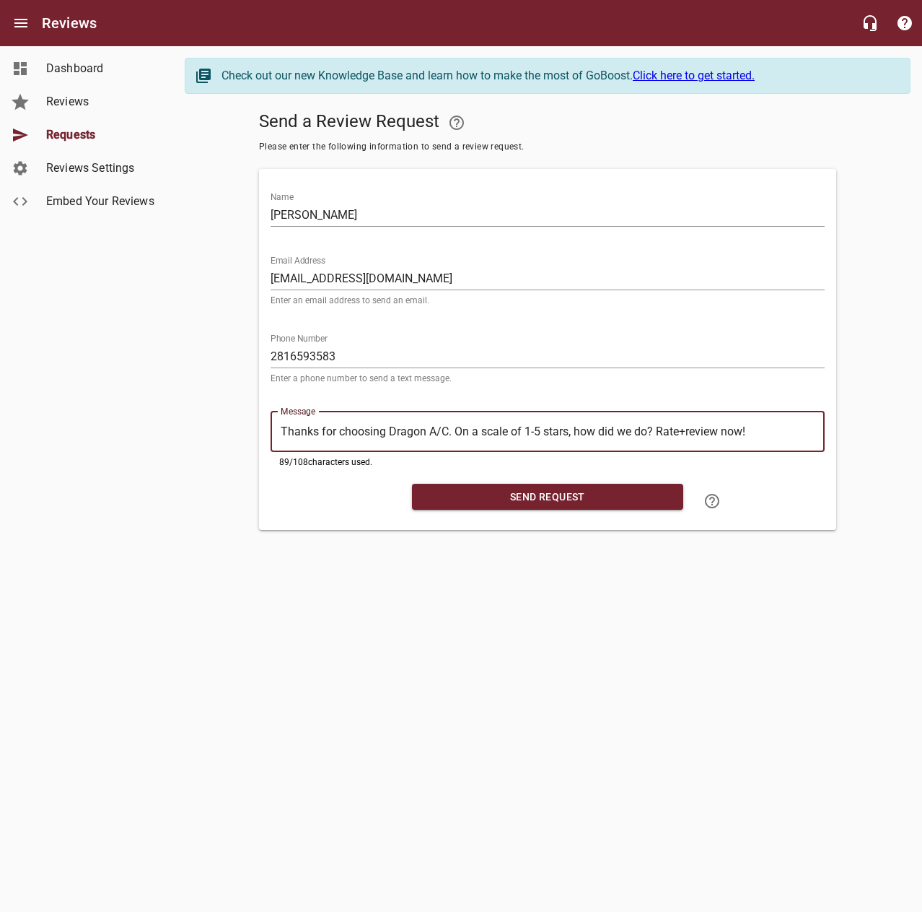
type textarea "Thanks for choosing Dragon A/C. On a scale of 1-5 stars, how did we do? Rate+re…"
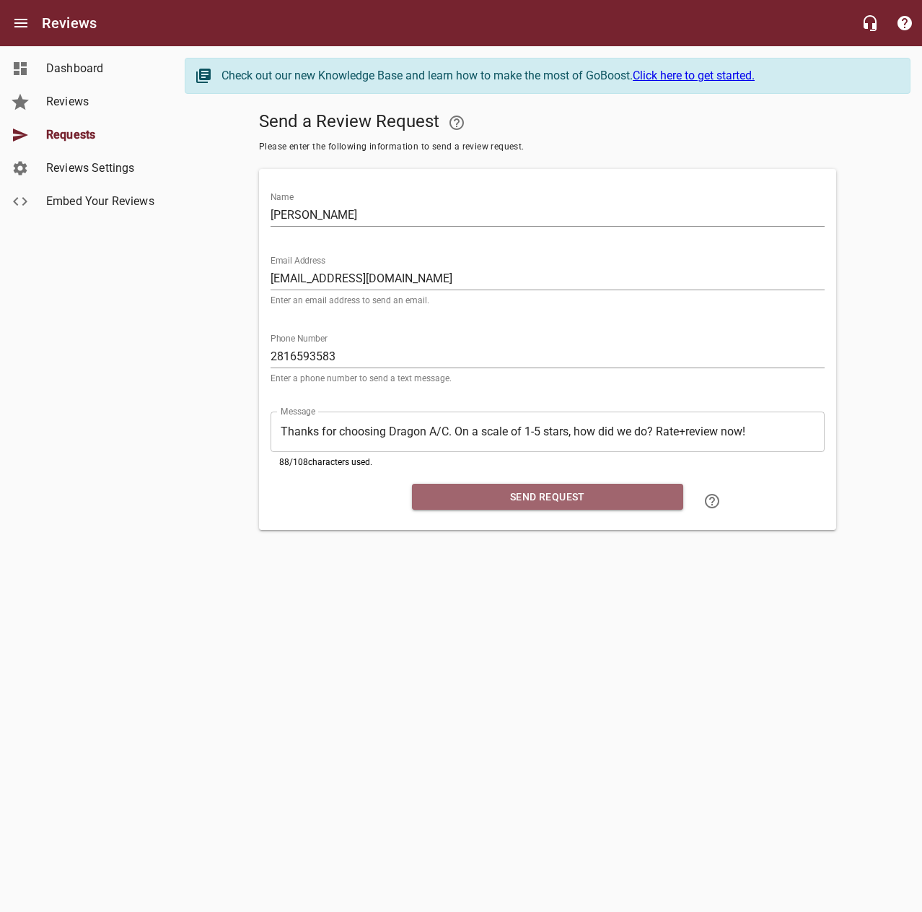
click at [489, 498] on span "Send Request" at bounding box center [548, 497] width 248 height 18
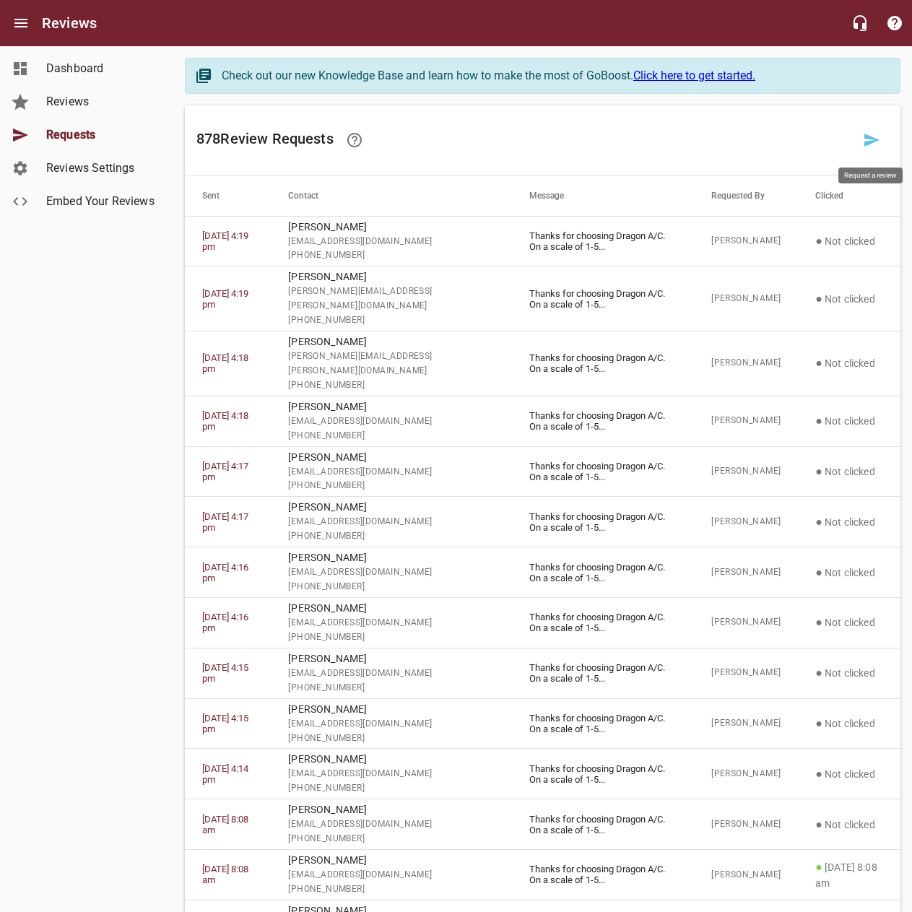
click at [877, 145] on icon at bounding box center [871, 139] width 17 height 17
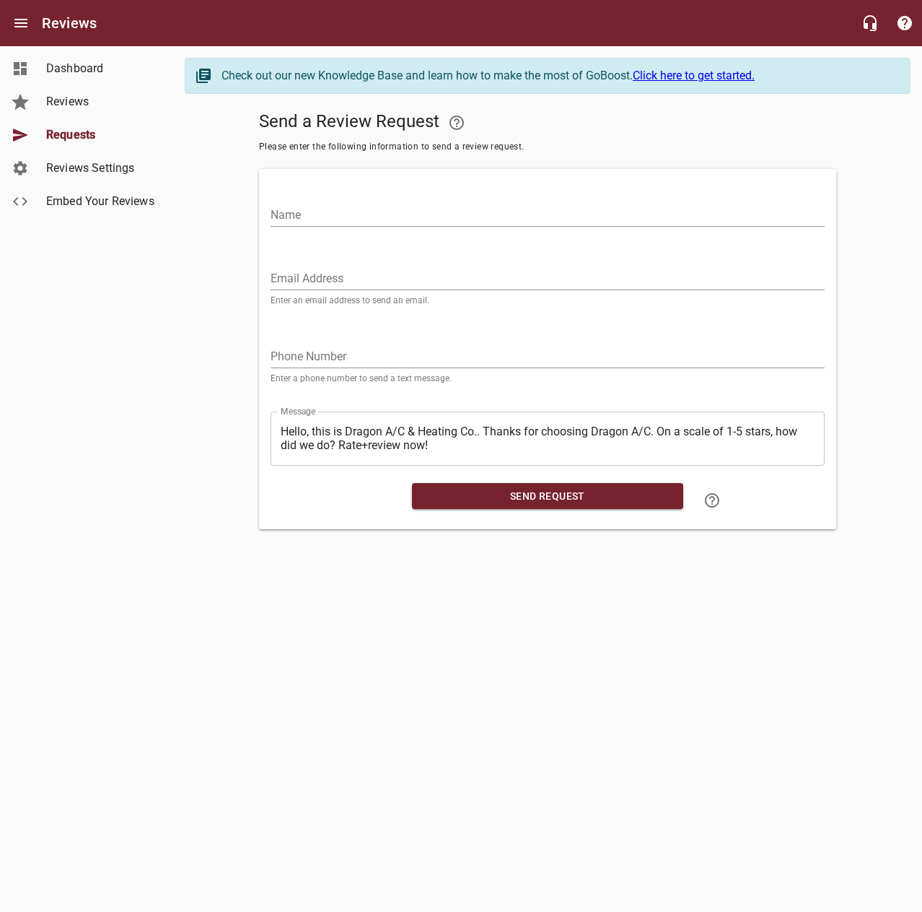
drag, startPoint x: 794, startPoint y: 219, endPoint x: 791, endPoint y: 186, distance: 33.3
click at [794, 219] on input "Name" at bounding box center [548, 215] width 554 height 23
type input "[PERSON_NAME]"
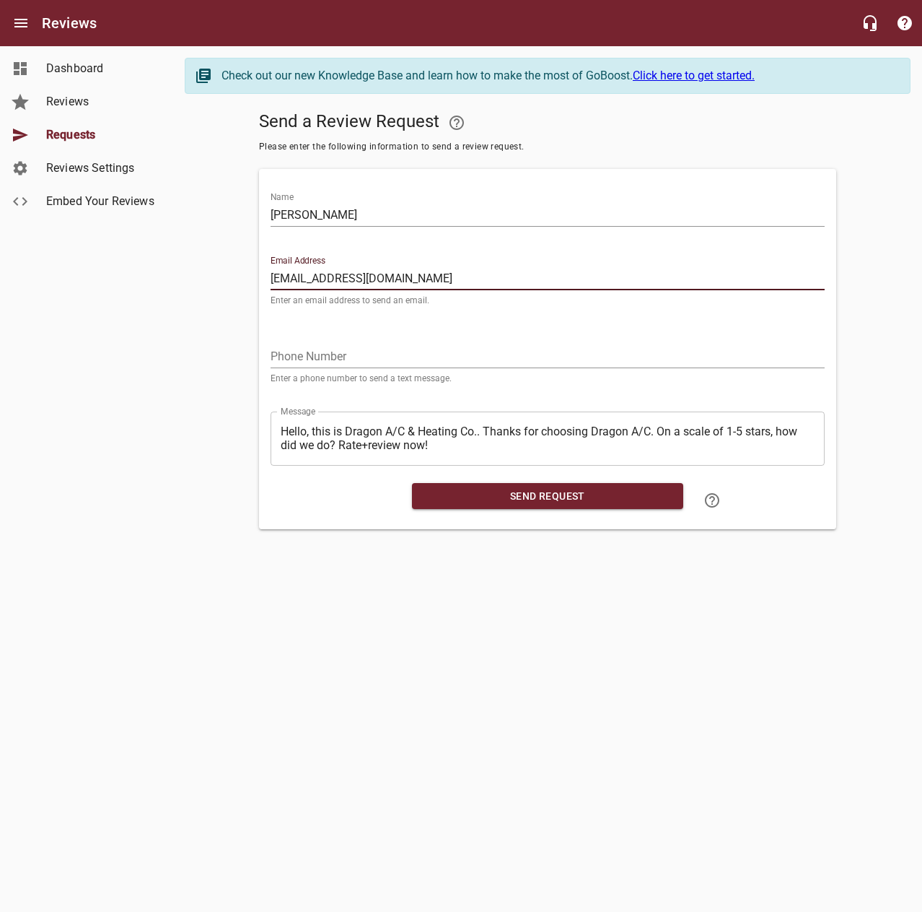
type input "[EMAIL_ADDRESS][DOMAIN_NAME]"
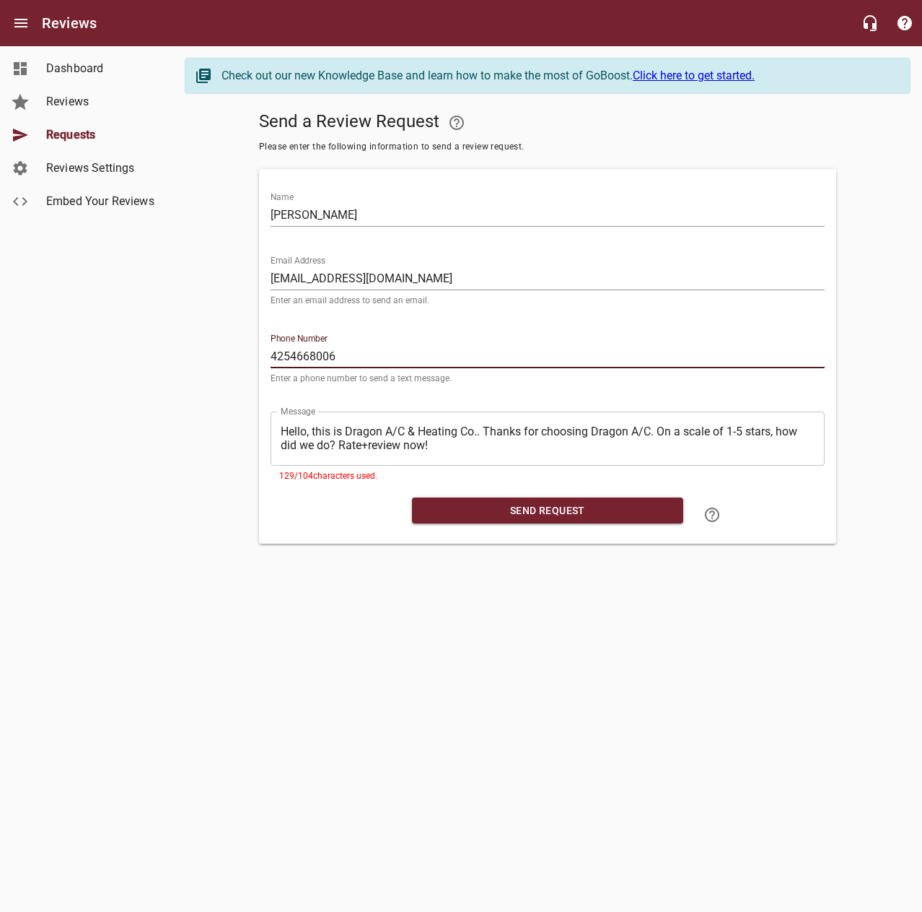
type input "4254668006"
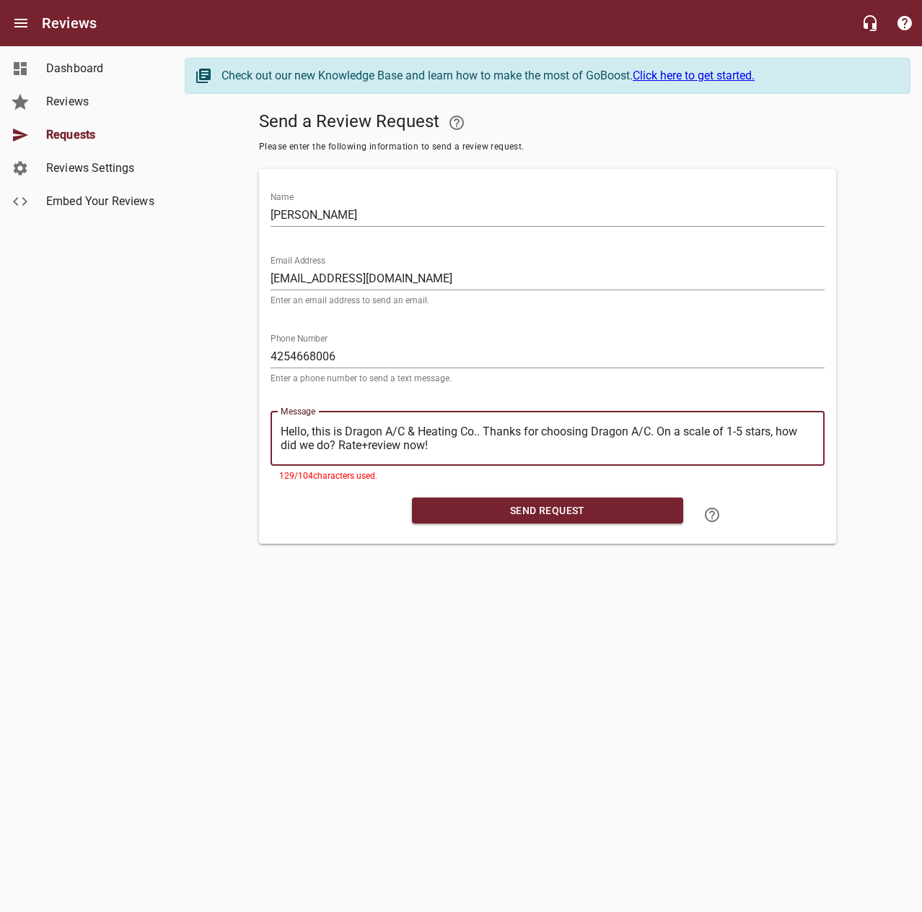
drag, startPoint x: 484, startPoint y: 429, endPoint x: 222, endPoint y: 416, distance: 263.0
click at [235, 425] on div "Send a Review Request Please enter the following information to send a review r…" at bounding box center [548, 324] width 726 height 438
type textarea "Thanks for choosing Dragon A/C. On a scale of 1-5 stars, how did we do? Rate+re…"
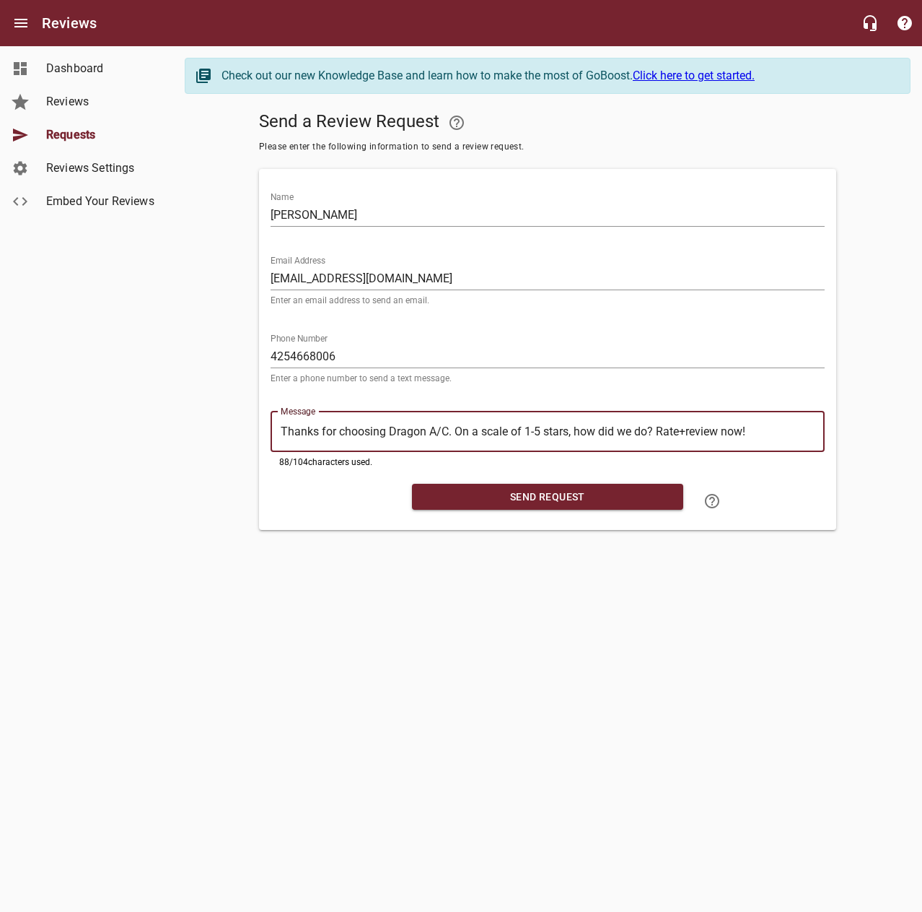
type textarea "Thanks for choosing Dragon A/C. On a scale of 1-5 stars, how did we do? Rate+re…"
click at [447, 496] on span "Send Request" at bounding box center [548, 497] width 248 height 18
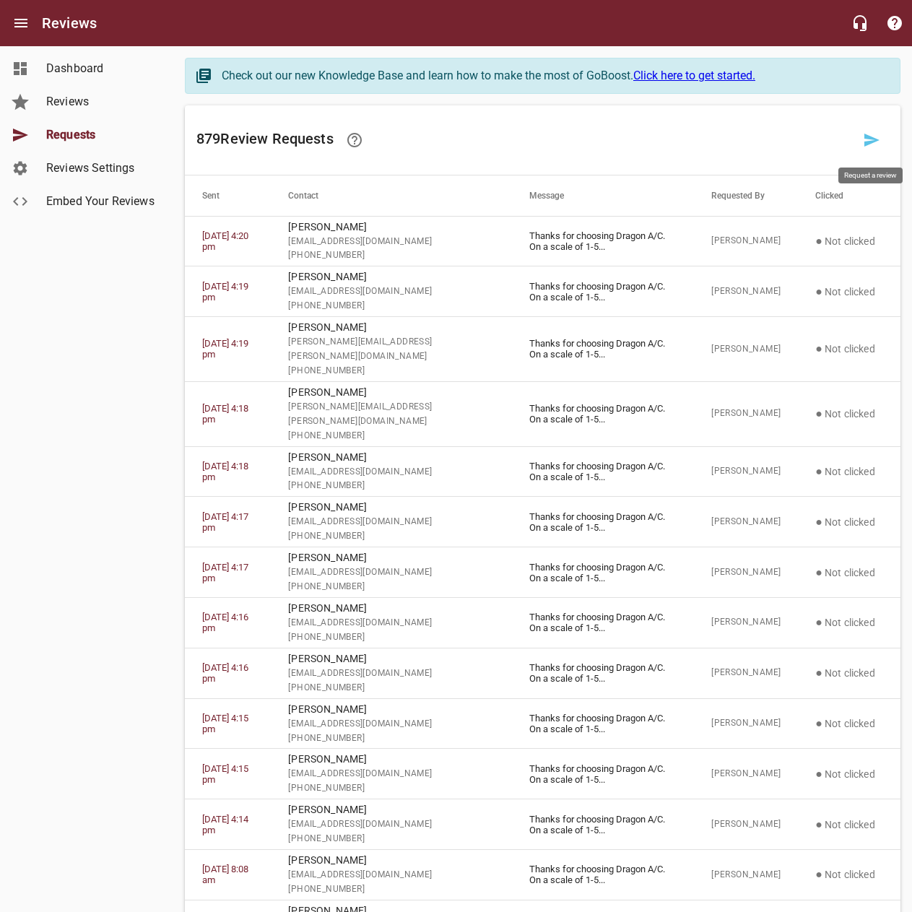
click at [865, 144] on icon at bounding box center [871, 140] width 15 height 13
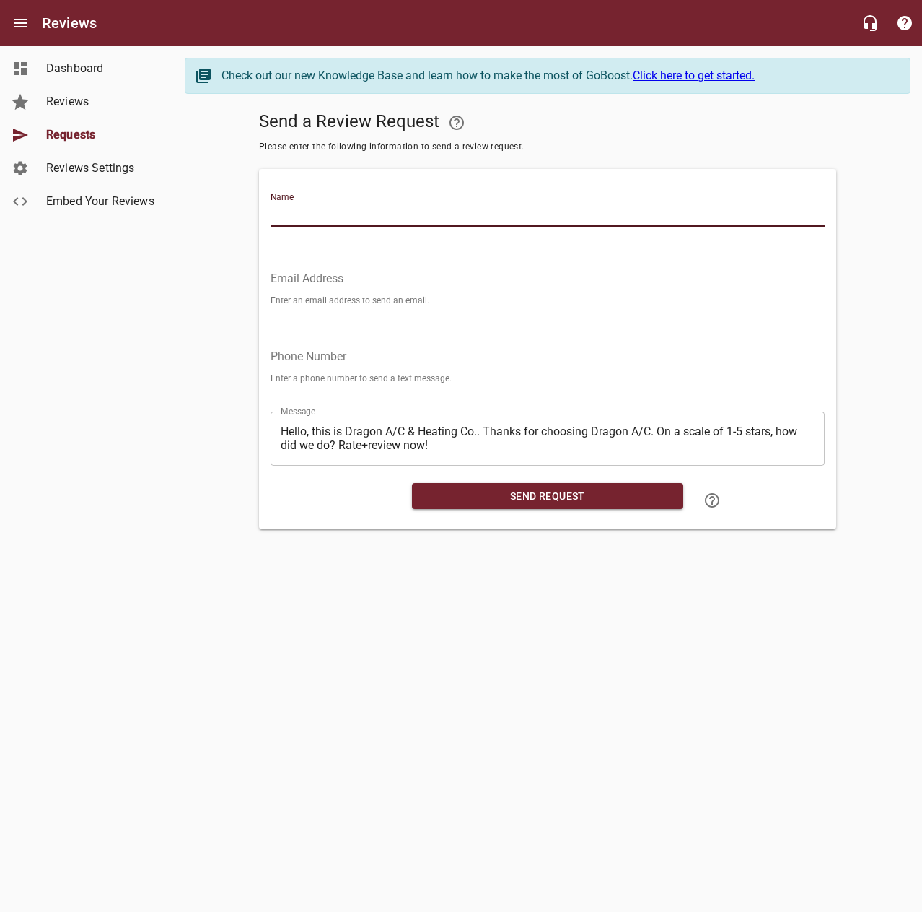
click at [756, 215] on input "Name" at bounding box center [548, 215] width 554 height 23
type input "[PERSON_NAME]"
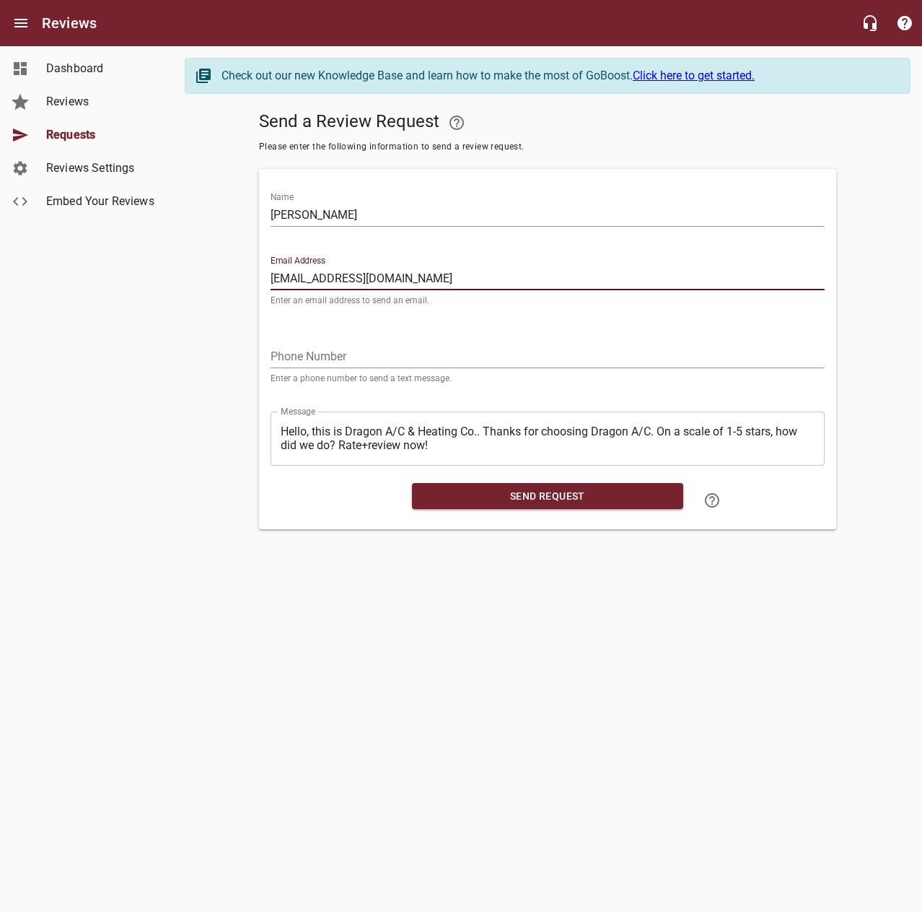
type input "[EMAIL_ADDRESS][DOMAIN_NAME]"
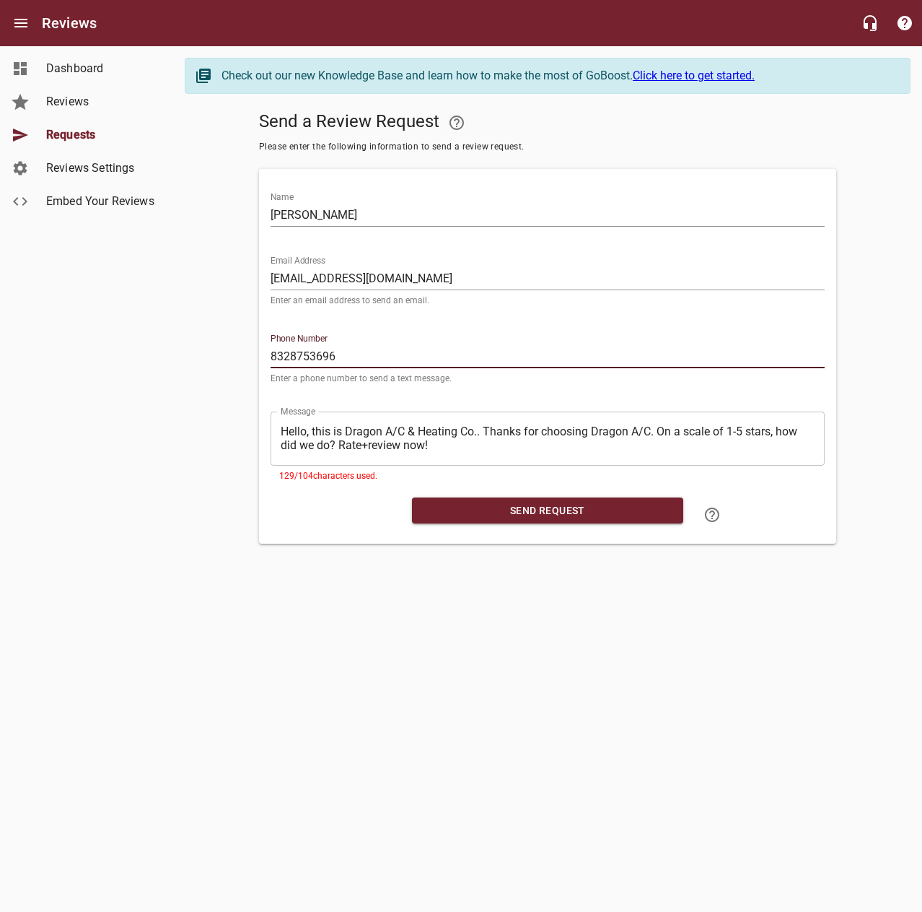
type input "8328753696"
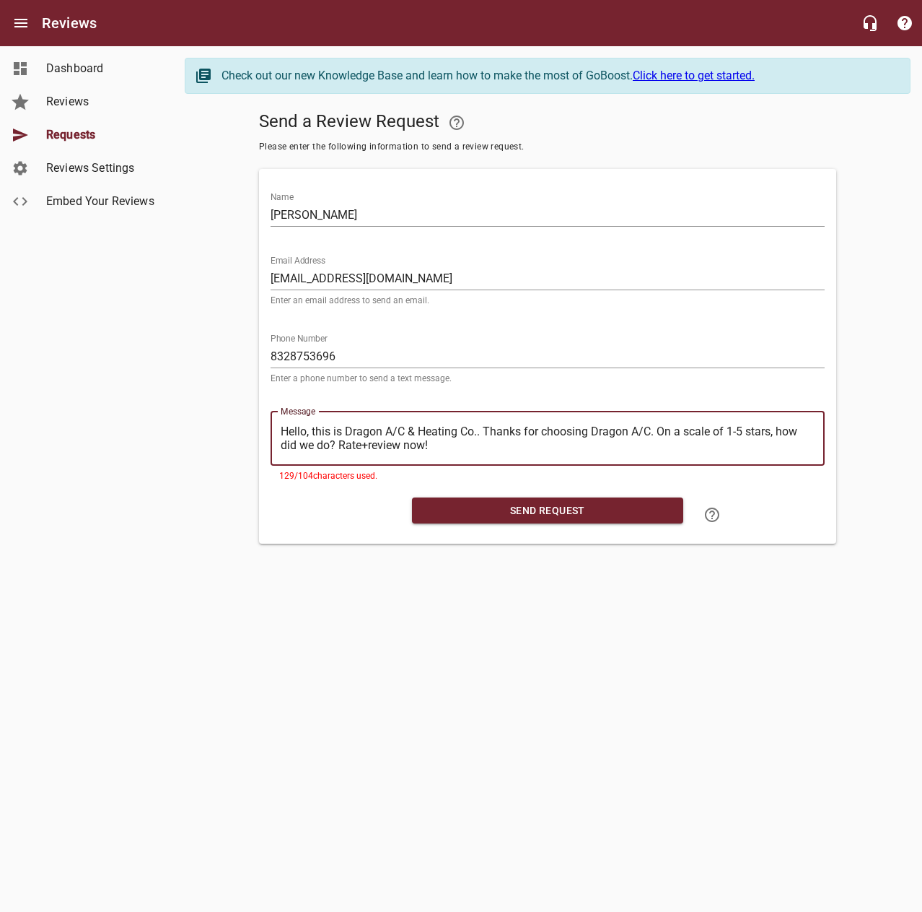
drag, startPoint x: 484, startPoint y: 427, endPoint x: 236, endPoint y: 411, distance: 248.0
click at [232, 411] on div "Send a Review Request Please enter the following information to send a review r…" at bounding box center [548, 324] width 726 height 438
type textarea "Thanks for choosing Dragon A/C. On a scale of 1-5 stars, how did we do? Rate+re…"
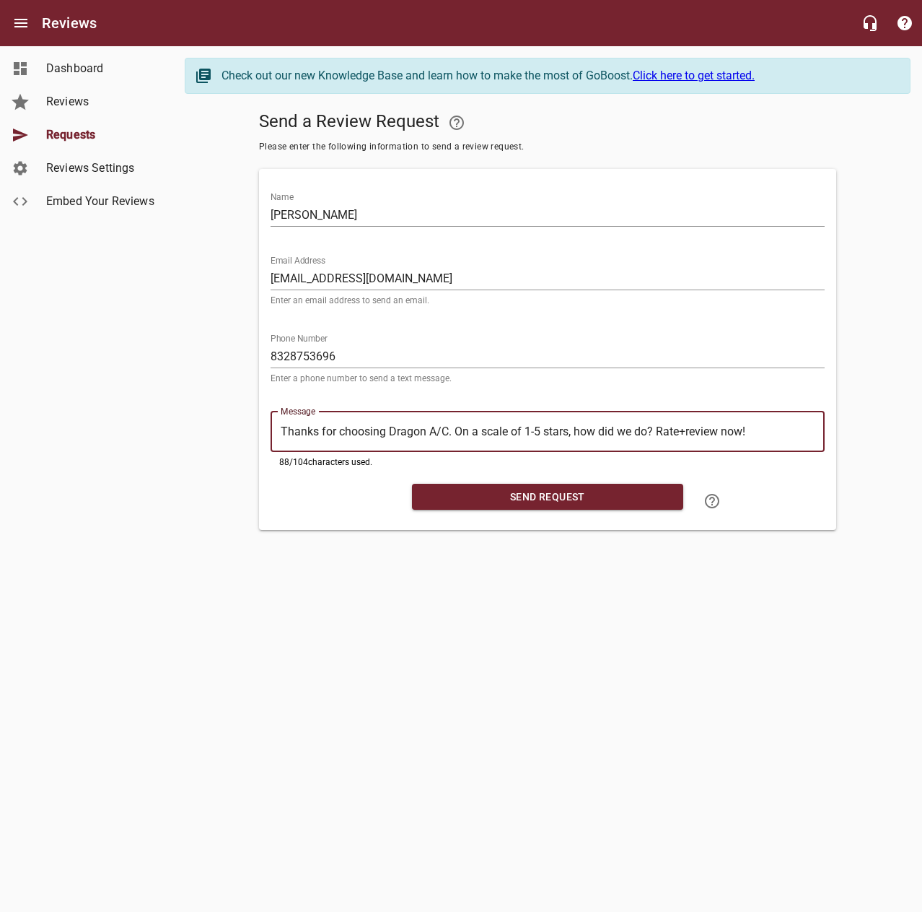
type textarea "Thanks for choosing Dragon A/C. On a scale of 1-5 stars, how did we do? Rate+re…"
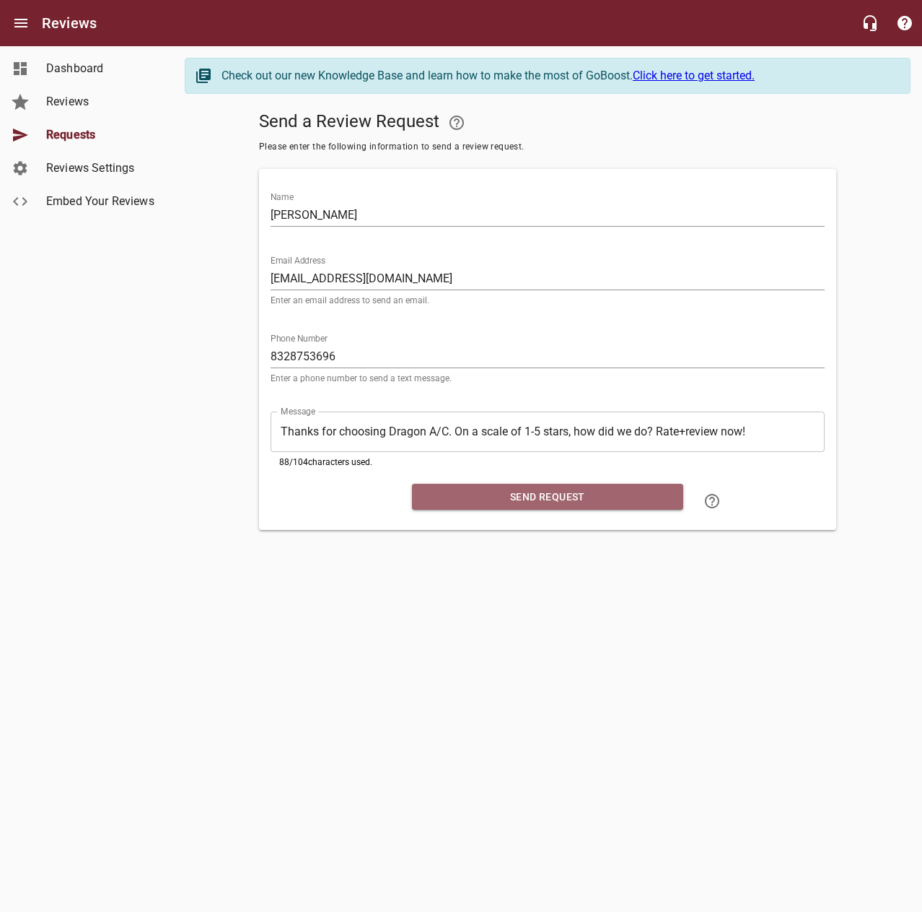
click at [518, 492] on span "Send Request" at bounding box center [548, 497] width 248 height 18
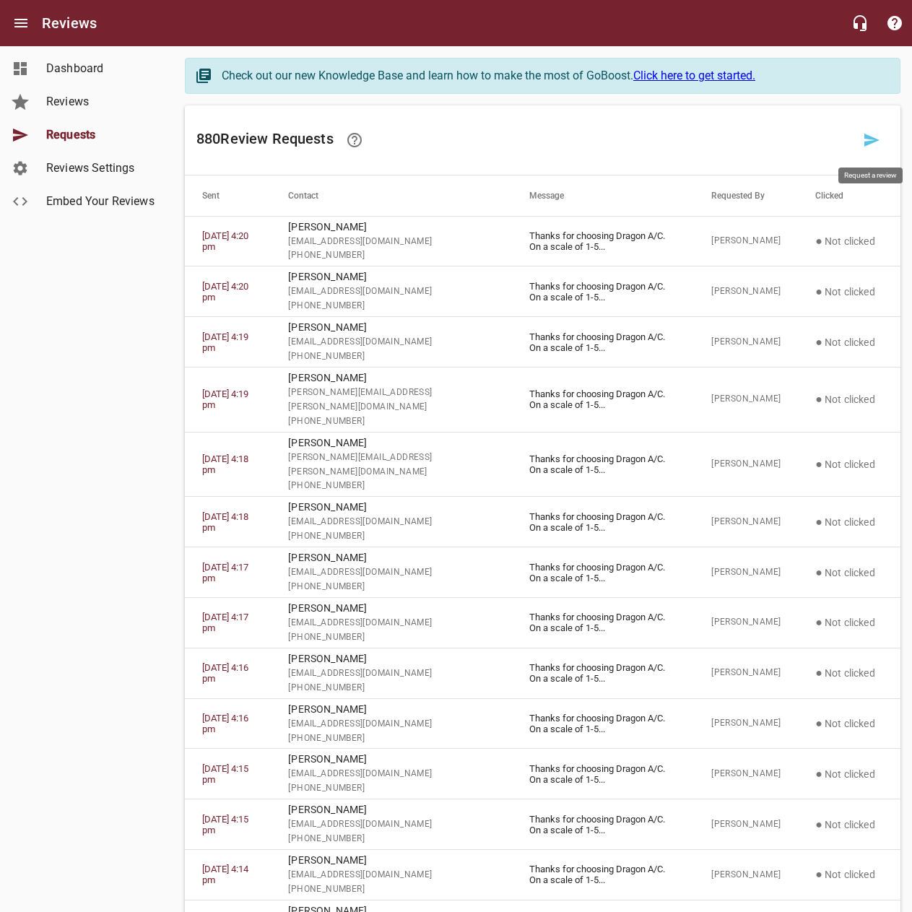
click at [865, 143] on icon at bounding box center [871, 140] width 15 height 13
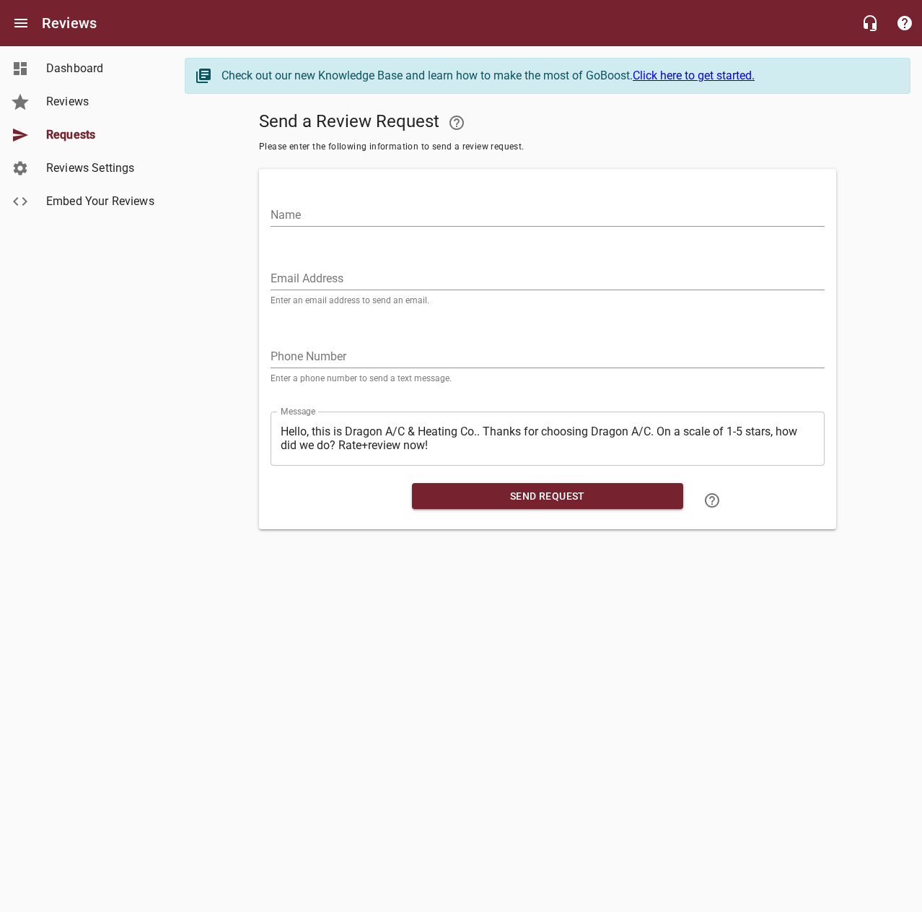
drag, startPoint x: 731, startPoint y: 211, endPoint x: 755, endPoint y: 103, distance: 110.1
click at [733, 202] on div "Name" at bounding box center [548, 209] width 554 height 35
type input "[PERSON_NAME]"
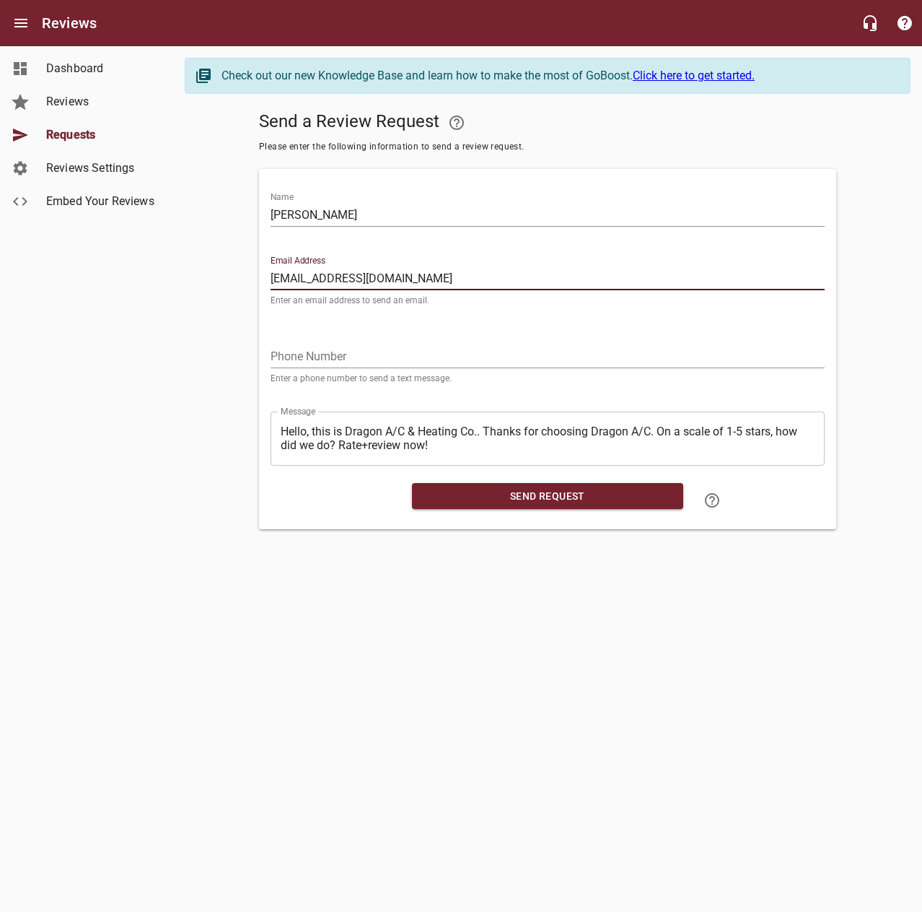
type input "[EMAIL_ADDRESS][DOMAIN_NAME]"
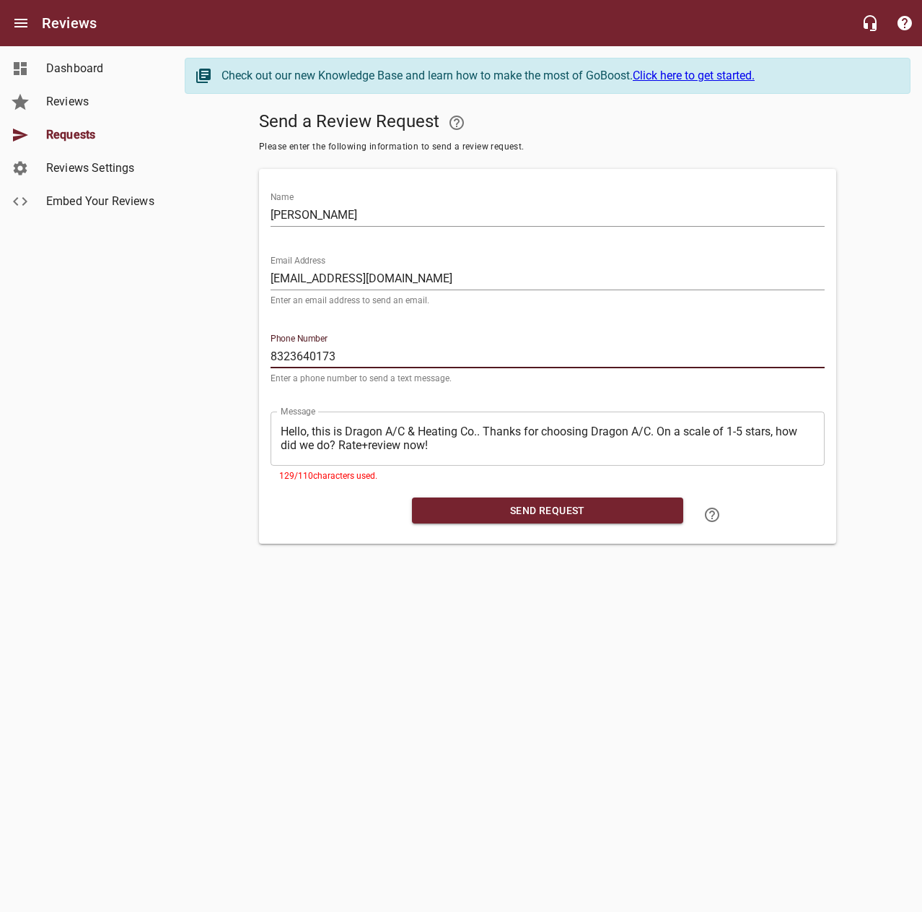
type input "8323640173"
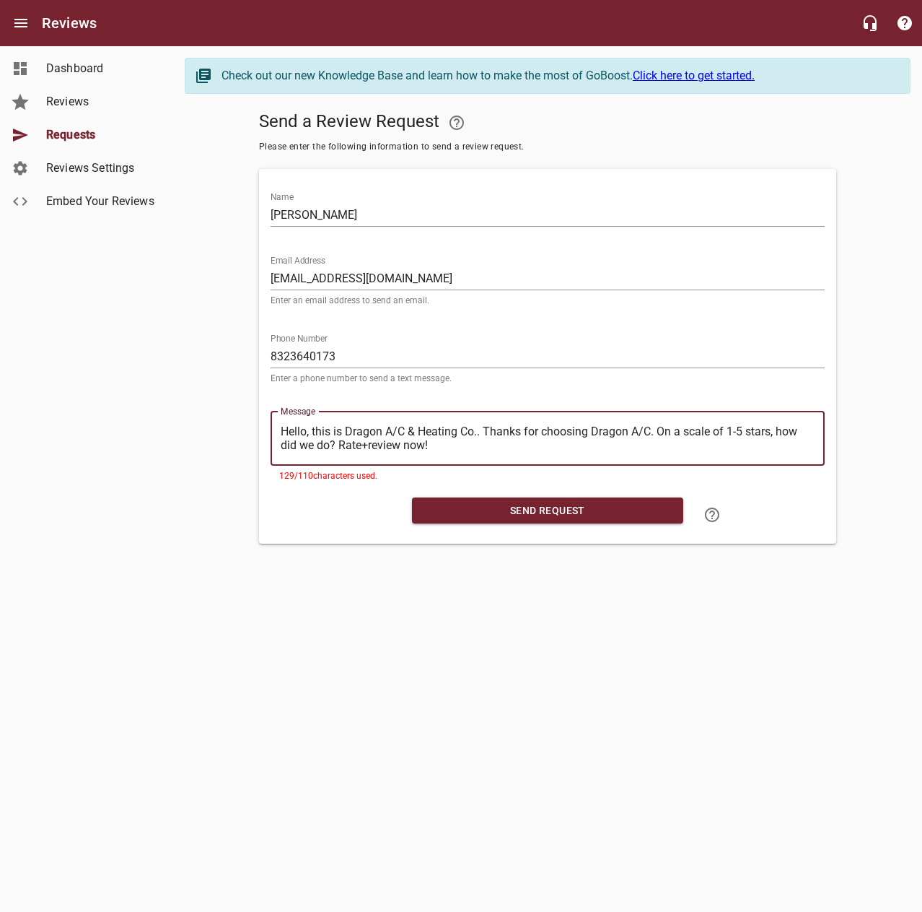
drag, startPoint x: 484, startPoint y: 429, endPoint x: 217, endPoint y: 422, distance: 267.2
click at [217, 422] on div "Send a Review Request Please enter the following information to send a review r…" at bounding box center [548, 324] width 726 height 438
type textarea "Thanks for choosing Dragon A/C. On a scale of 1-5 stars, how did we do? Rate+re…"
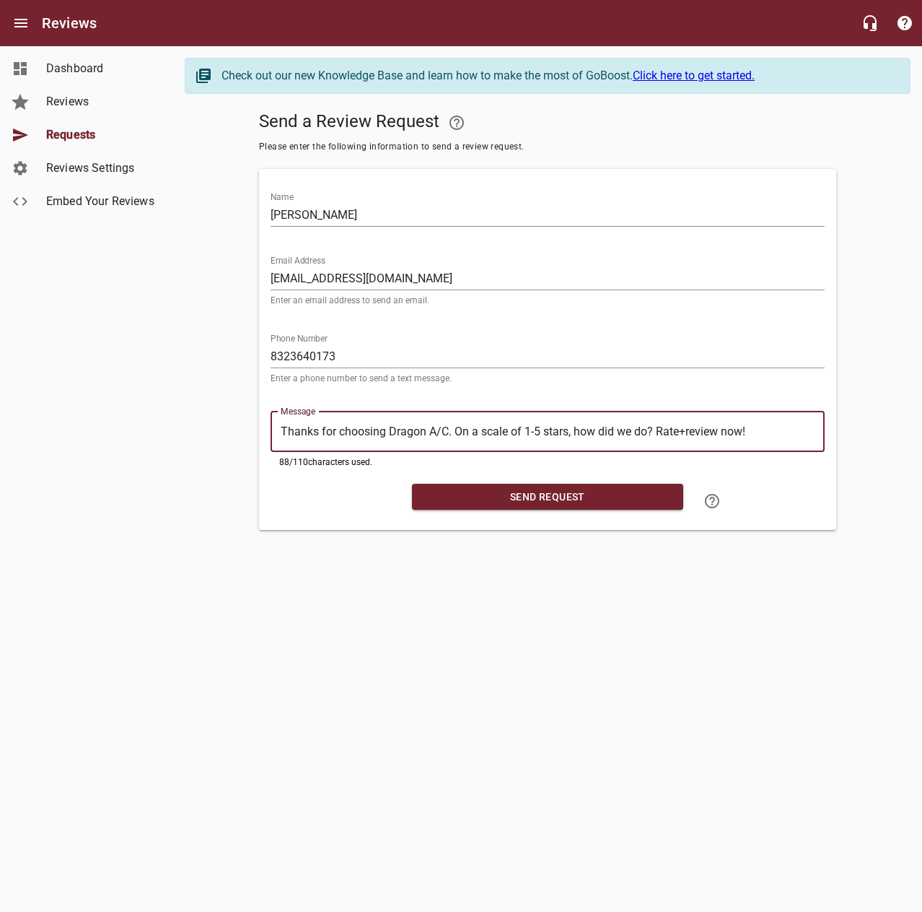
type textarea "Thanks for choosing Dragon A/C. On a scale of 1-5 stars, how did we do? Rate+re…"
click at [481, 498] on span "Send Request" at bounding box center [548, 497] width 248 height 18
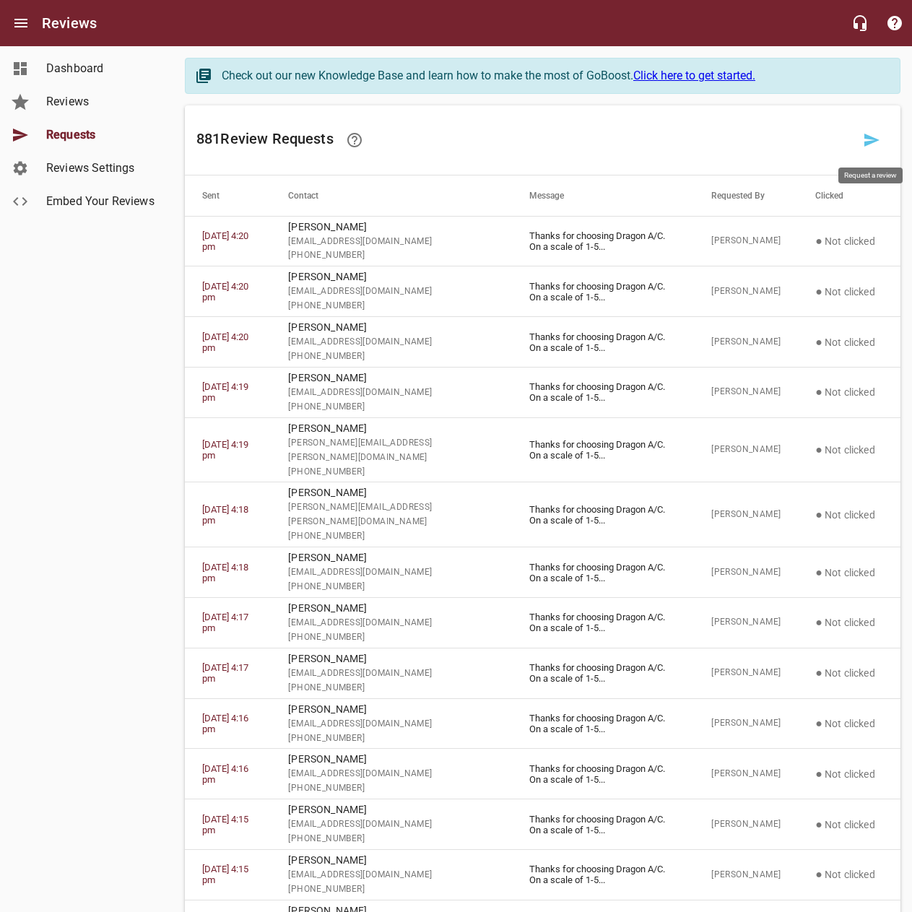
click at [873, 141] on icon at bounding box center [871, 140] width 15 height 13
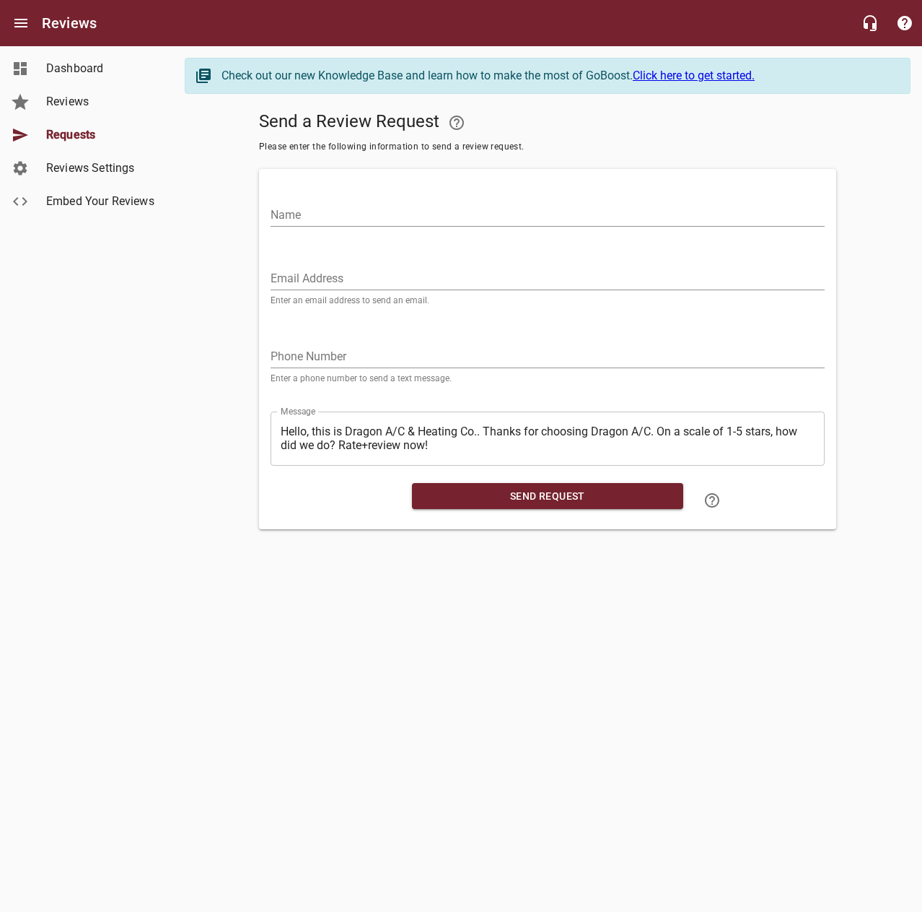
click at [719, 220] on input "Name" at bounding box center [548, 215] width 554 height 23
type input "[PERSON_NAME]"
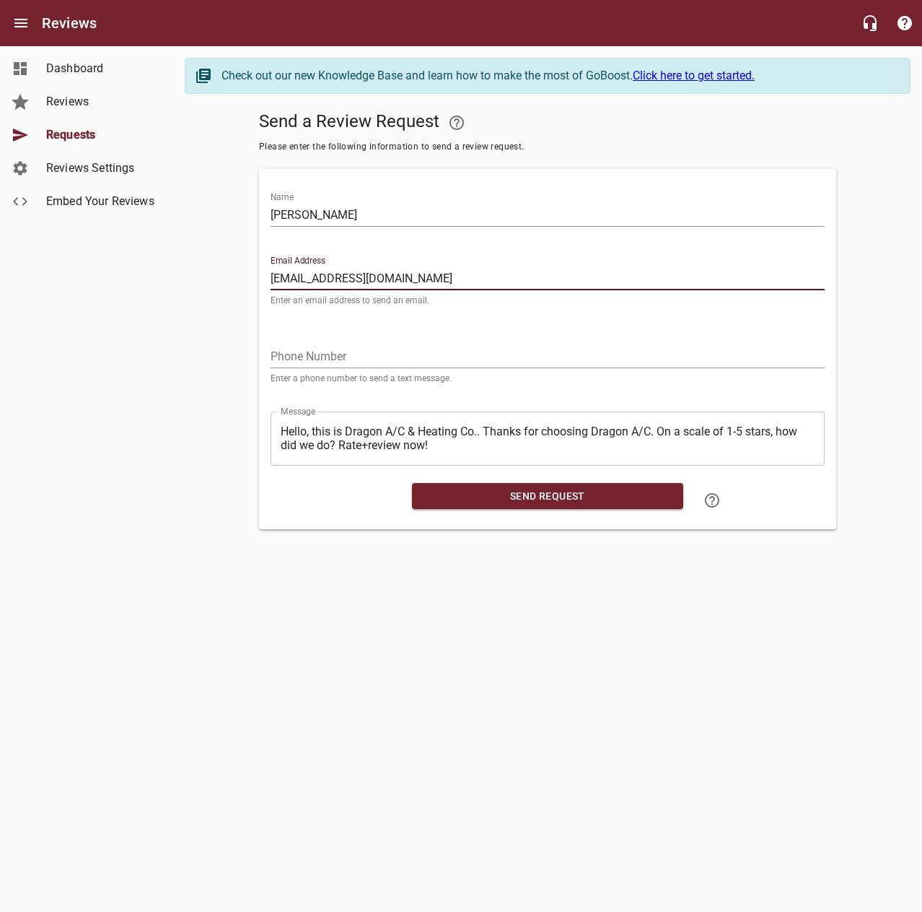
type input "[EMAIL_ADDRESS][DOMAIN_NAME]"
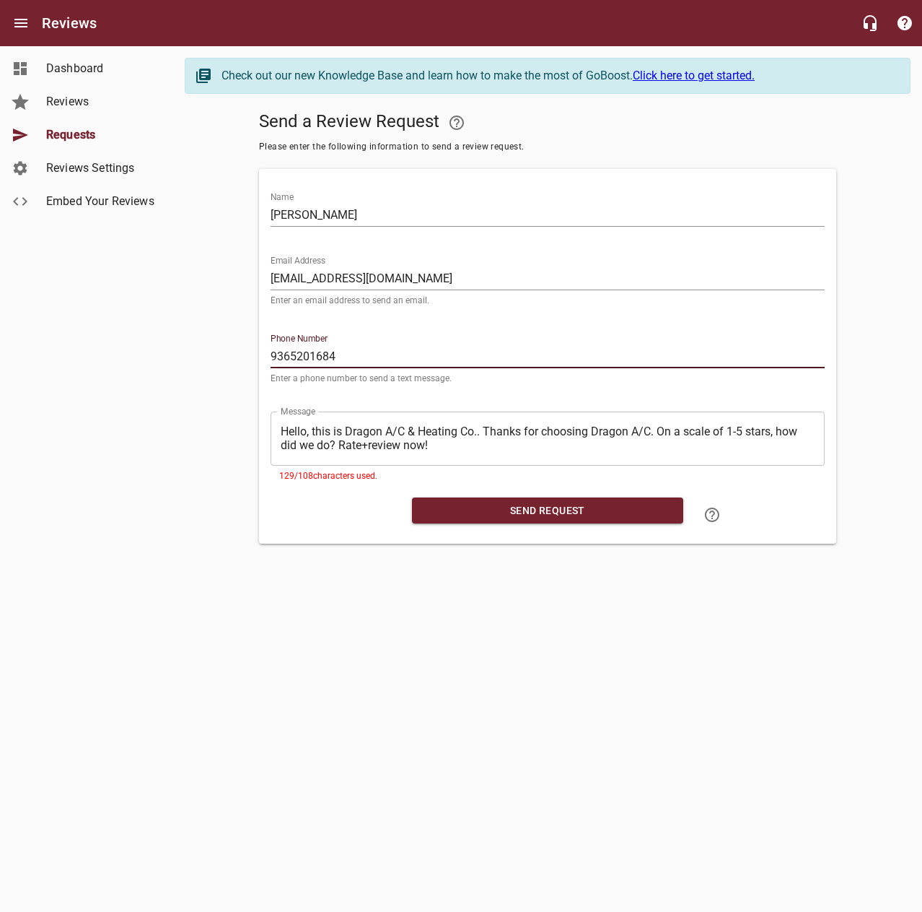
type input "9365201684"
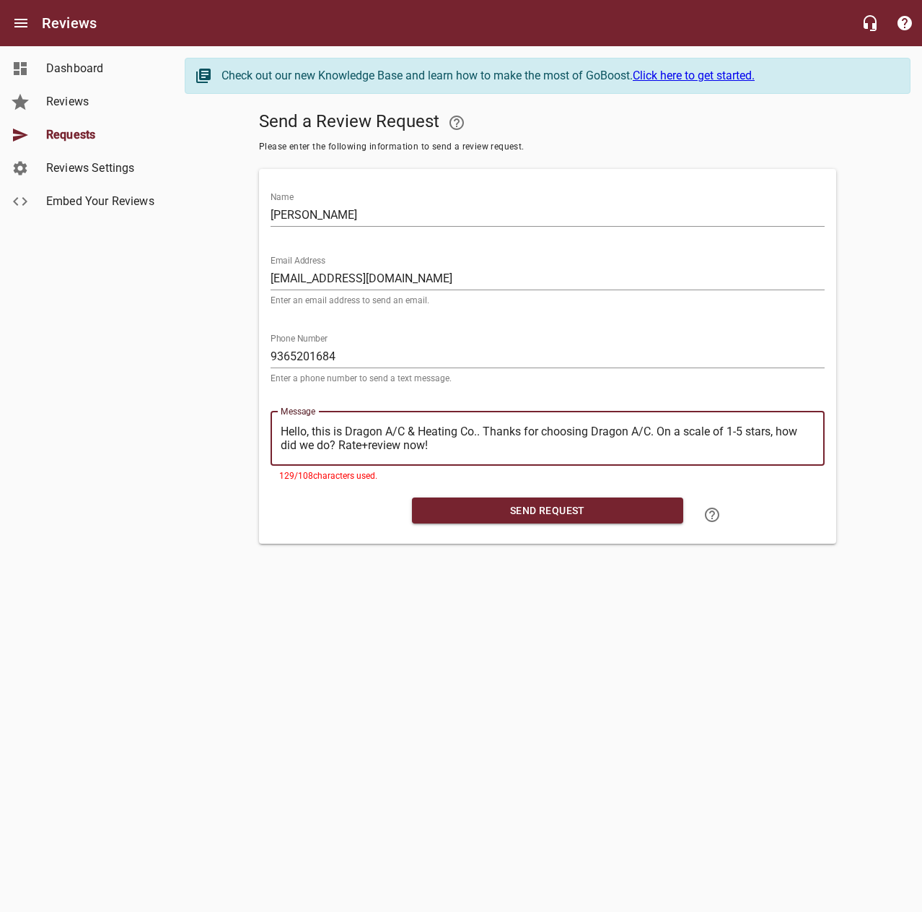
drag, startPoint x: 484, startPoint y: 428, endPoint x: 258, endPoint y: 422, distance: 225.3
click at [258, 422] on div "Send a Review Request Please enter the following information to send a review r…" at bounding box center [548, 324] width 726 height 438
type textarea "Thanks for choosing Dragon A/C. On a scale of 1-5 stars, how did we do? Rate+re…"
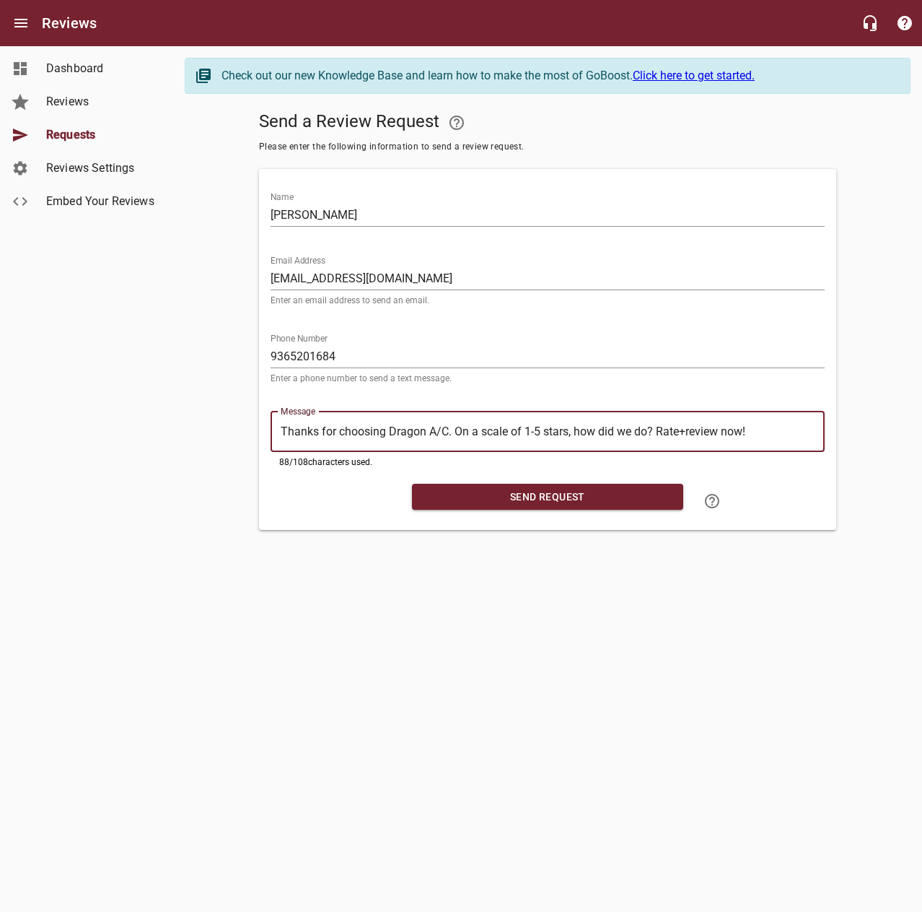
type textarea "Thanks for choosing Dragon A/C. On a scale of 1-5 stars, how did we do? Rate+re…"
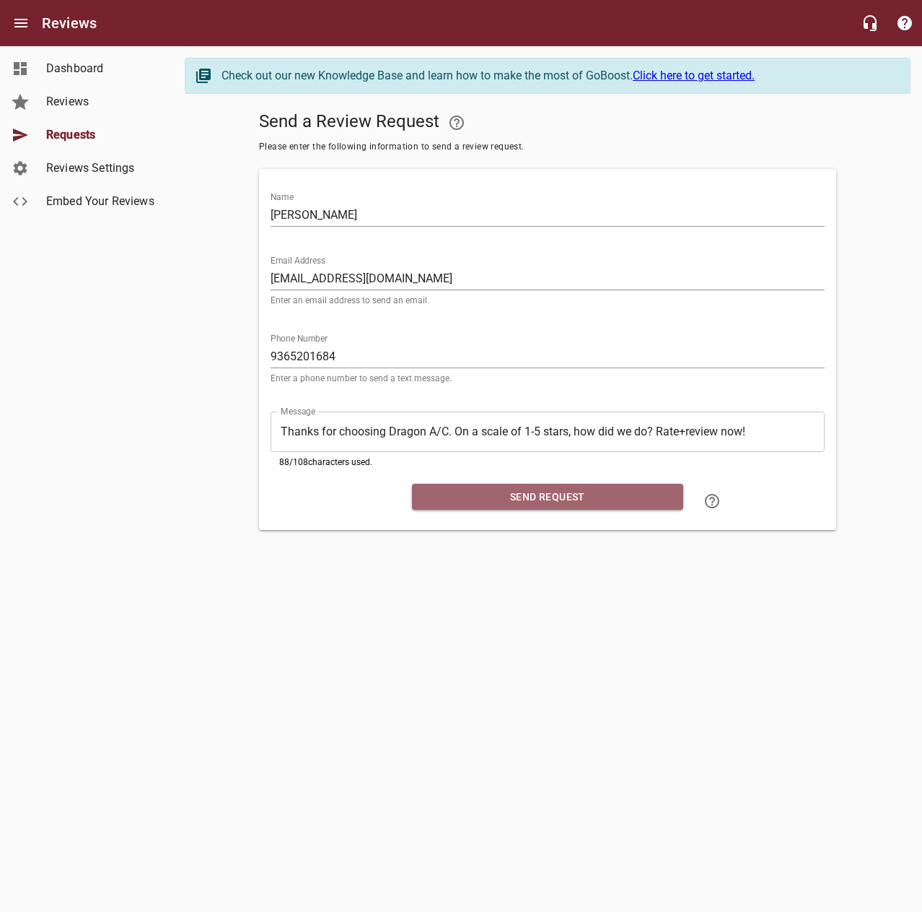
click at [508, 497] on span "Send Request" at bounding box center [548, 497] width 248 height 18
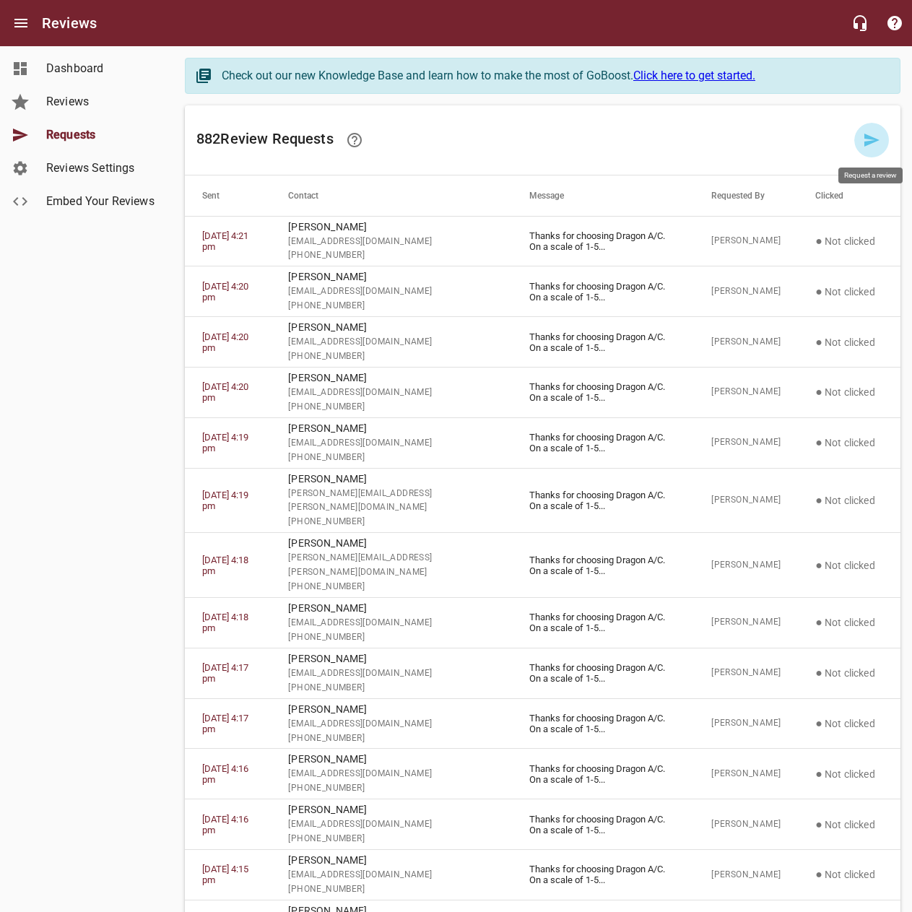
click at [865, 143] on icon at bounding box center [871, 139] width 17 height 17
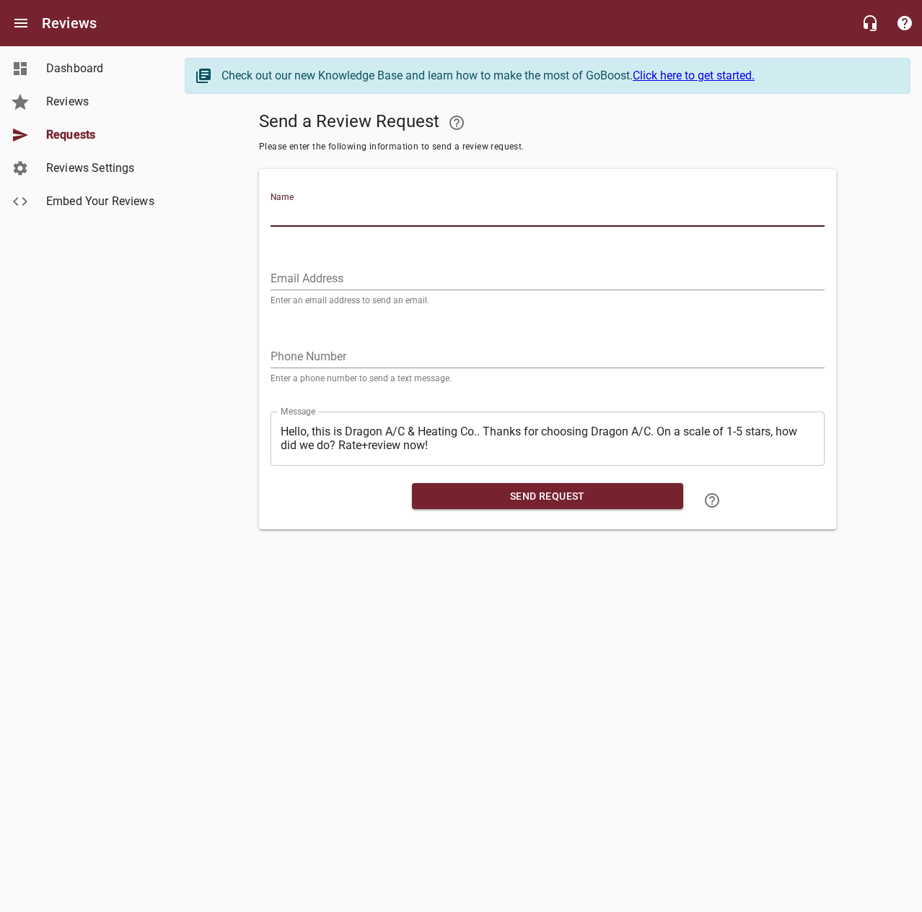
drag, startPoint x: 739, startPoint y: 218, endPoint x: 751, endPoint y: 118, distance: 100.4
click at [739, 217] on input "Name" at bounding box center [548, 215] width 554 height 23
type input "[PERSON_NAME]"
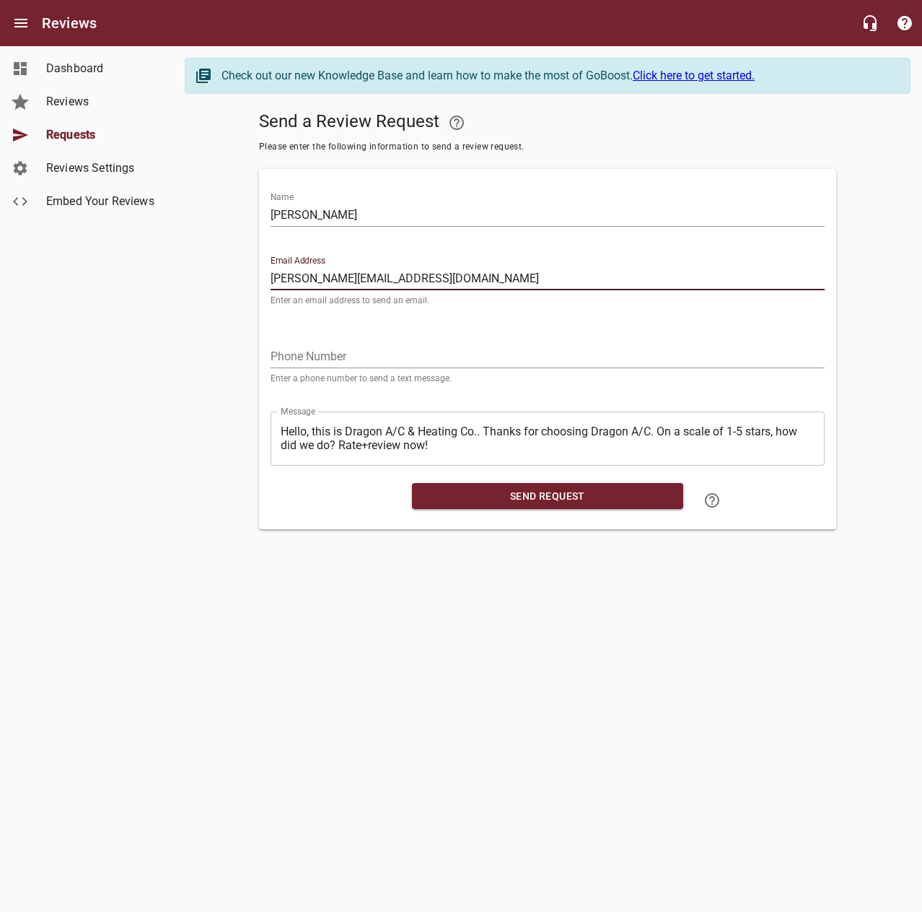
type input "[PERSON_NAME][EMAIL_ADDRESS][DOMAIN_NAME]"
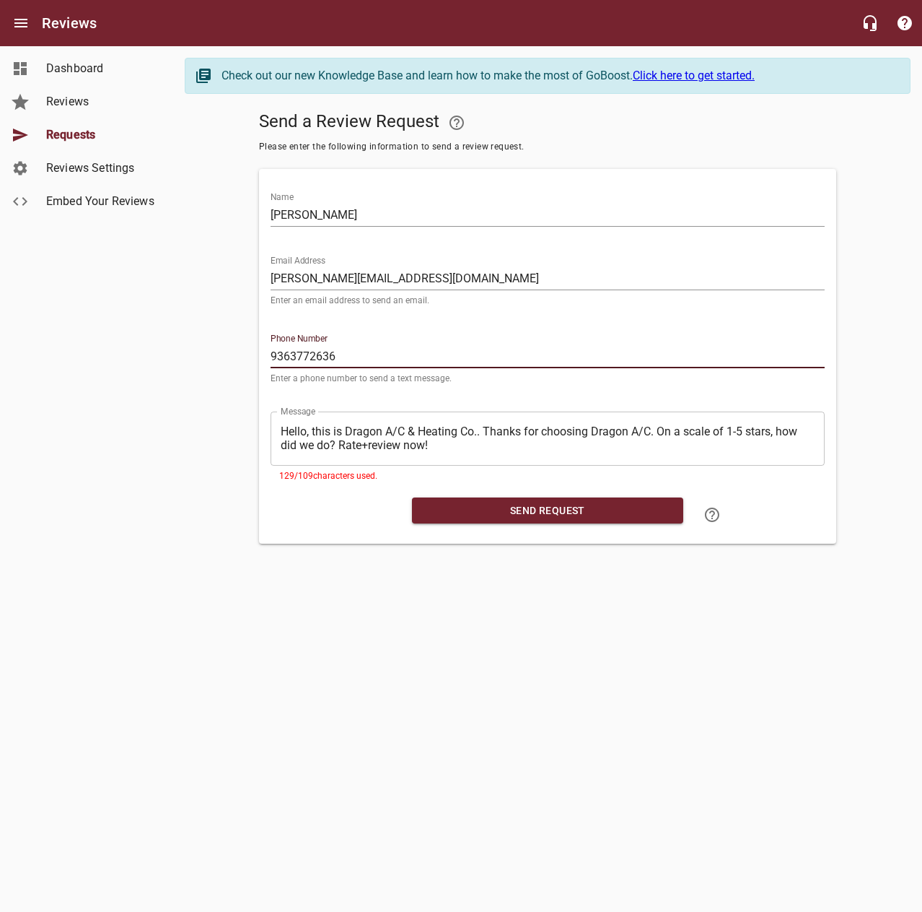
type input "9363772636"
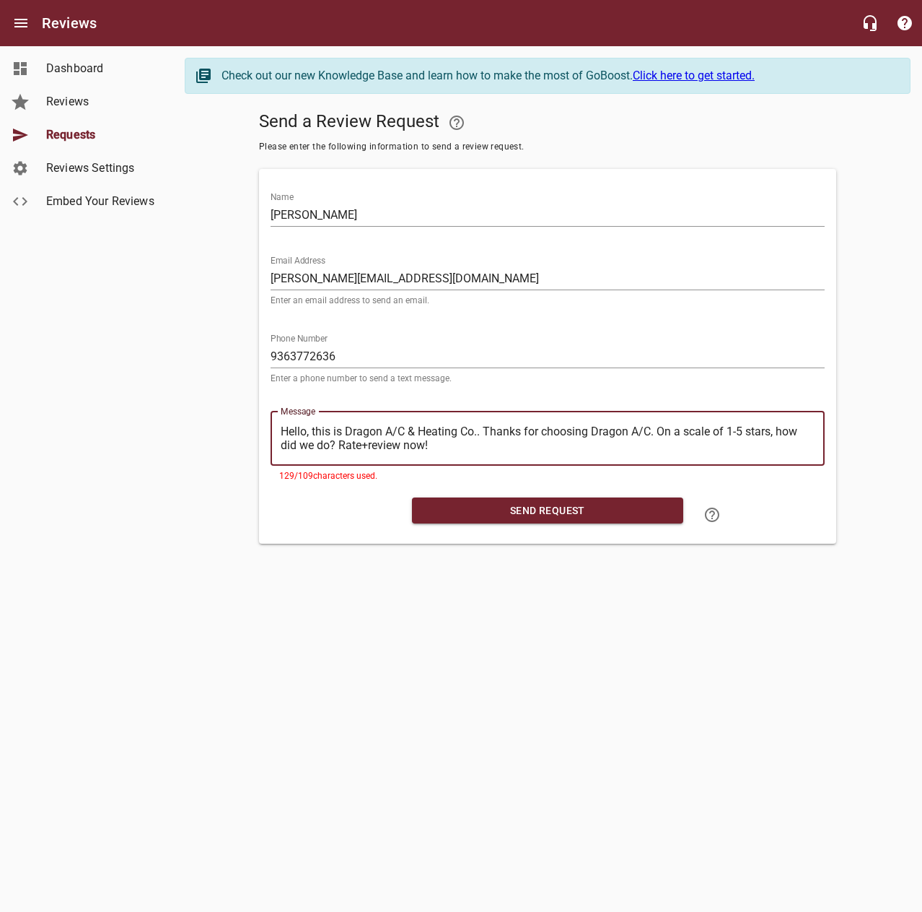
drag, startPoint x: 484, startPoint y: 429, endPoint x: 214, endPoint y: 422, distance: 270.8
click at [214, 422] on div "Send a Review Request Please enter the following information to send a review r…" at bounding box center [548, 324] width 726 height 438
type textarea "Thanks for choosing Dragon A/C. On a scale of 1-5 stars, how did we do? Rate+re…"
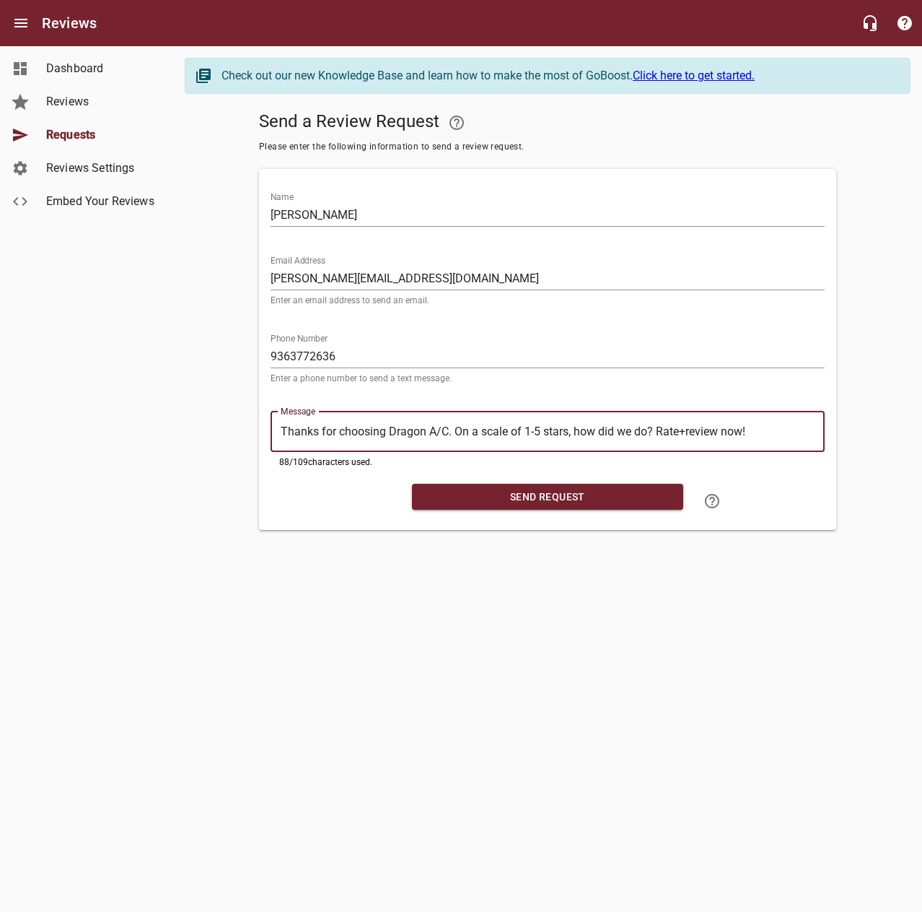
type textarea "Thanks for choosing Dragon A/C. On a scale of 1-5 stars, how did we do? Rate+re…"
click at [507, 499] on span "Send Request" at bounding box center [548, 497] width 248 height 18
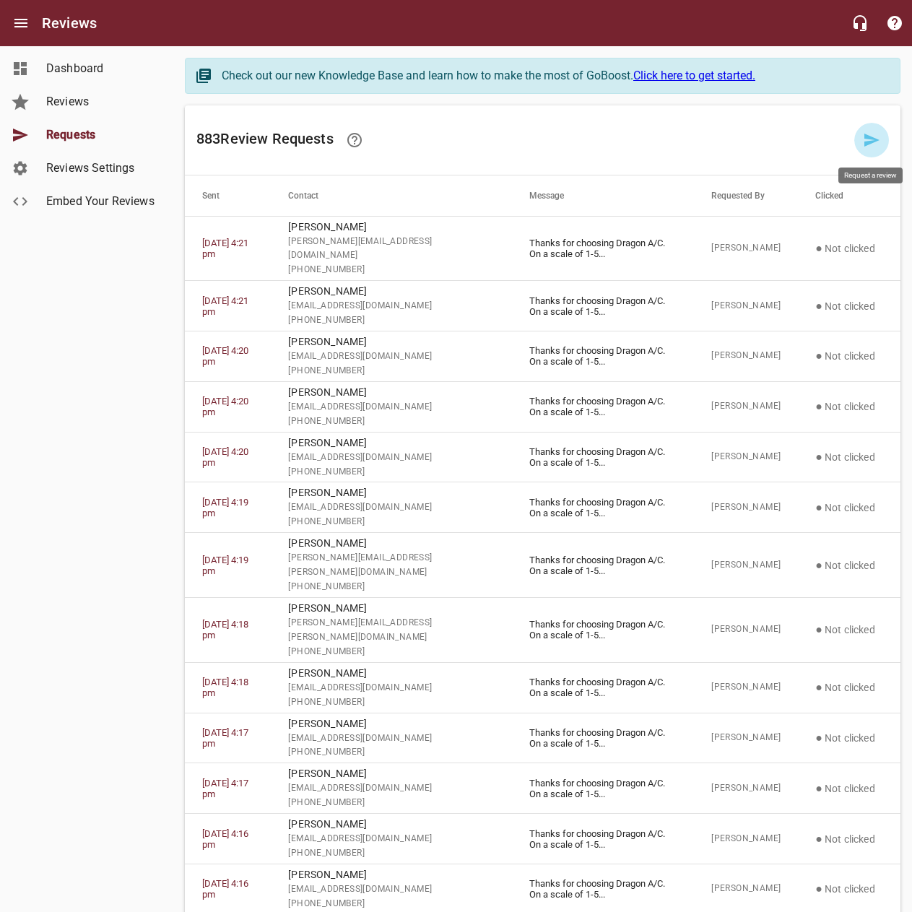
click at [870, 133] on icon at bounding box center [871, 139] width 17 height 17
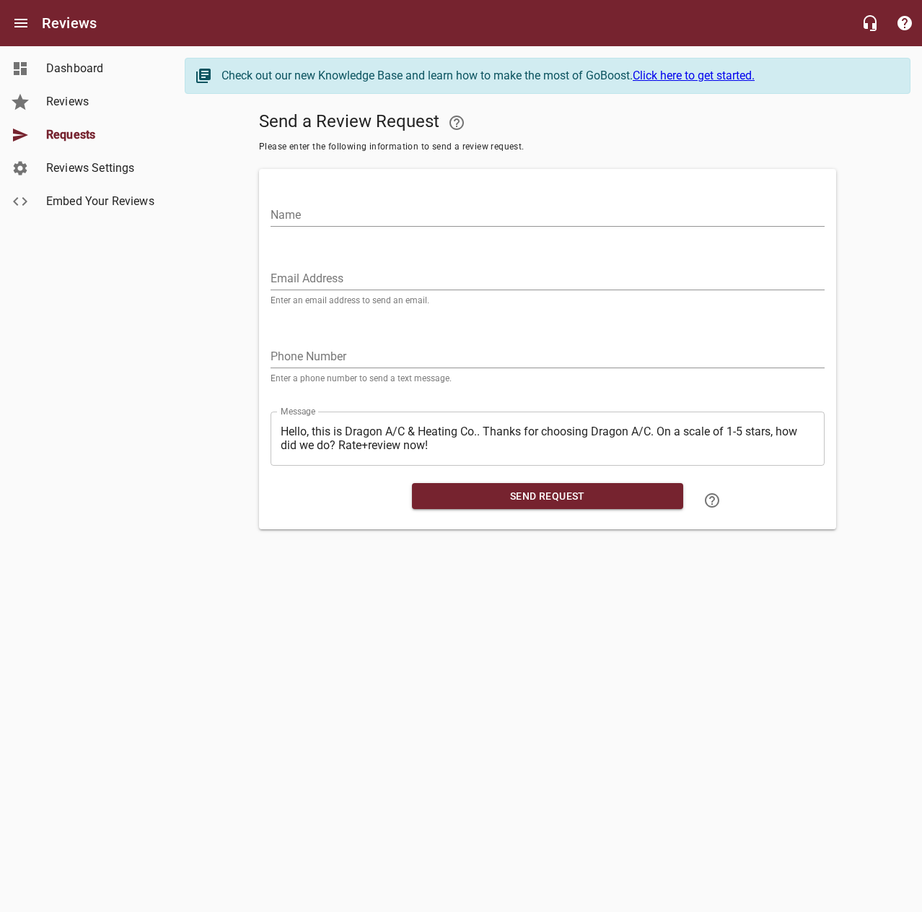
drag, startPoint x: 762, startPoint y: 175, endPoint x: 746, endPoint y: 207, distance: 36.5
click at [760, 180] on div "Name" at bounding box center [548, 207] width 566 height 64
click at [746, 207] on input "Name" at bounding box center [548, 215] width 554 height 23
type input "[PERSON_NAME]"
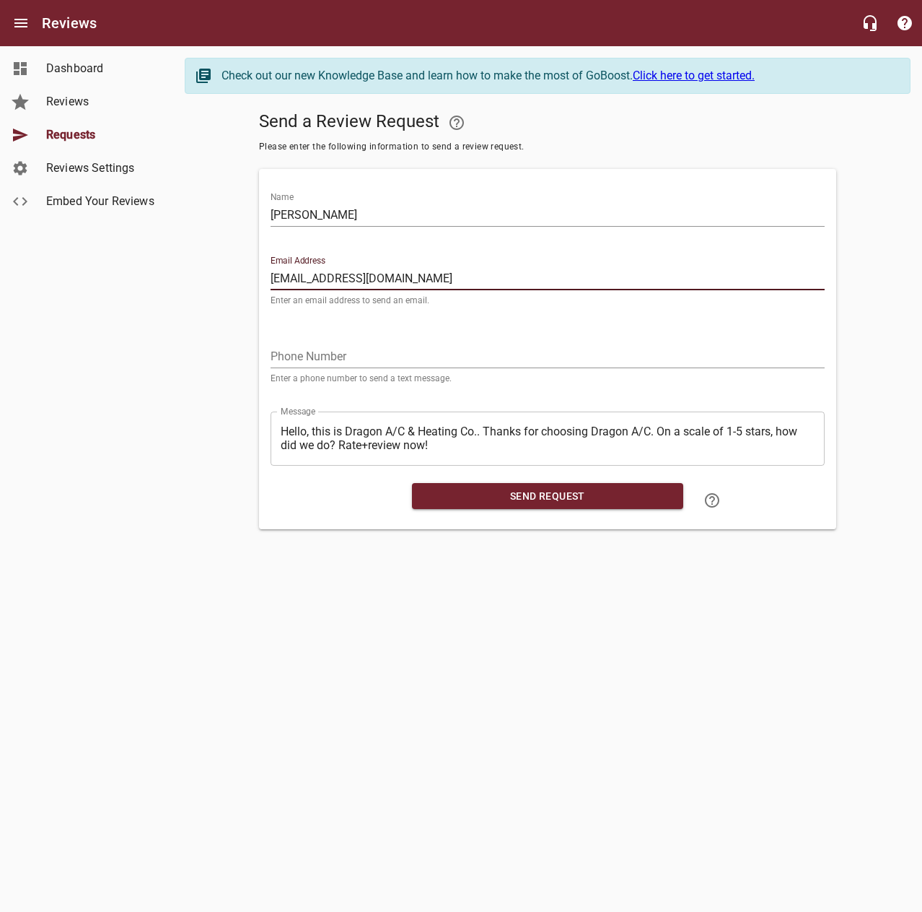
type input "[EMAIL_ADDRESS][DOMAIN_NAME]"
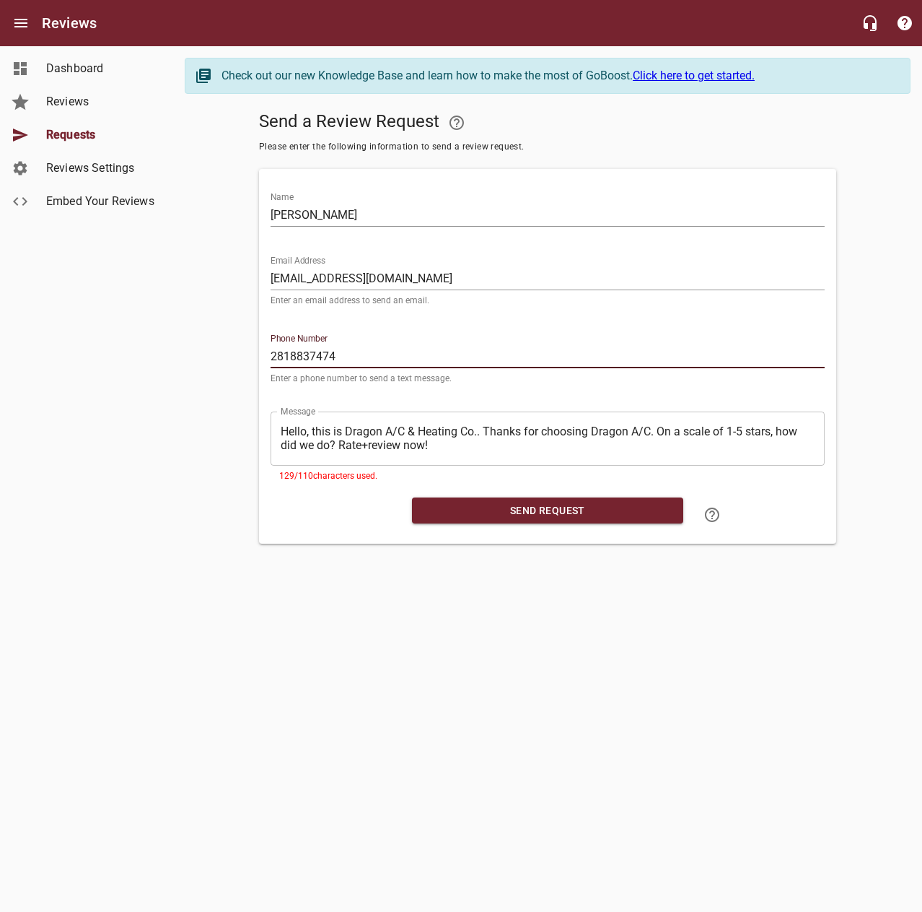
type input "2818837474"
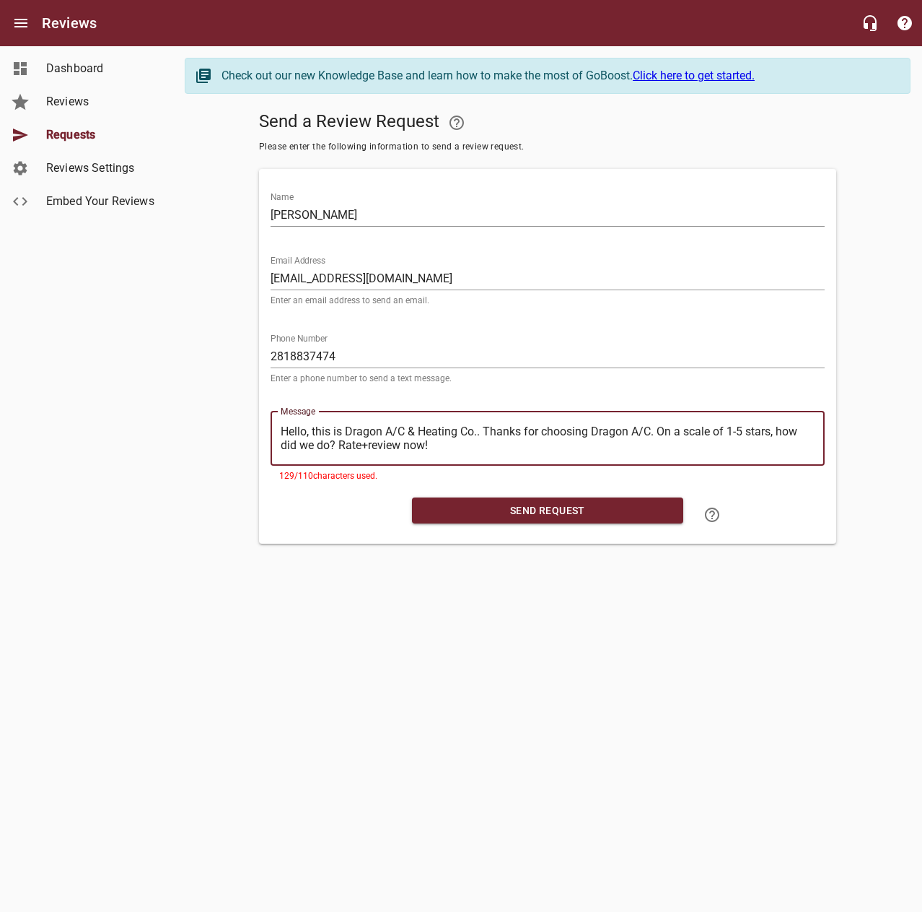
drag, startPoint x: 484, startPoint y: 428, endPoint x: 234, endPoint y: 416, distance: 250.7
click at [234, 416] on div "Send a Review Request Please enter the following information to send a review r…" at bounding box center [548, 324] width 726 height 438
type textarea "Thanks for choosing Dragon A/C. On a scale of 1-5 stars, how did we do? Rate+re…"
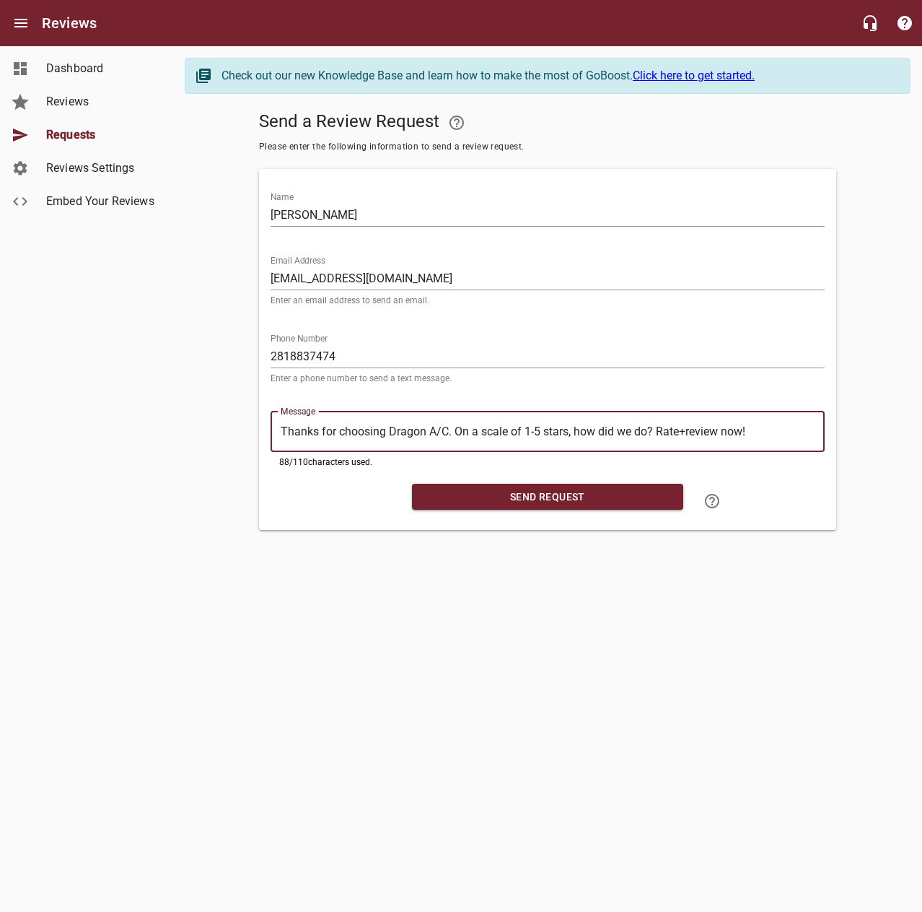
type textarea "Thanks for choosing Dragon A/C. On a scale of 1-5 stars, how did we do? Rate+re…"
click at [450, 495] on span "Send Request" at bounding box center [548, 497] width 248 height 18
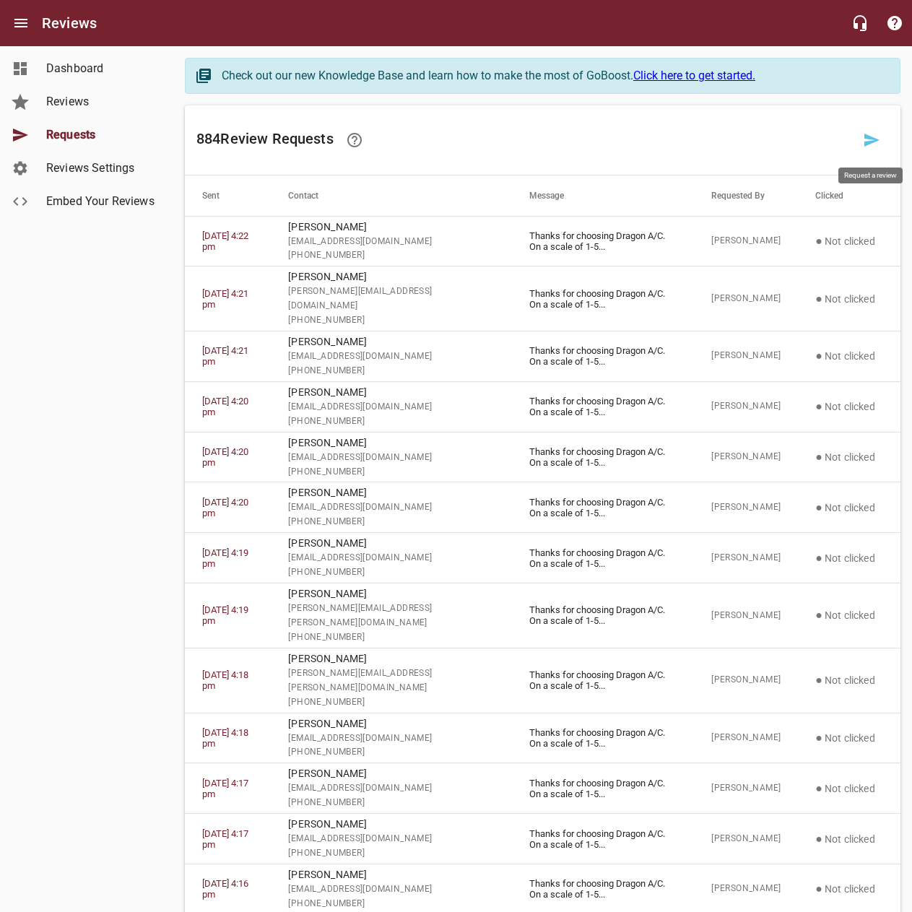
click at [883, 145] on link at bounding box center [871, 140] width 35 height 35
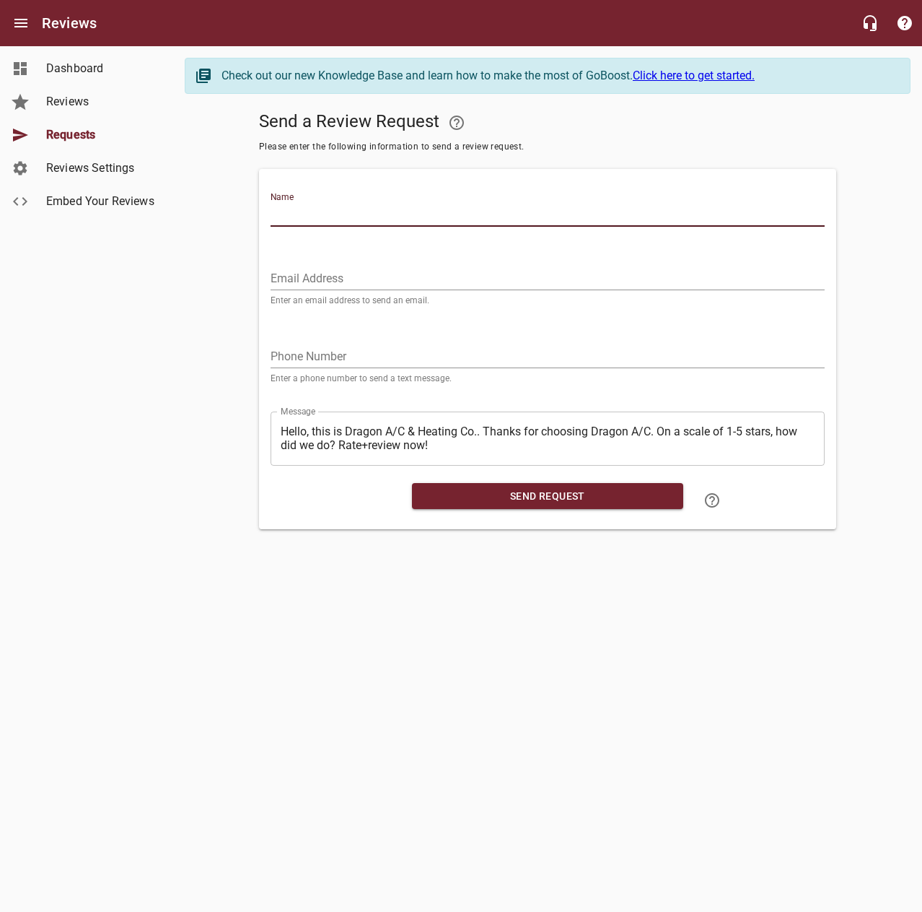
drag, startPoint x: 801, startPoint y: 214, endPoint x: 849, endPoint y: 131, distance: 95.7
click at [803, 207] on input "Name" at bounding box center [548, 215] width 554 height 23
type input "[PERSON_NAME]"
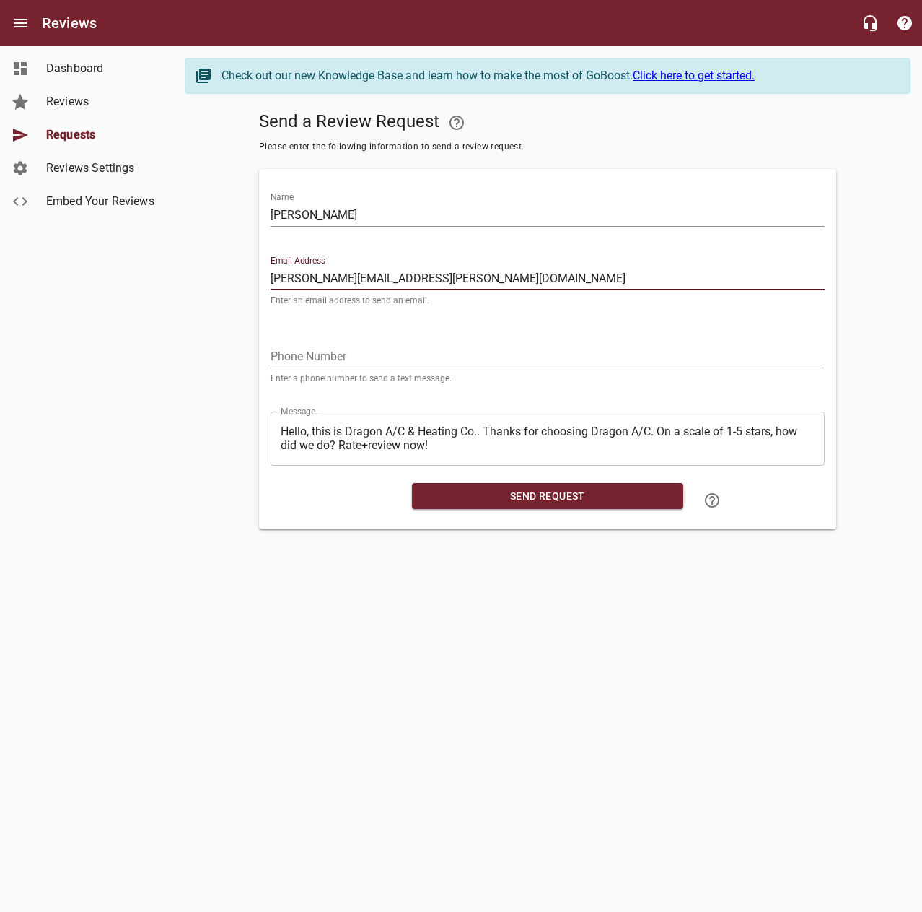
type input "[PERSON_NAME][EMAIL_ADDRESS][PERSON_NAME][DOMAIN_NAME]"
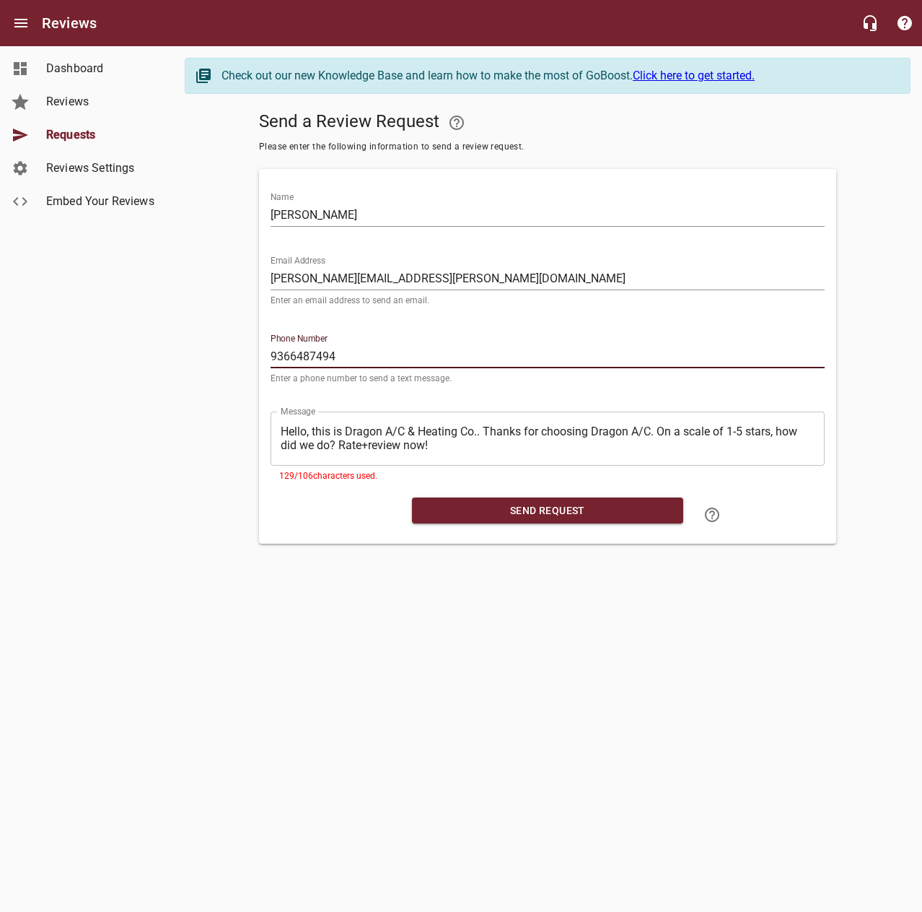
type input "9366487494"
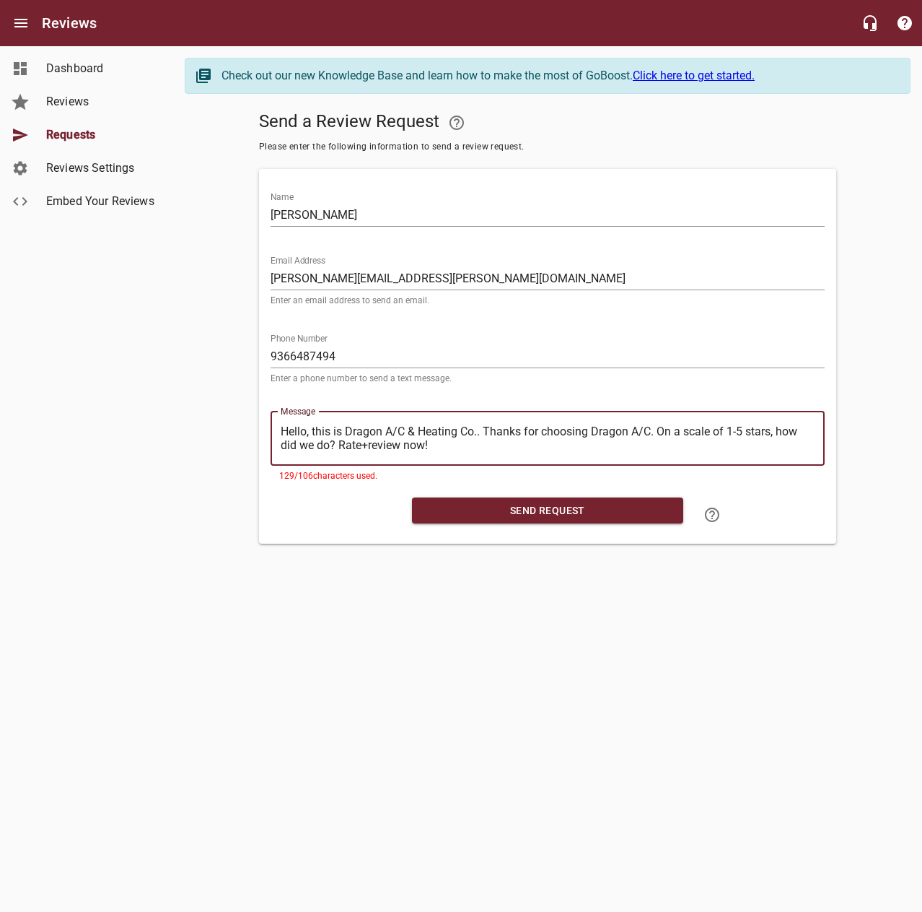
drag, startPoint x: 484, startPoint y: 430, endPoint x: 263, endPoint y: 406, distance: 222.1
click at [263, 406] on div "Name [PERSON_NAME] Email Address [PERSON_NAME][EMAIL_ADDRESS][PERSON_NAME][DOMA…" at bounding box center [547, 356] width 577 height 375
type textarea "Thanks for choosing Dragon A/C. On a scale of 1-5 stars, how did we do? Rate+re…"
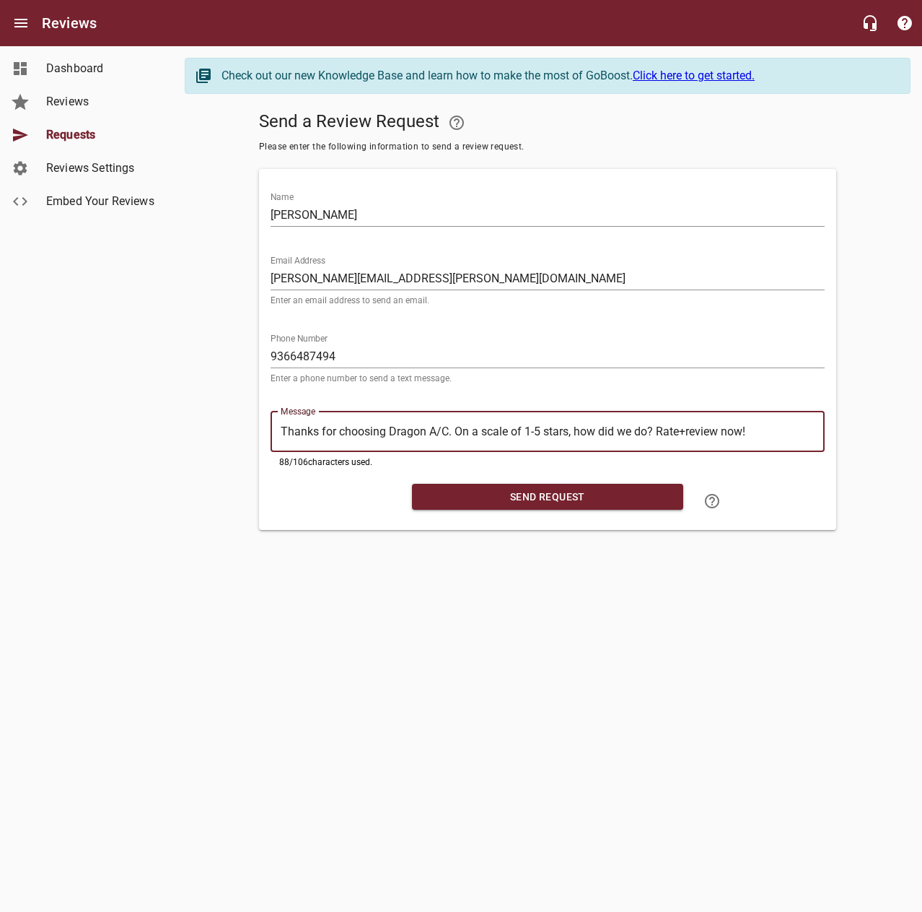
type textarea "Thanks for choosing Dragon A/C. On a scale of 1-5 stars, how did we do? Rate+re…"
click at [510, 494] on span "Send Request" at bounding box center [548, 497] width 248 height 18
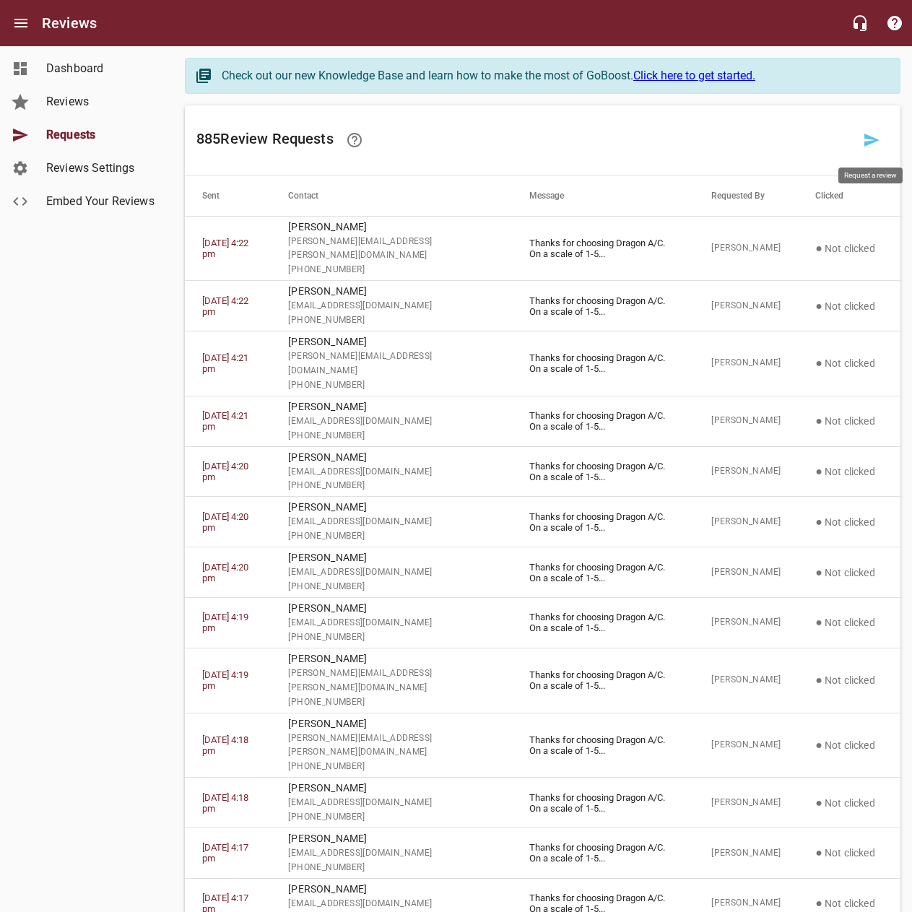
click at [862, 138] on link at bounding box center [871, 140] width 35 height 35
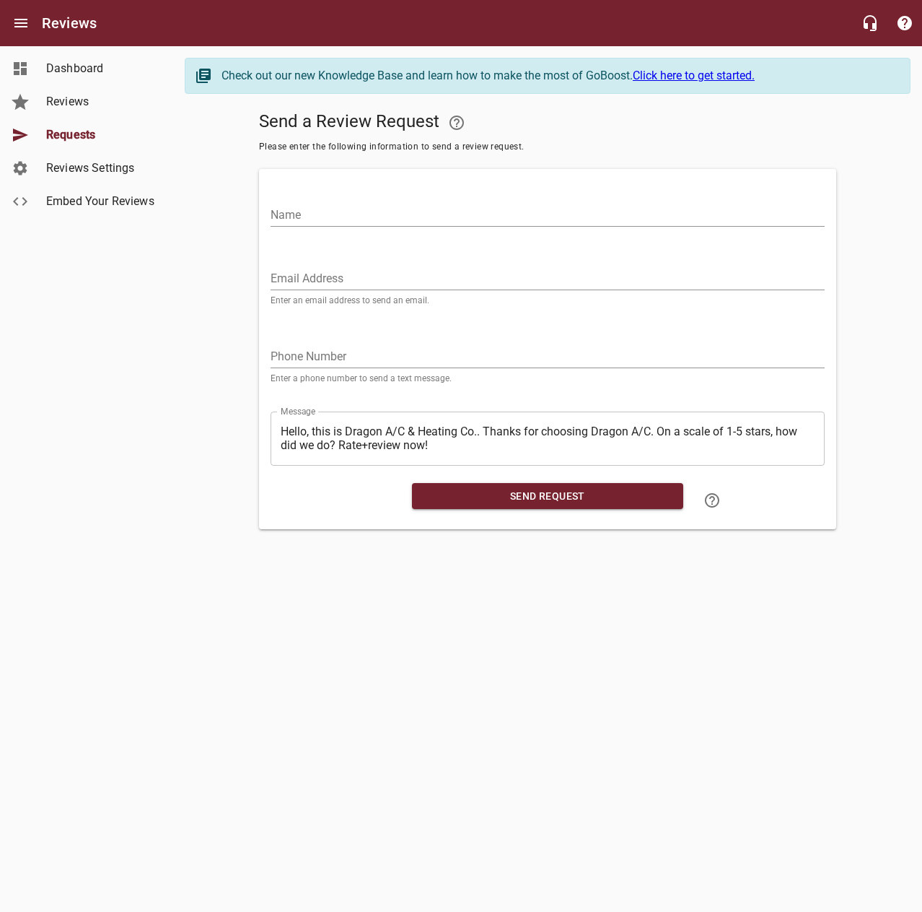
click at [741, 219] on input "Name" at bounding box center [548, 215] width 554 height 23
type input "[PERSON_NAME]"
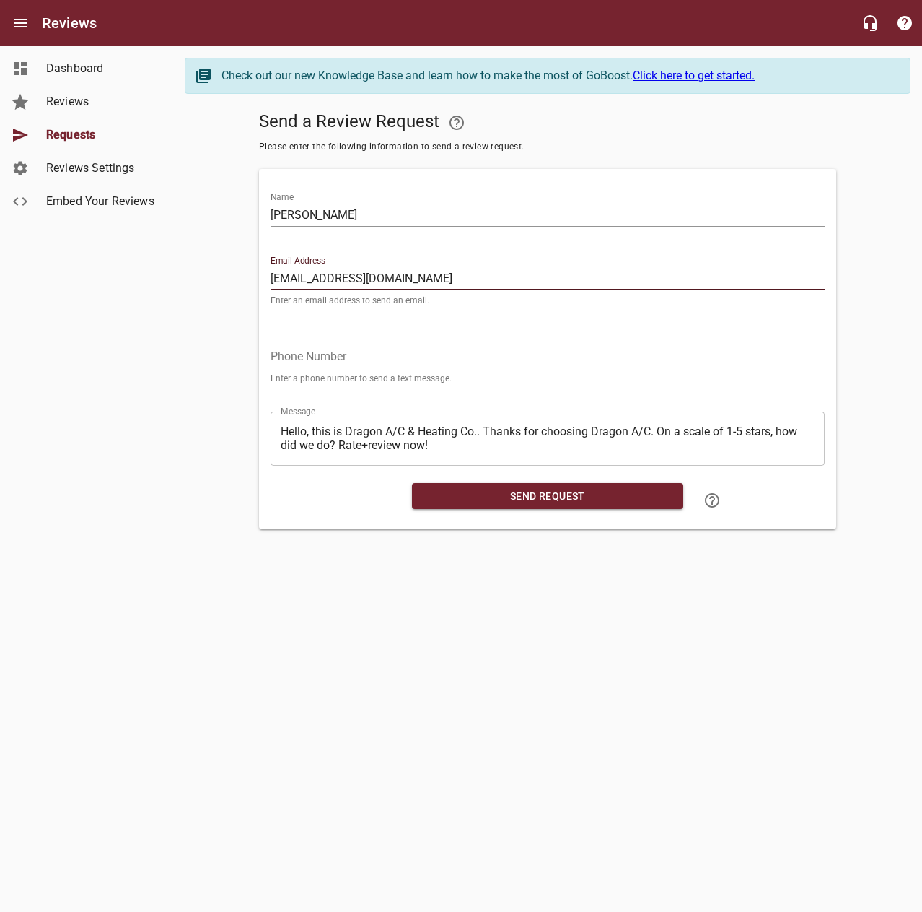
type input "[EMAIL_ADDRESS][DOMAIN_NAME]"
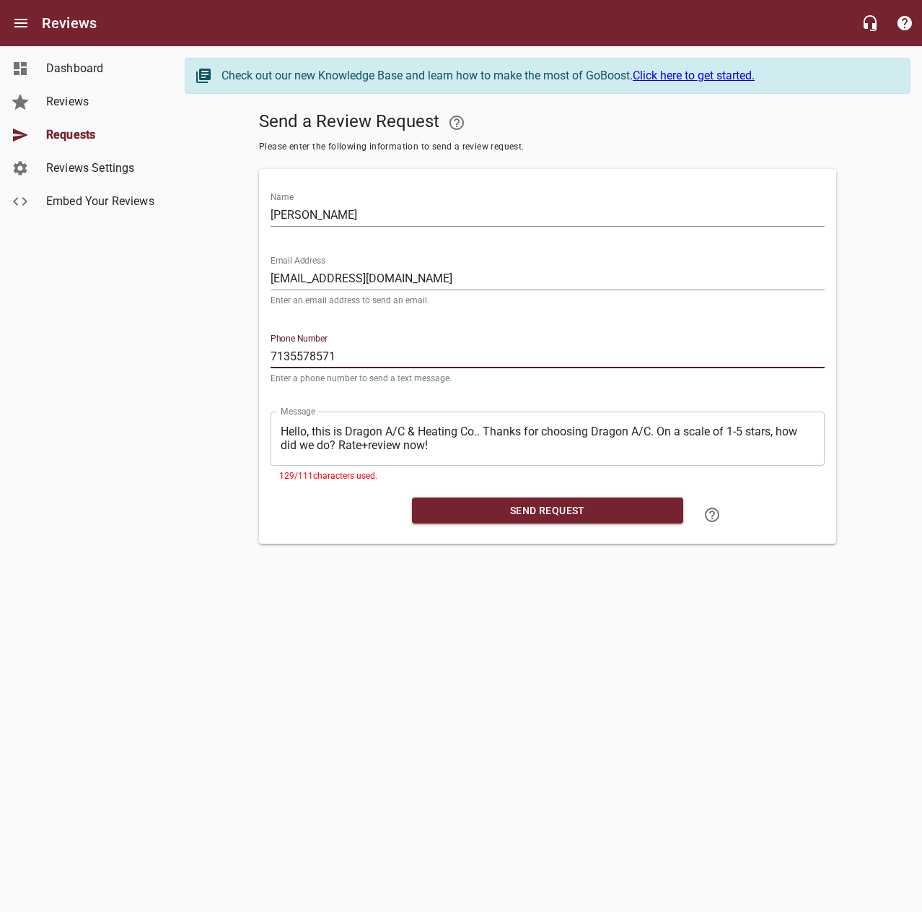
type input "7135578571"
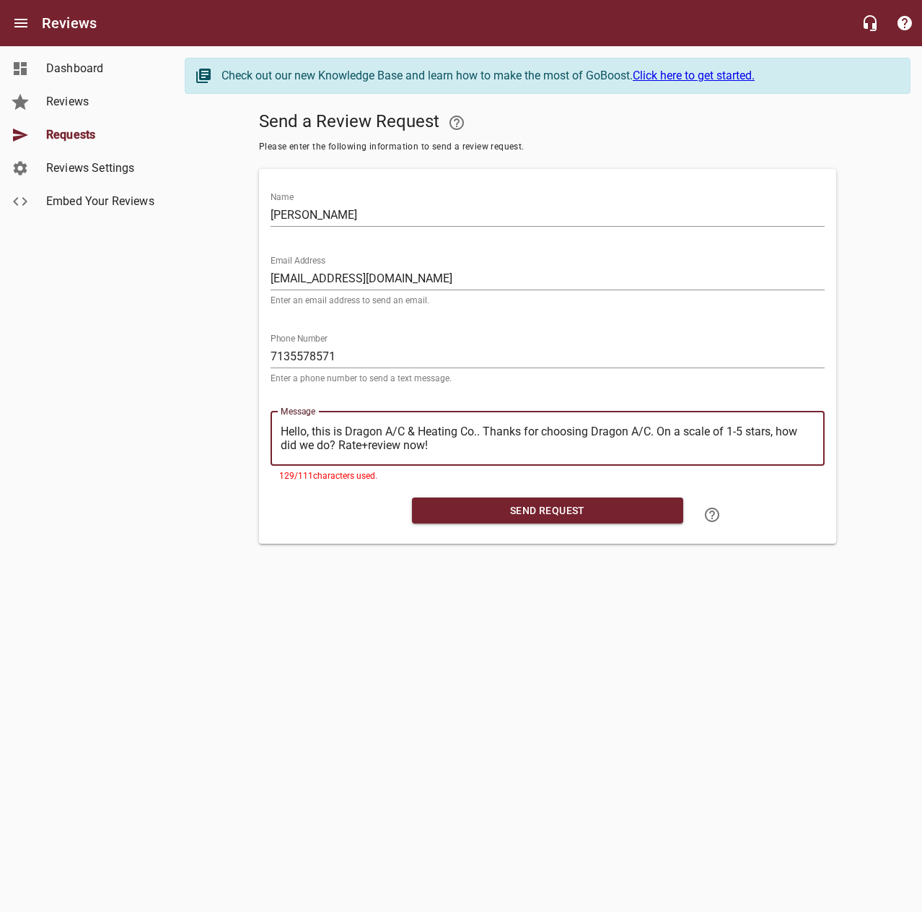
drag, startPoint x: 483, startPoint y: 430, endPoint x: 212, endPoint y: 412, distance: 271.3
click at [212, 412] on div "Send a Review Request Please enter the following information to send a review r…" at bounding box center [548, 324] width 726 height 438
type textarea "Thanks for choosing Dragon A/C. On a scale of 1-5 stars, how did we do? Rate+re…"
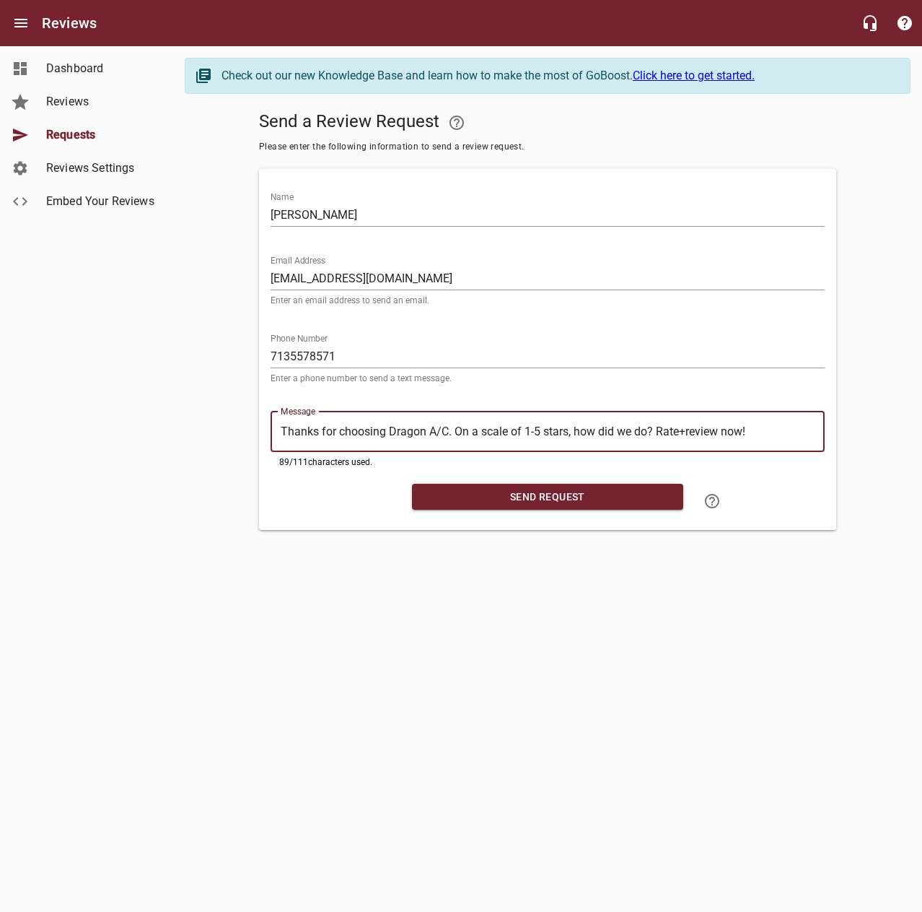
type textarea "Thanks for choosing Dragon A/C. On a scale of 1-5 stars, how did we do? Rate+re…"
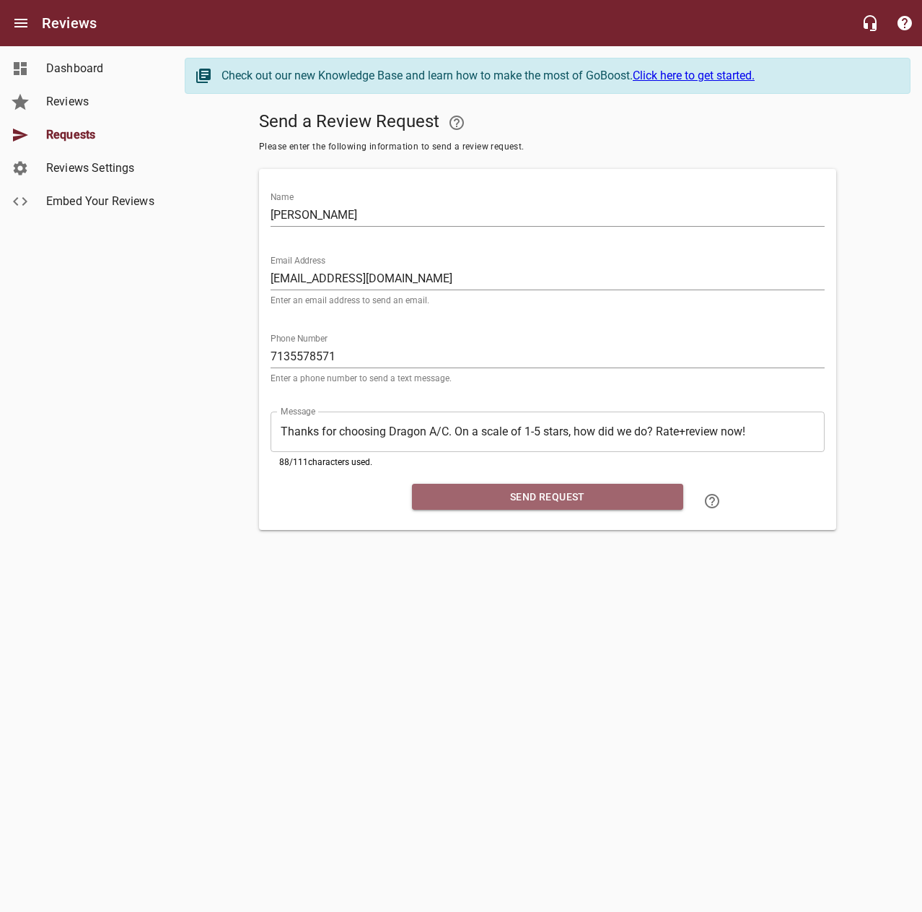
click at [512, 506] on button "Send Request" at bounding box center [547, 497] width 271 height 27
